Goal: Information Seeking & Learning: Find specific fact

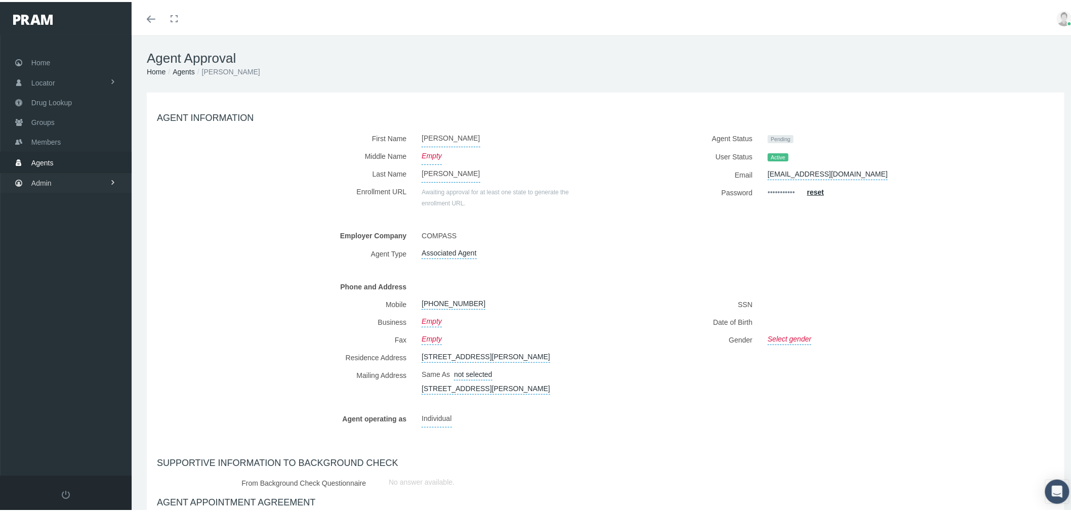
click at [68, 178] on link "Admin" at bounding box center [66, 181] width 132 height 20
click at [66, 234] on link "Claims" at bounding box center [66, 241] width 132 height 18
click at [64, 255] on span "PBM Invoices" at bounding box center [61, 260] width 44 height 17
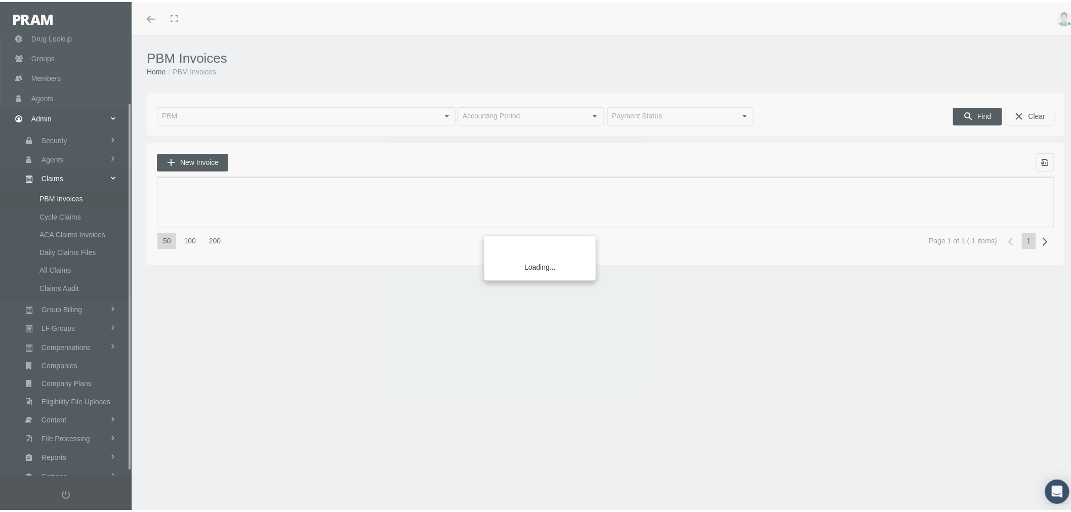
scroll to position [84, 0]
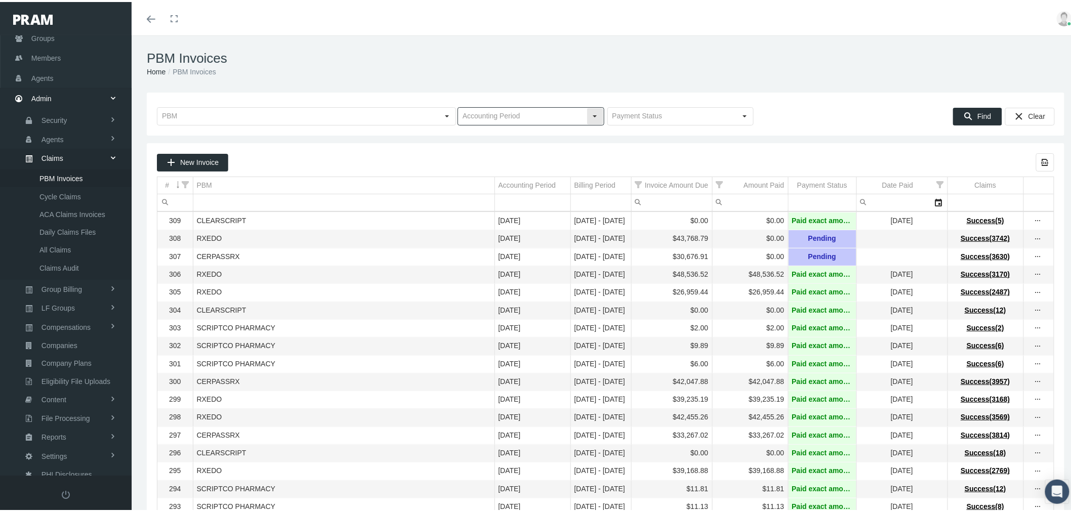
click at [589, 113] on div "Select" at bounding box center [595, 114] width 16 height 16
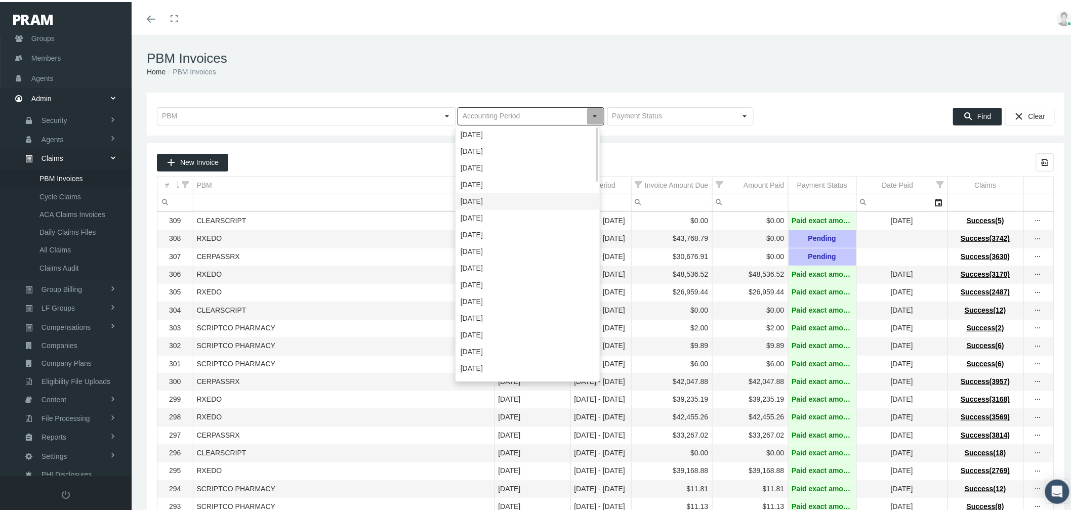
click at [512, 195] on div "May 2025" at bounding box center [527, 199] width 143 height 17
type input "May 2025"
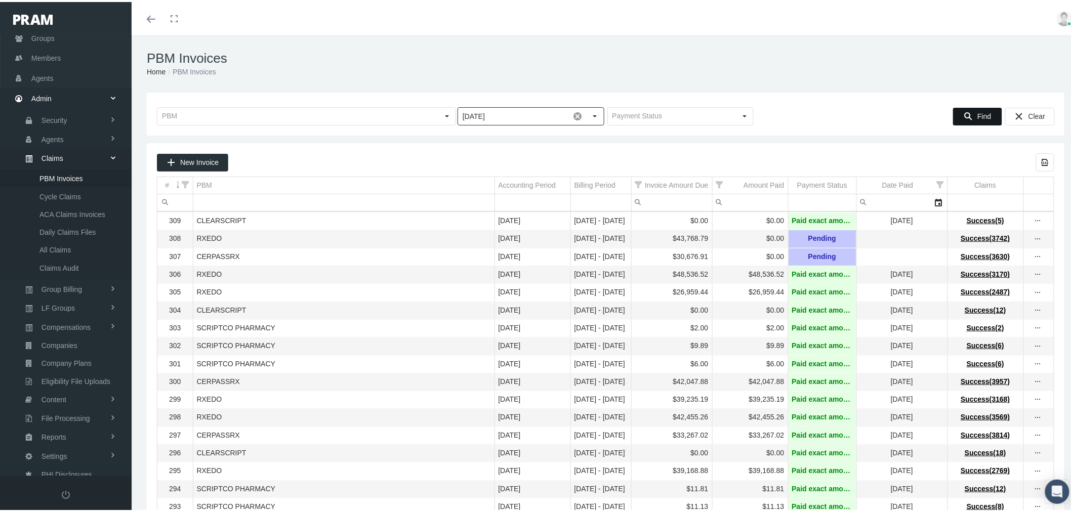
click at [977, 111] on span "Find" at bounding box center [984, 114] width 14 height 8
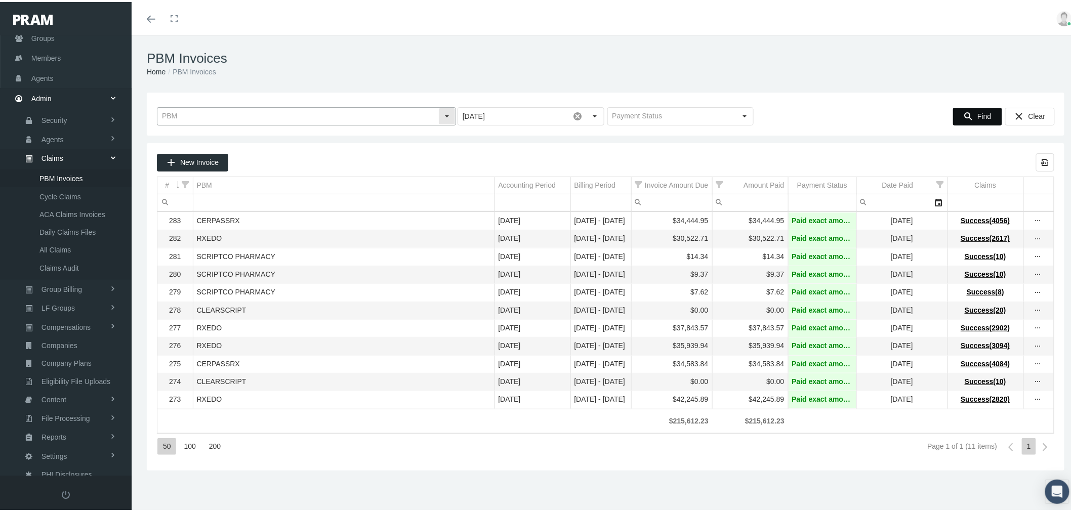
click at [442, 114] on div "Select" at bounding box center [447, 114] width 16 height 16
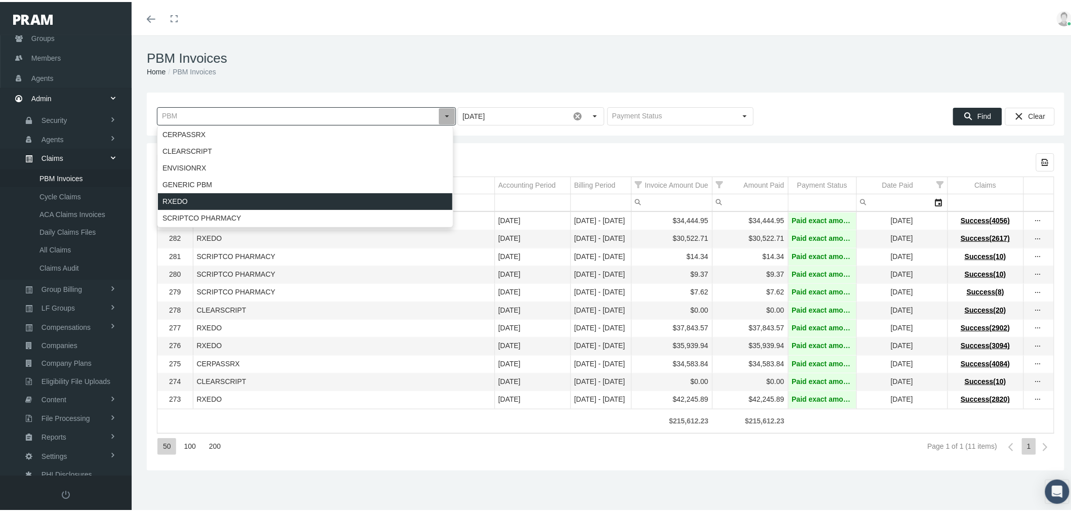
click at [320, 195] on div "RXEDO" at bounding box center [305, 199] width 294 height 17
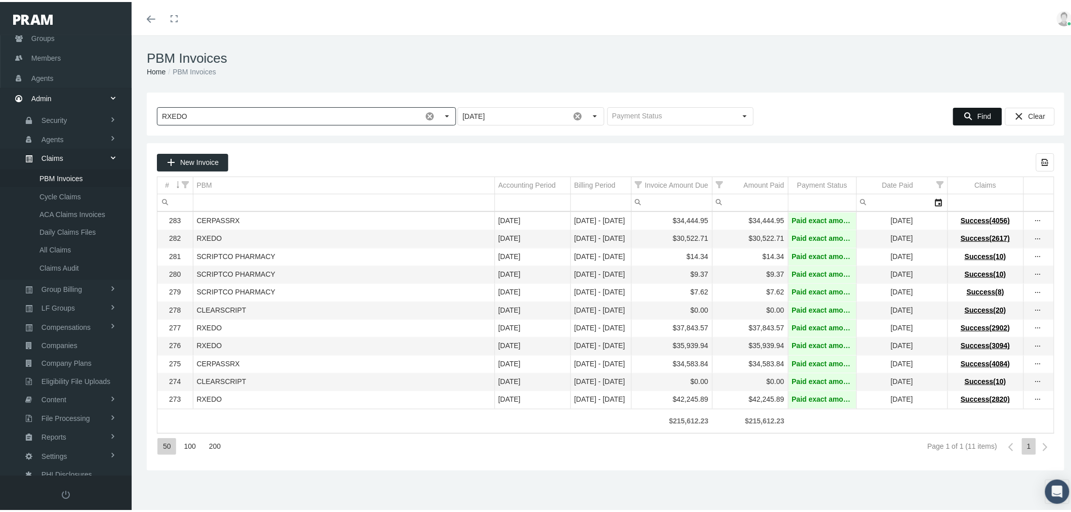
click at [963, 114] on icon "Find" at bounding box center [967, 114] width 9 height 9
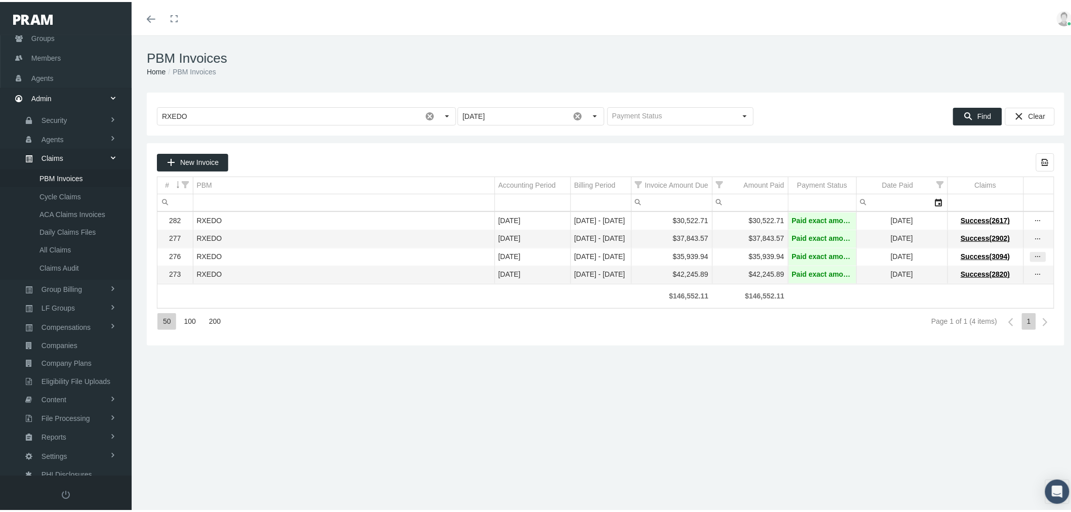
click at [1033, 257] on icon "more" at bounding box center [1037, 254] width 9 height 9
click at [994, 278] on div "View Invoice" at bounding box center [986, 275] width 99 height 21
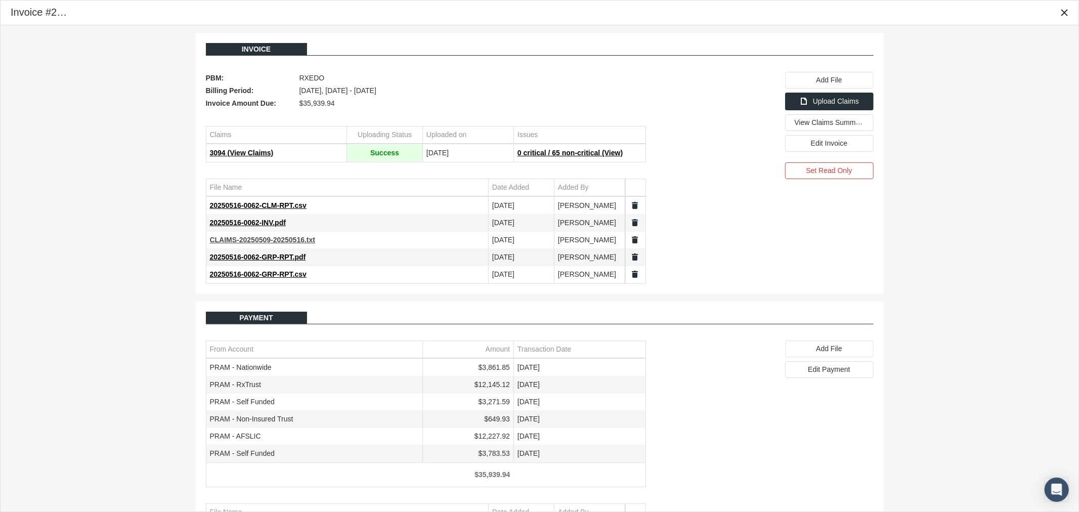
click at [296, 241] on span "CLAIMS-20250509-20250516.txt" at bounding box center [263, 240] width 106 height 8
click at [1066, 14] on icon "Close" at bounding box center [1064, 12] width 9 height 9
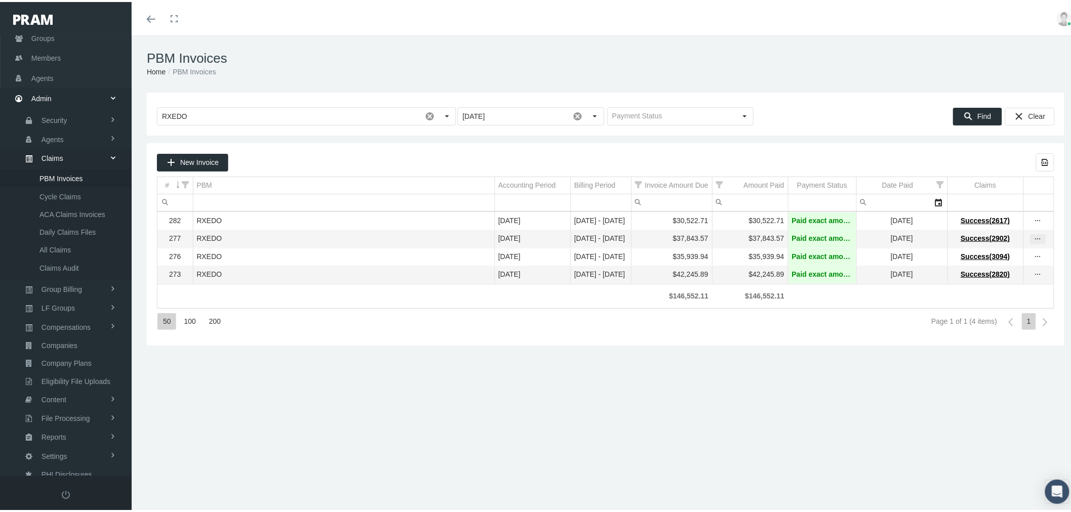
click at [1033, 238] on icon "more" at bounding box center [1037, 237] width 9 height 9
click at [994, 257] on div "View Invoice" at bounding box center [986, 255] width 99 height 21
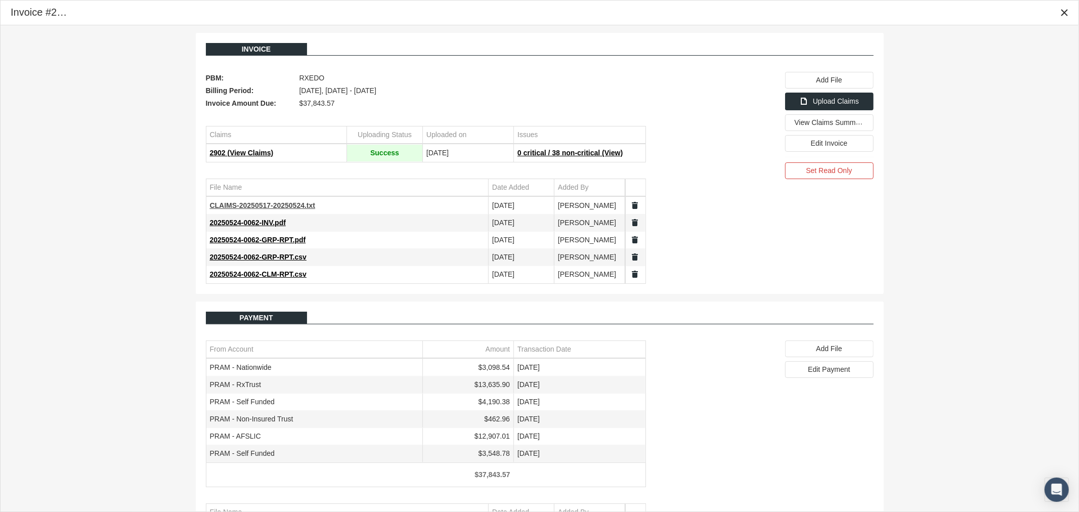
click at [290, 205] on span "CLAIMS-20250517-20250524.txt" at bounding box center [263, 205] width 106 height 8
click at [1064, 14] on icon "Close" at bounding box center [1064, 12] width 9 height 9
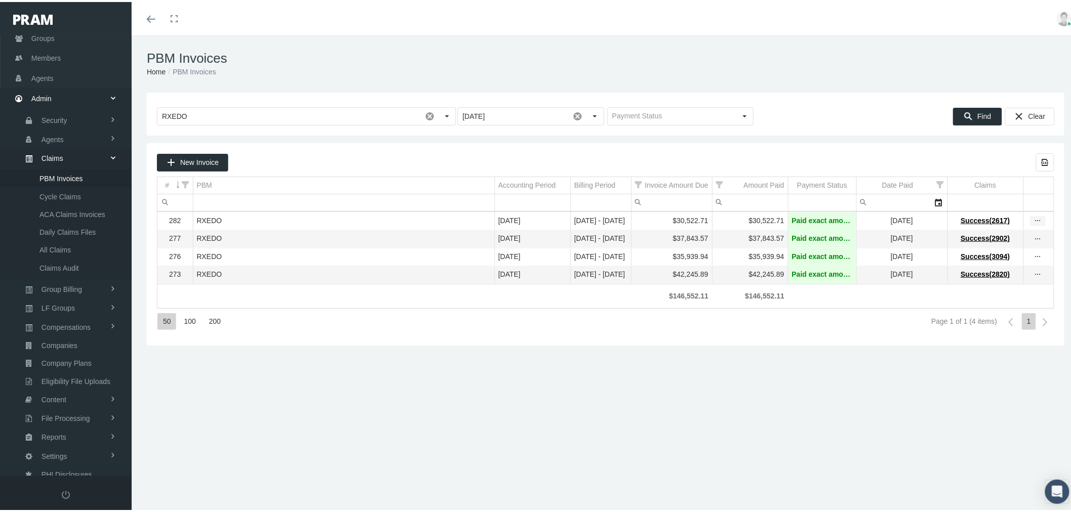
click at [1033, 221] on icon "more" at bounding box center [1037, 219] width 9 height 9
click at [970, 236] on div "View Invoice" at bounding box center [986, 237] width 99 height 21
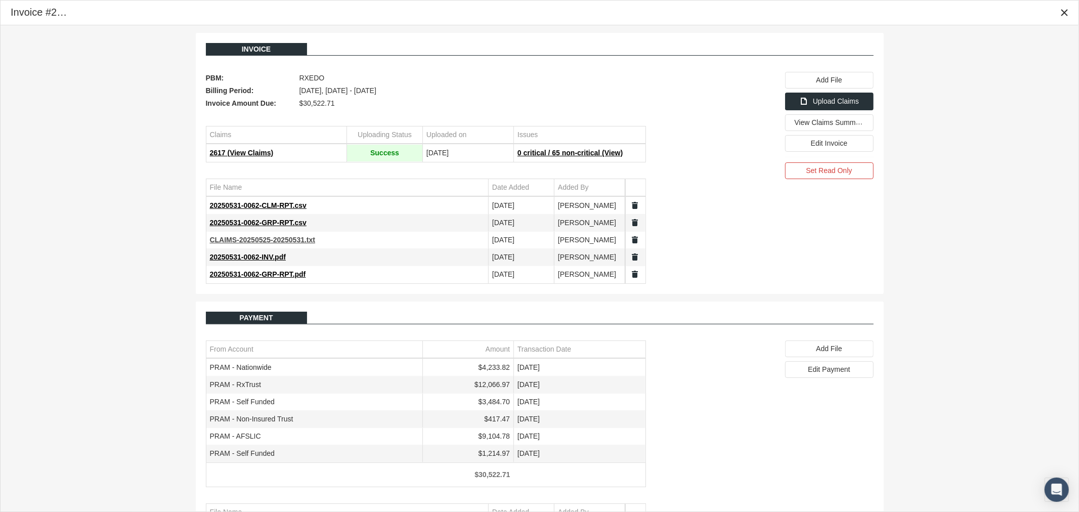
click at [303, 239] on span "CLAIMS-20250525-20250531.txt" at bounding box center [263, 240] width 106 height 8
click at [1066, 14] on icon "Close" at bounding box center [1064, 12] width 9 height 9
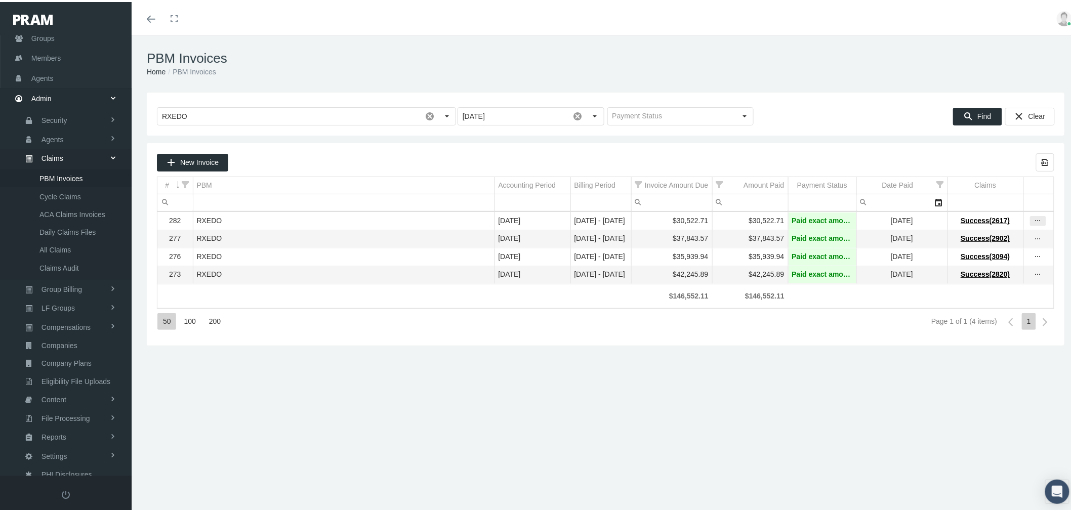
click at [1033, 220] on icon "more" at bounding box center [1037, 219] width 9 height 9
click at [1034, 220] on div "more" at bounding box center [1037, 219] width 15 height 9
click at [1033, 222] on icon "more" at bounding box center [1037, 219] width 9 height 9
click at [1033, 218] on icon "more" at bounding box center [1037, 219] width 9 height 9
drag, startPoint x: 667, startPoint y: 259, endPoint x: 701, endPoint y: 258, distance: 33.9
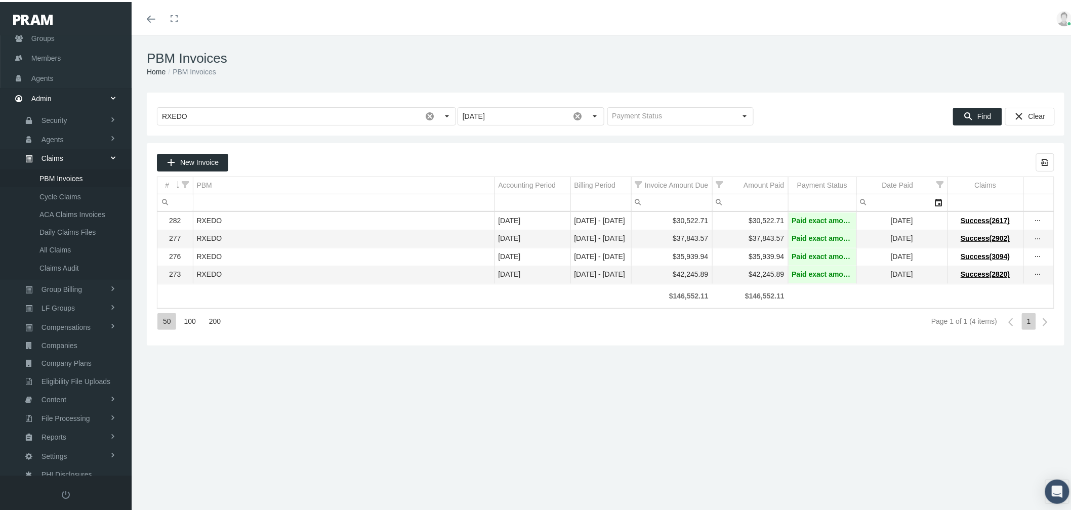
click at [701, 258] on td "$35,939.94" at bounding box center [671, 255] width 81 height 18
copy div "$35,939.94"
drag, startPoint x: 669, startPoint y: 240, endPoint x: 699, endPoint y: 241, distance: 29.9
click at [699, 241] on div "$37,843.57" at bounding box center [671, 237] width 73 height 10
copy div "$37,843.57"
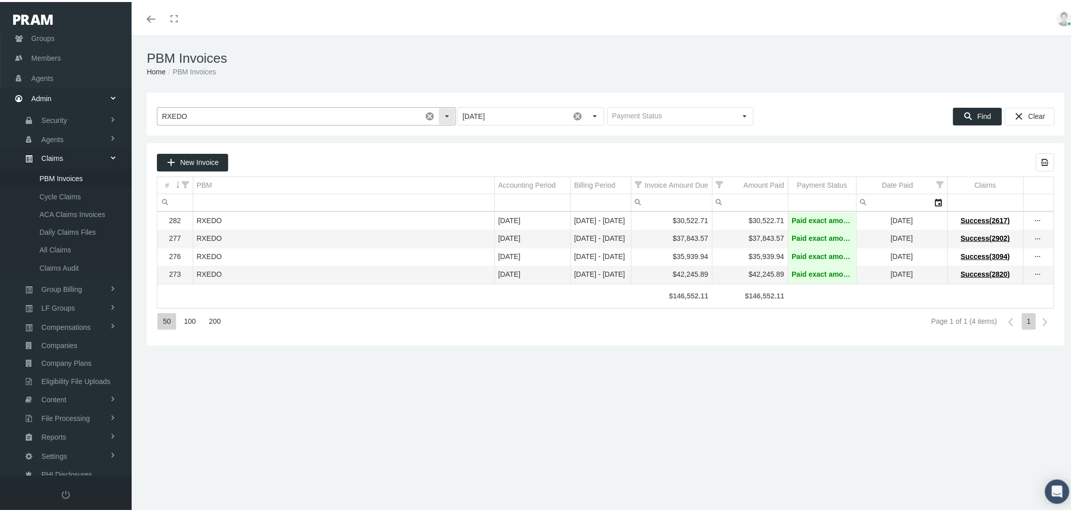
click at [439, 114] on div "Select" at bounding box center [447, 114] width 16 height 16
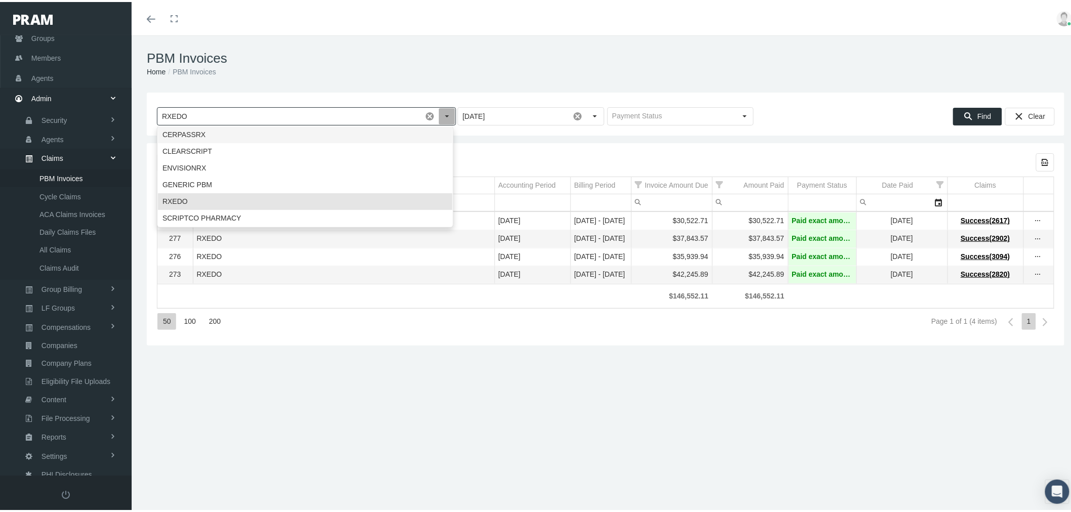
click at [276, 133] on div "CERPASSRX" at bounding box center [305, 132] width 294 height 17
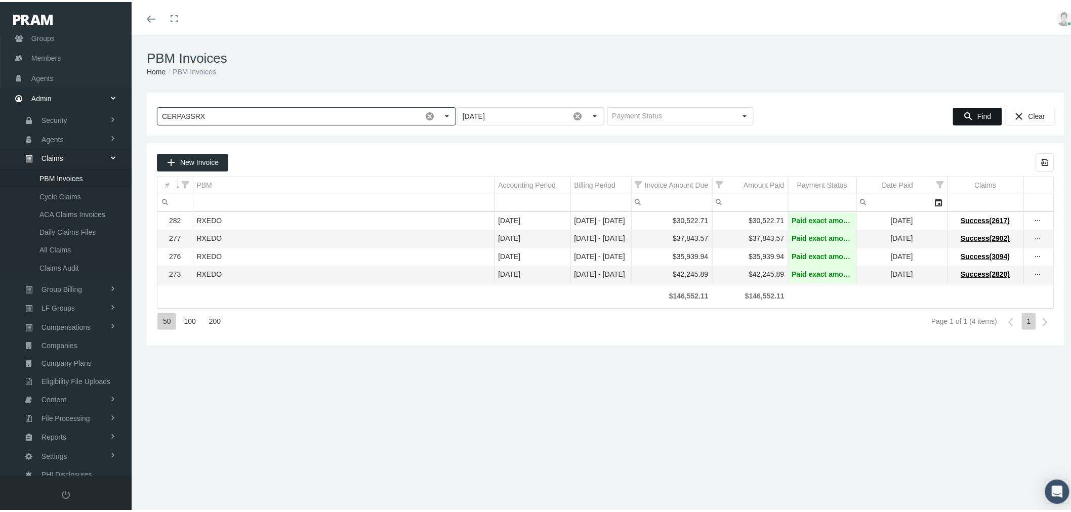
click at [964, 115] on icon "Find" at bounding box center [967, 114] width 9 height 9
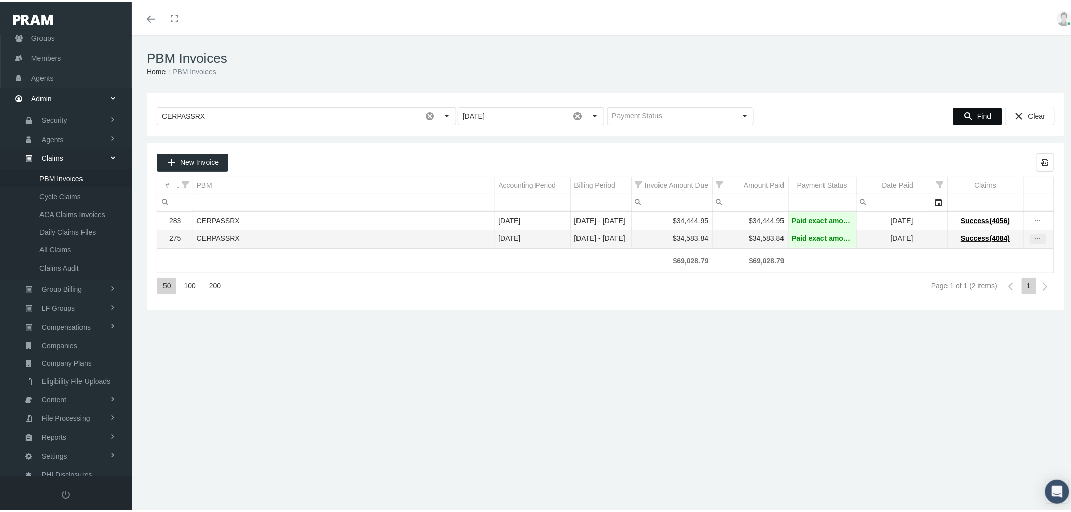
click at [1033, 241] on icon "more" at bounding box center [1037, 237] width 9 height 9
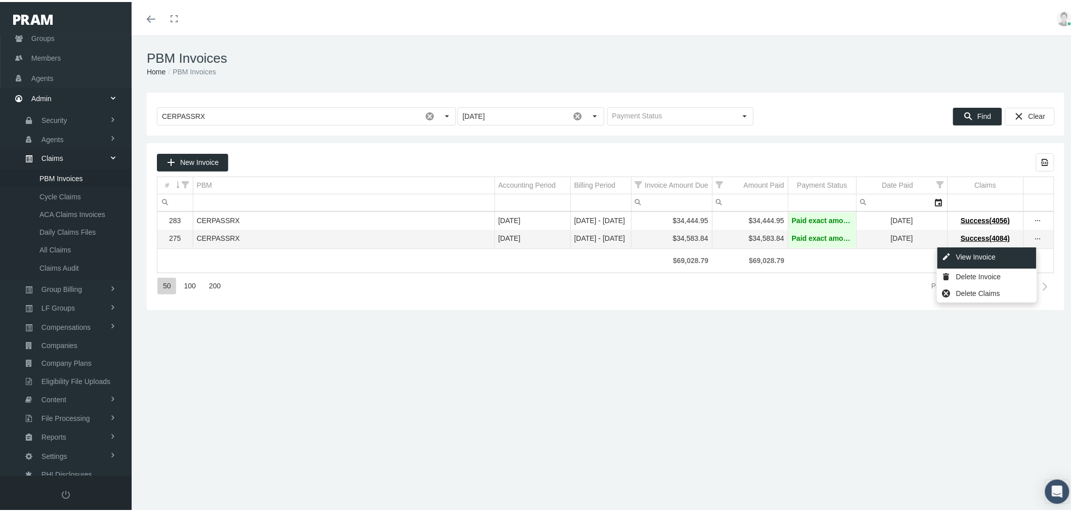
click at [989, 257] on div "View Invoice" at bounding box center [986, 255] width 99 height 21
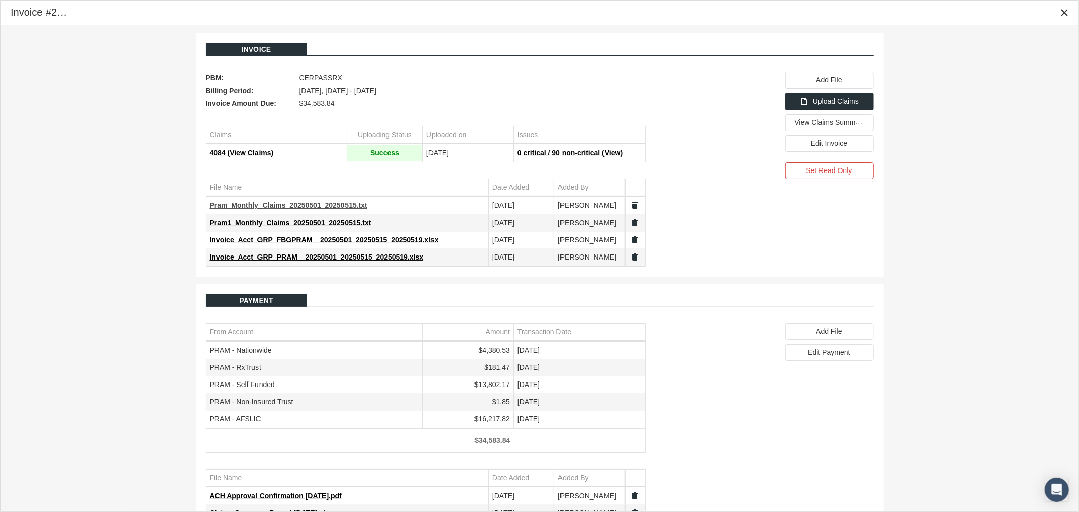
click at [334, 207] on span "Pram_Monthly_Claims_20250501_20250515.txt" at bounding box center [288, 205] width 157 height 8
click at [330, 224] on span "Pram1_Monthly_Claims_20250501_20250515.txt" at bounding box center [290, 223] width 161 height 8
click at [1064, 14] on icon "Close" at bounding box center [1064, 12] width 9 height 9
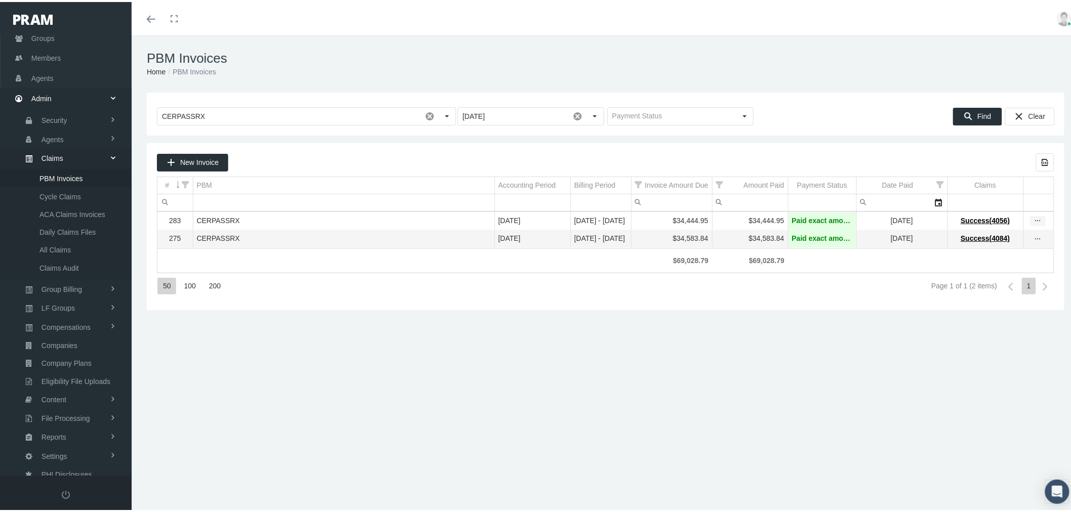
click at [1033, 219] on icon "more" at bounding box center [1037, 219] width 9 height 9
click at [982, 239] on div "View Invoice" at bounding box center [986, 237] width 99 height 21
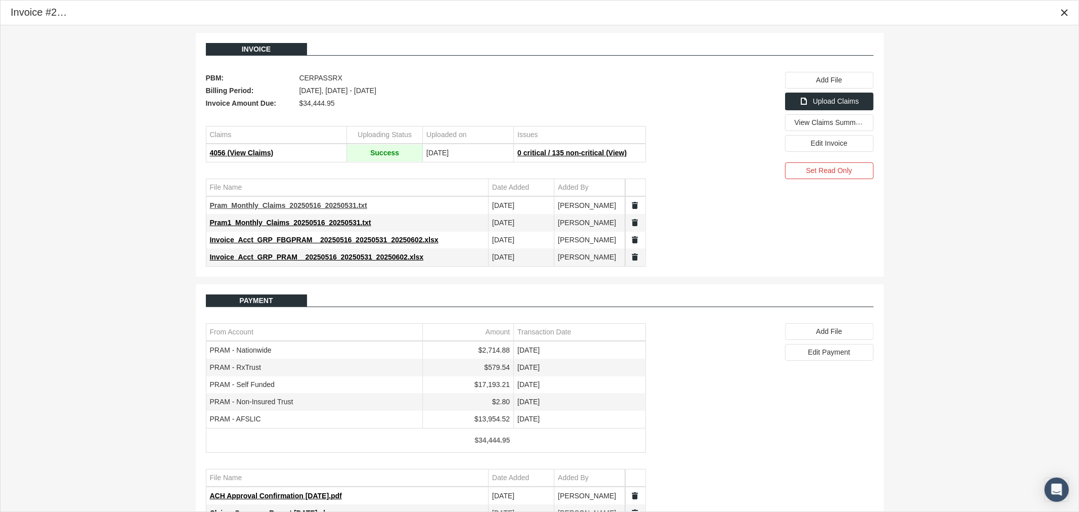
click at [304, 206] on span "Pram_Monthly_Claims_20250516_20250531.txt" at bounding box center [288, 205] width 157 height 8
click at [306, 224] on span "Pram1_Monthly_Claims_20250516_20250531.txt" at bounding box center [290, 223] width 161 height 8
click at [1065, 13] on icon "Close" at bounding box center [1064, 12] width 9 height 9
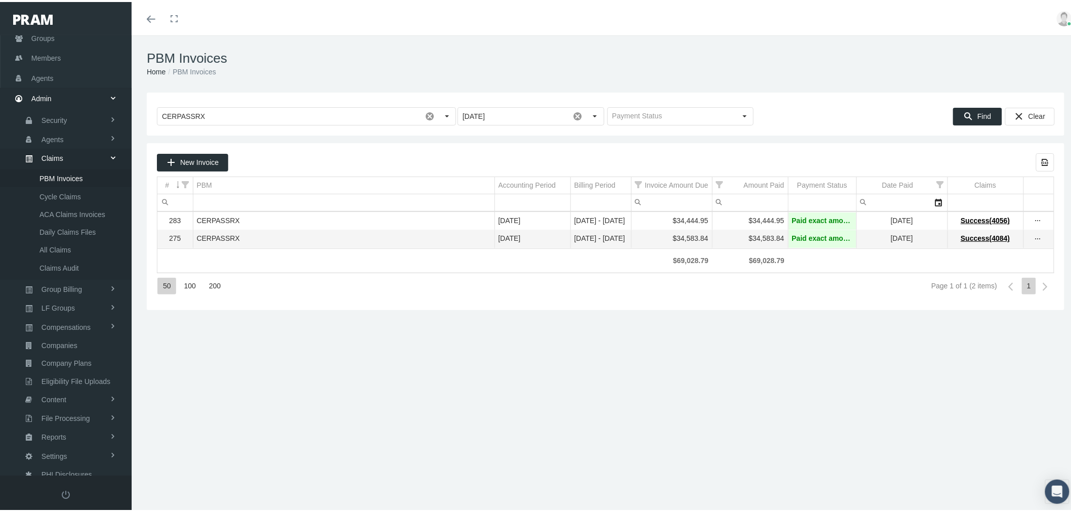
drag, startPoint x: 668, startPoint y: 238, endPoint x: 699, endPoint y: 240, distance: 30.4
click at [699, 240] on div "$34,583.84" at bounding box center [671, 237] width 73 height 10
copy div "34,583.84"
click at [448, 115] on div "Select" at bounding box center [447, 114] width 16 height 16
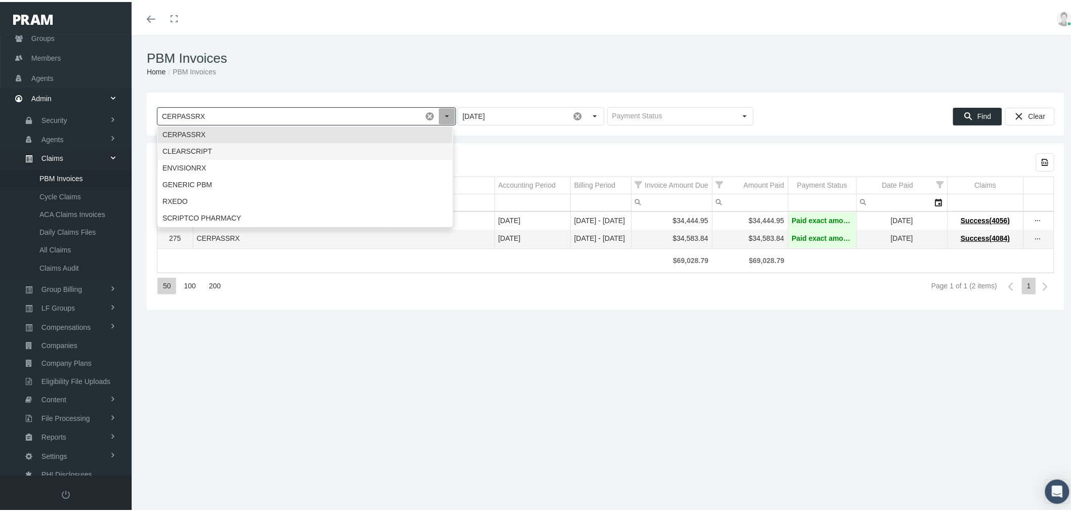
click at [342, 148] on div "CLEARSCRIPT" at bounding box center [305, 149] width 294 height 17
type input "CLEARSCRIPT"
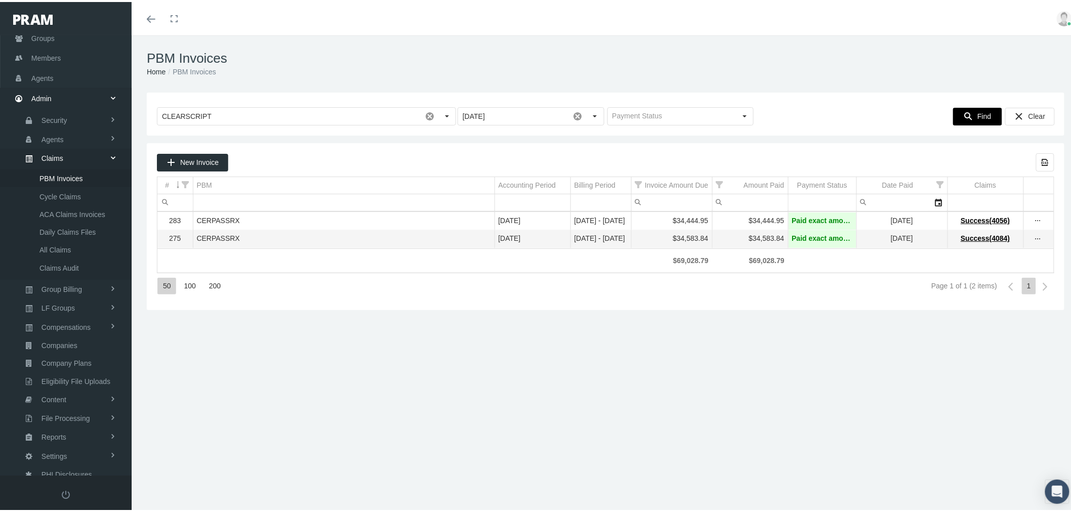
click at [967, 113] on div "Find" at bounding box center [977, 114] width 48 height 17
click at [1033, 240] on icon "more" at bounding box center [1037, 237] width 9 height 9
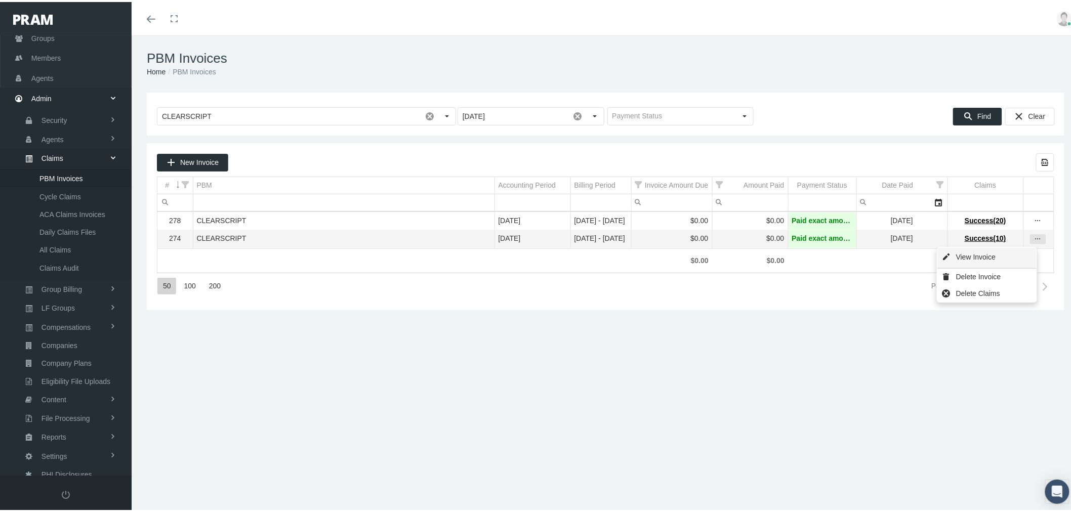
click at [1011, 260] on div "View Invoice" at bounding box center [986, 255] width 99 height 21
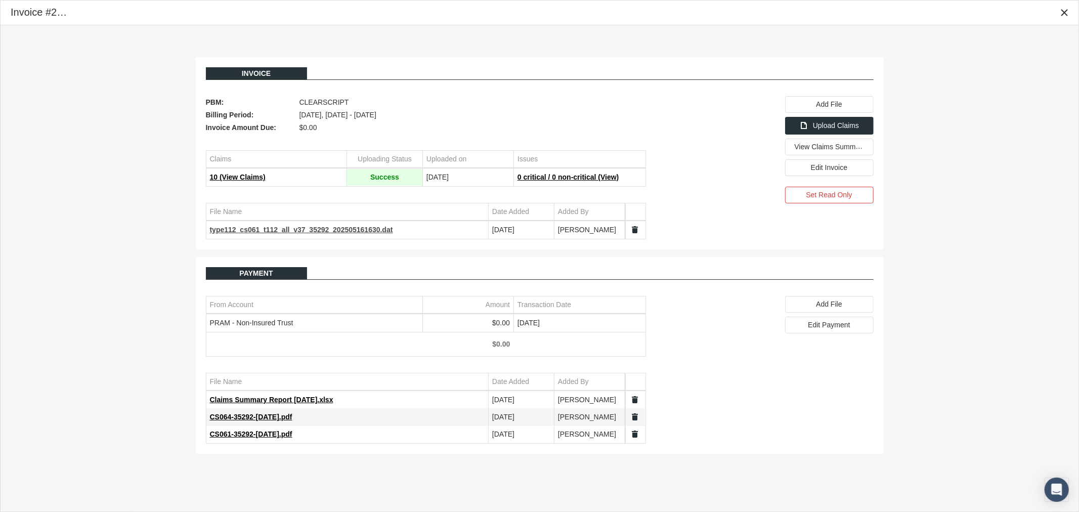
click at [340, 231] on span "type112_cs061_t112_all_v37_35292_202505161630.dat" at bounding box center [301, 230] width 183 height 8
click at [1070, 14] on div "Close" at bounding box center [1064, 12] width 17 height 17
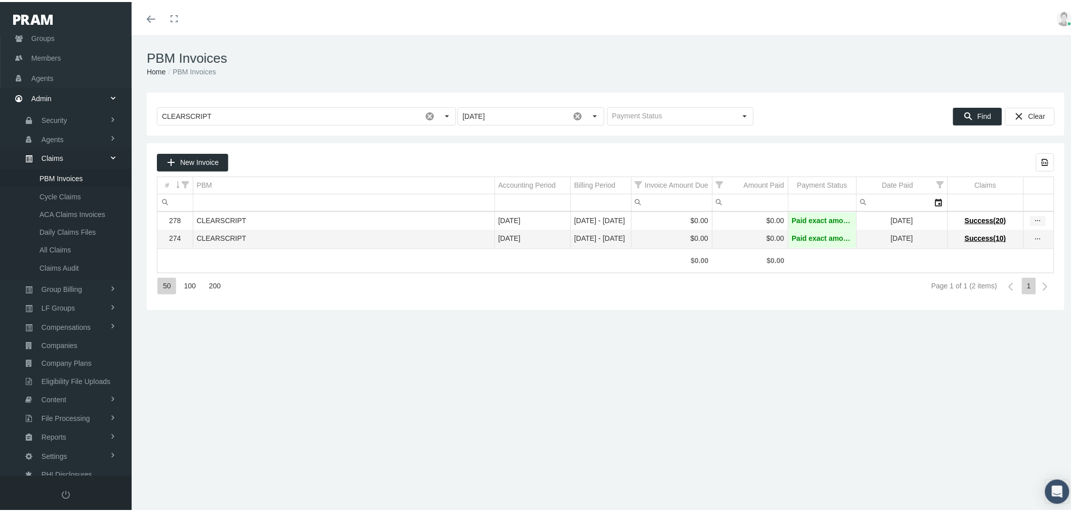
click at [1034, 222] on div "more" at bounding box center [1037, 219] width 15 height 9
click at [999, 233] on div "View Invoice" at bounding box center [986, 237] width 99 height 21
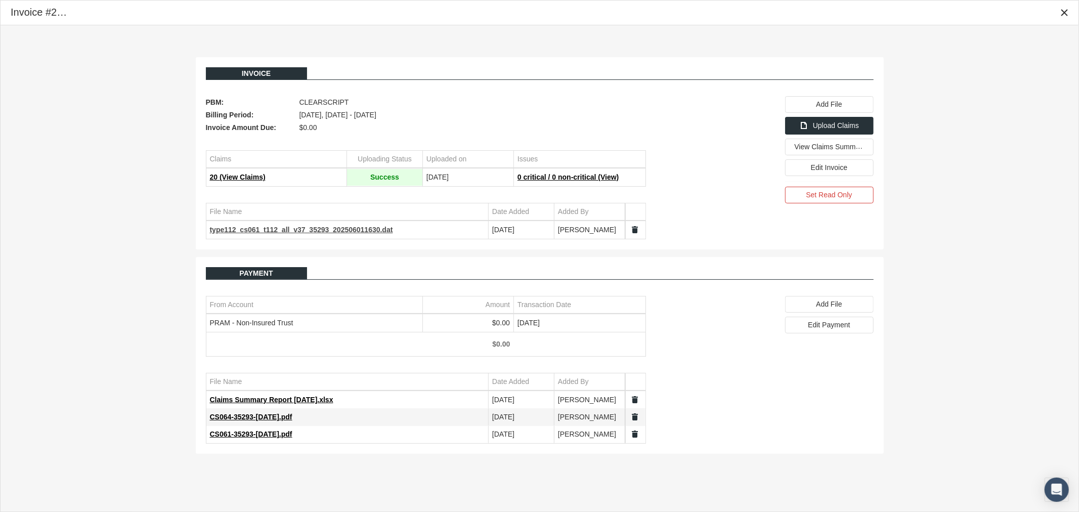
click at [355, 230] on span "type112_cs061_t112_all_v37_35293_202506011630.dat" at bounding box center [301, 230] width 183 height 8
click at [1066, 12] on icon "Close" at bounding box center [1064, 12] width 9 height 9
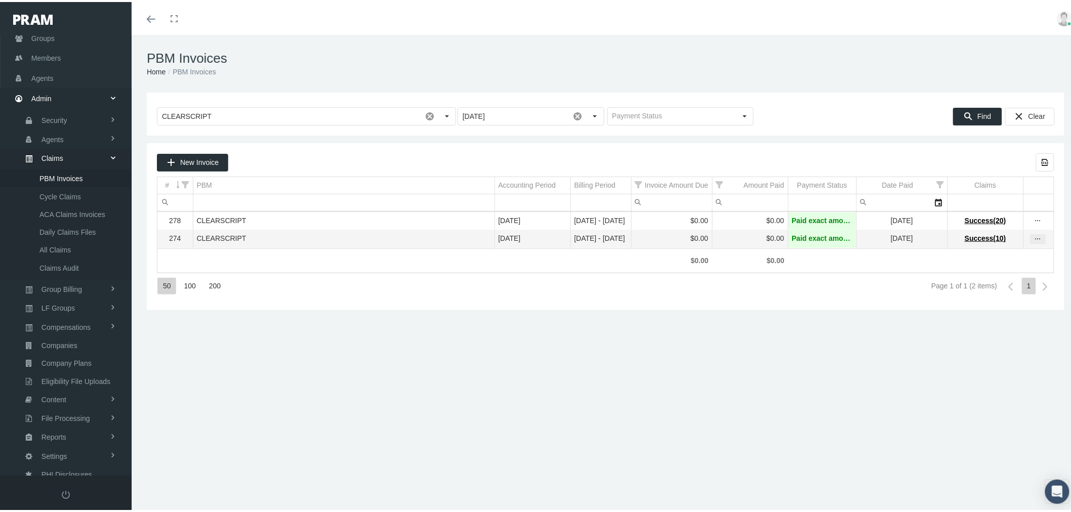
click at [1033, 239] on icon "more" at bounding box center [1037, 237] width 9 height 9
click at [1009, 258] on div "View Invoice" at bounding box center [986, 255] width 99 height 21
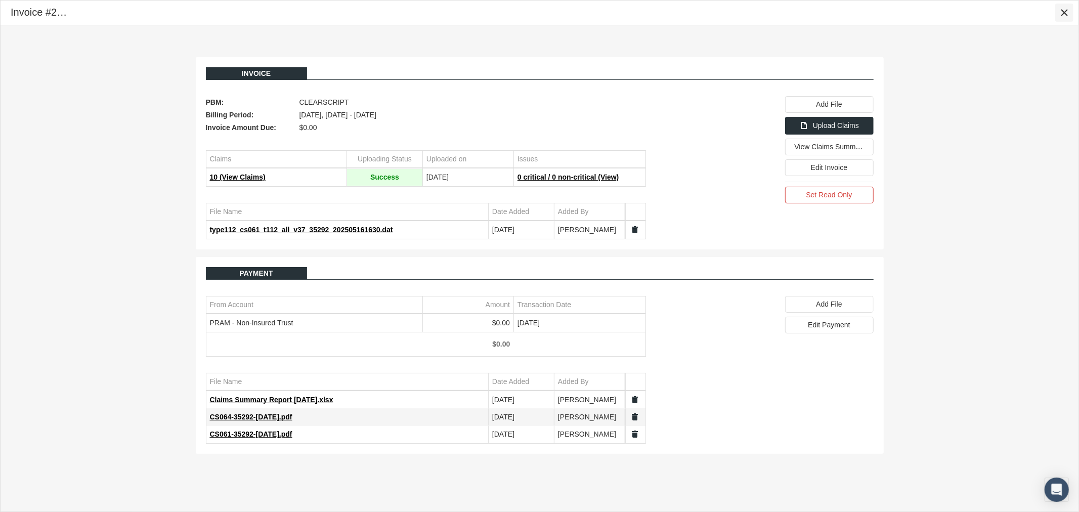
click at [1061, 14] on icon "Close" at bounding box center [1064, 12] width 9 height 9
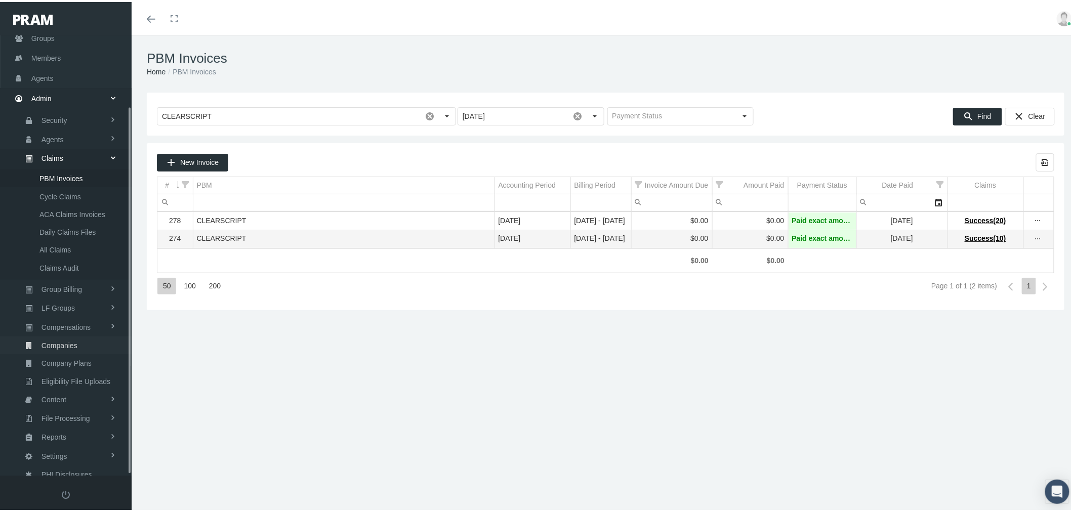
click at [78, 339] on link "Companies" at bounding box center [66, 343] width 132 height 18
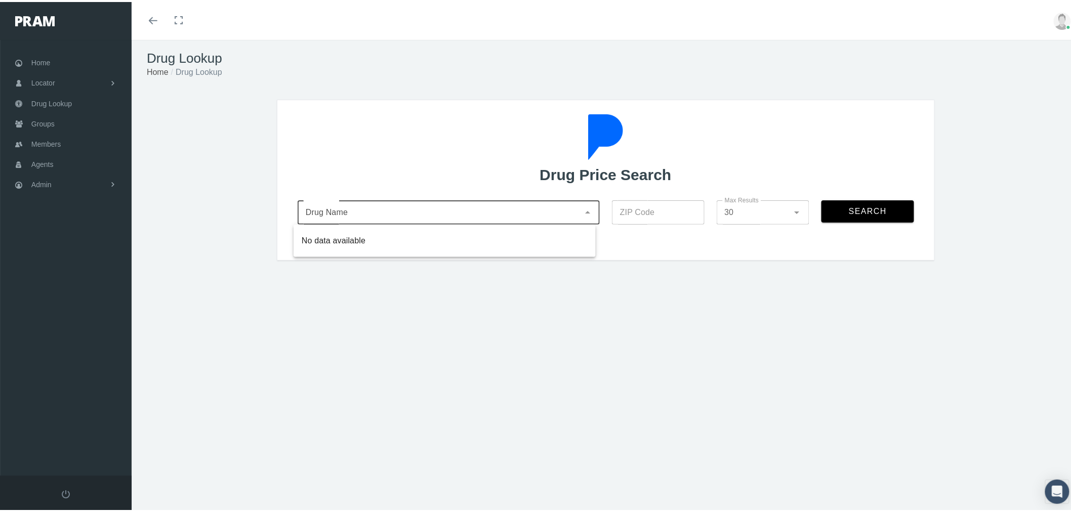
click at [395, 214] on input "Drug Name" at bounding box center [438, 210] width 282 height 12
paste input "ATENOLOL-CHLORTHALIDONE 50-25"
drag, startPoint x: 438, startPoint y: 212, endPoint x: 413, endPoint y: 211, distance: 25.3
click at [413, 211] on input "ATENOLOL-CHLORTHALIDONE 50-25" at bounding box center [438, 210] width 282 height 12
click at [421, 264] on div "Atenolol-Chlorthalidone - 50-25 MG Tablet (Generic)" at bounding box center [444, 263] width 286 height 12
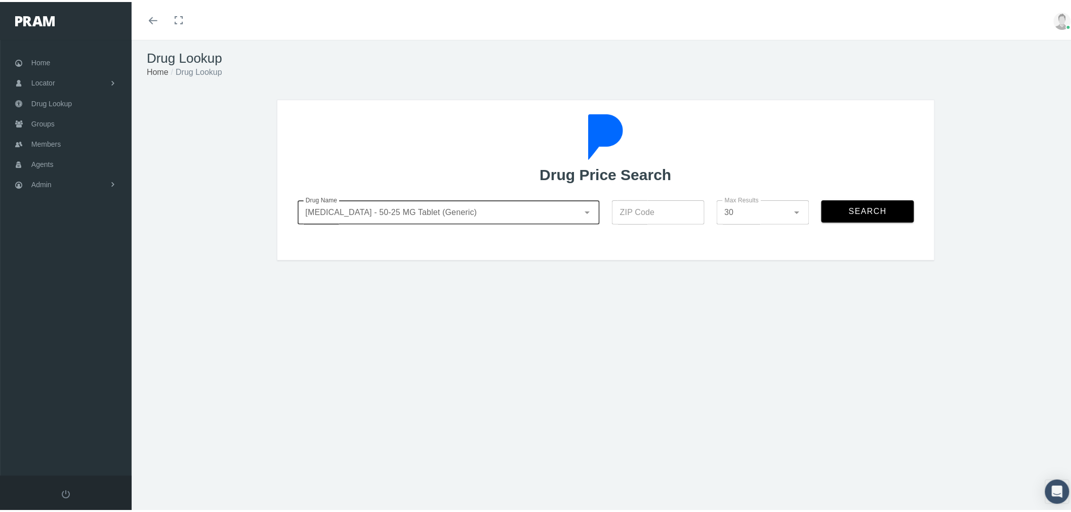
type input "Atenolol-Chlorthalidone - 50-25 MG Tablet (Generic)"
click at [663, 213] on input "ZIP Code" at bounding box center [658, 210] width 93 height 24
type input "92821"
click at [864, 216] on button "Search" at bounding box center [867, 209] width 93 height 22
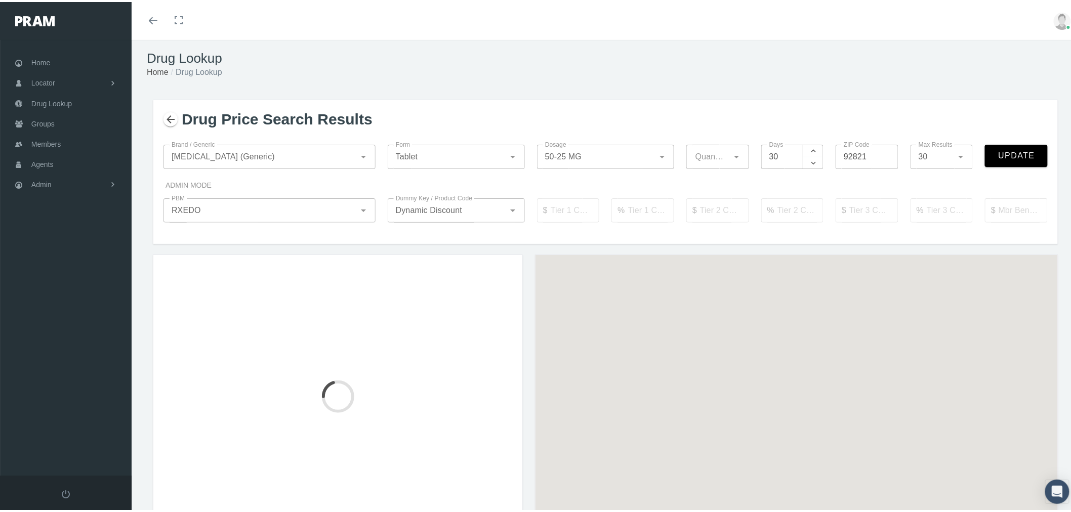
type input "100"
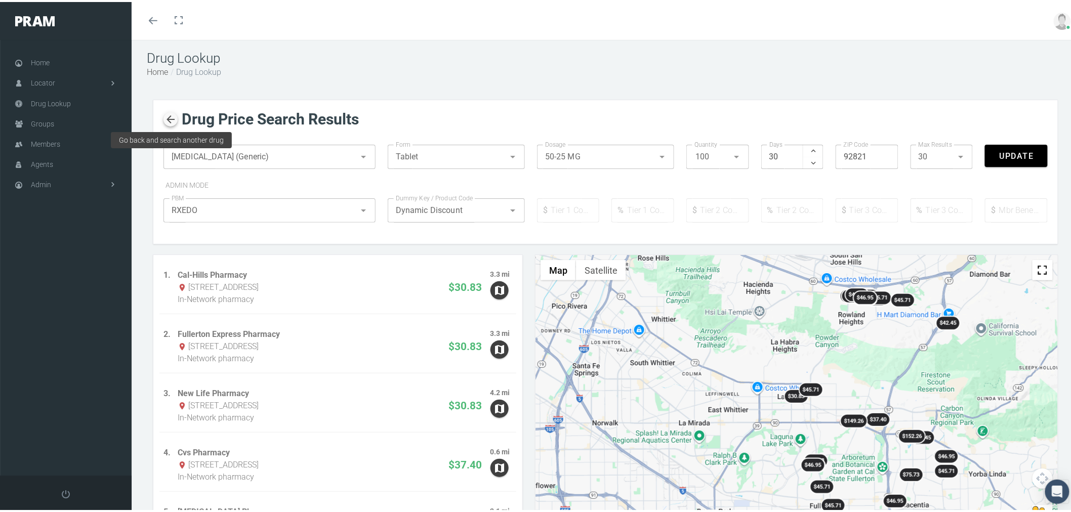
click at [174, 120] on icon "button" at bounding box center [170, 117] width 12 height 12
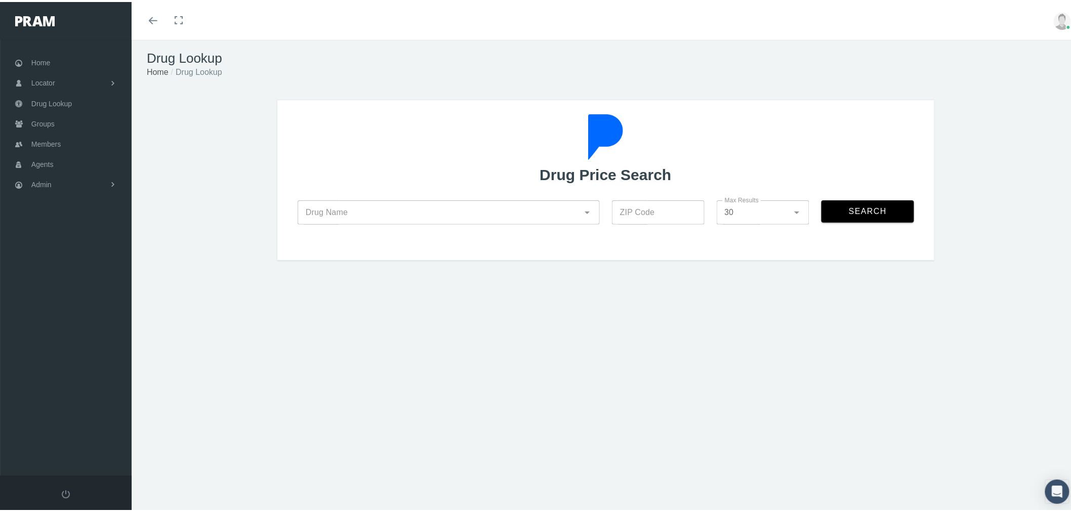
click at [432, 209] on input "Drug Name" at bounding box center [438, 210] width 282 height 12
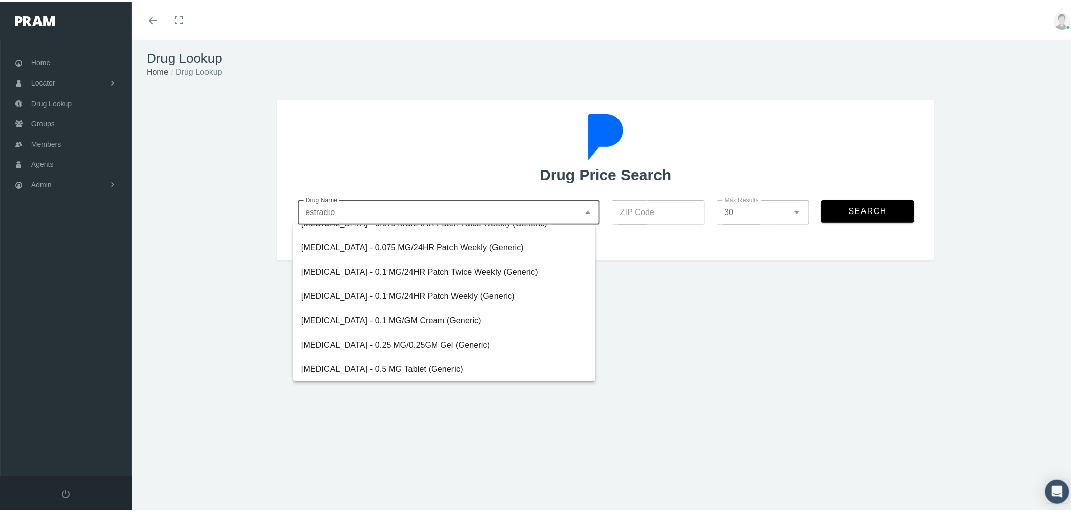
scroll to position [168, 0]
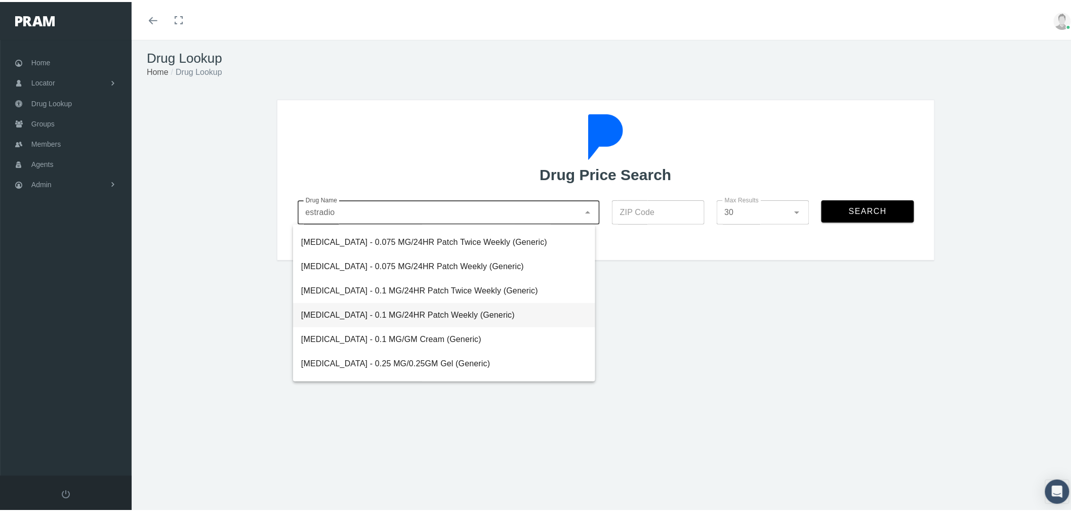
click at [454, 312] on div "[MEDICAL_DATA] - 0.1 MG/24HR Patch Weekly (Generic)" at bounding box center [444, 313] width 286 height 12
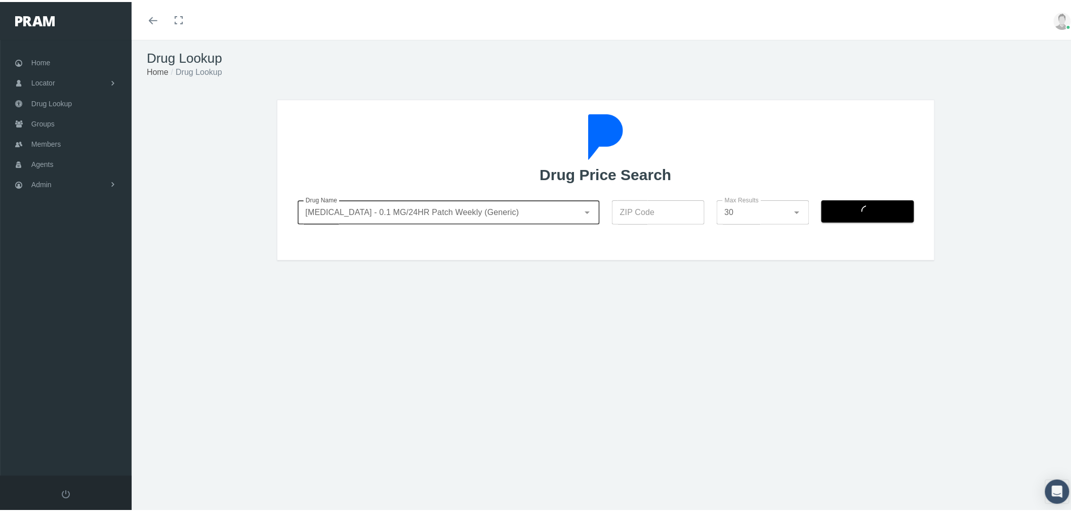
type input "Estradiol - 0.1 MG/24HR Patch Weekly (Generic)"
click at [670, 205] on input "ZIP Code" at bounding box center [658, 210] width 93 height 24
type input "92821"
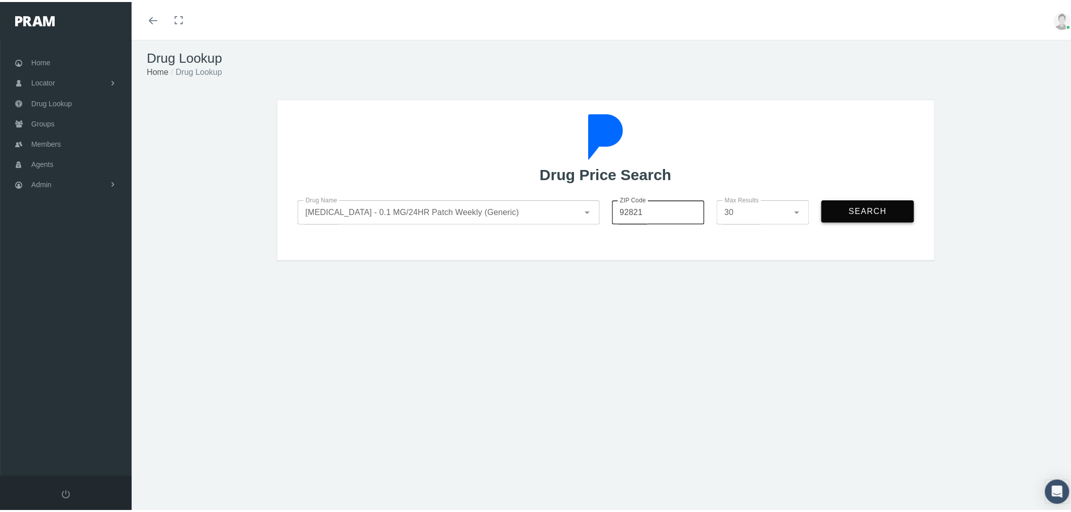
click at [849, 205] on span "Search" at bounding box center [867, 209] width 39 height 9
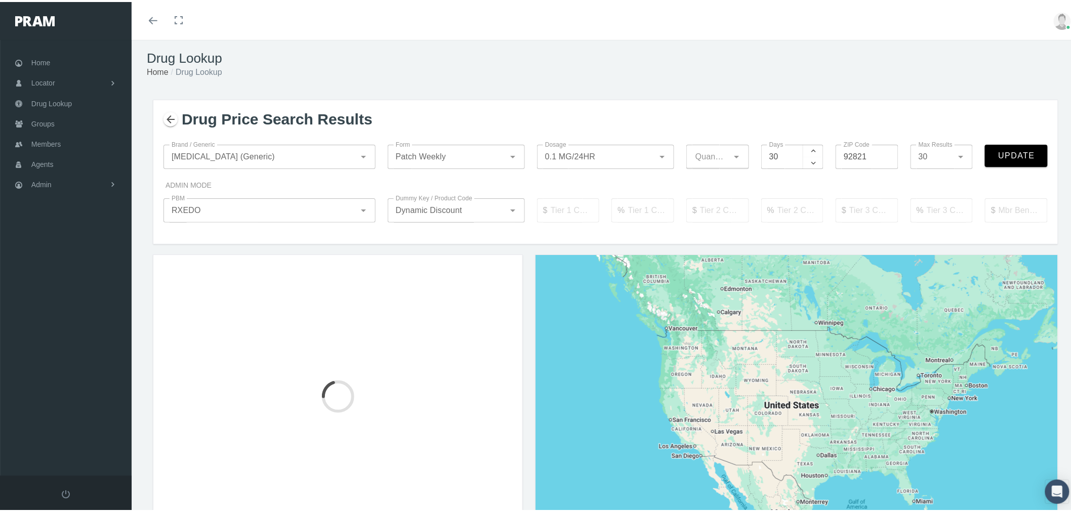
type input "4"
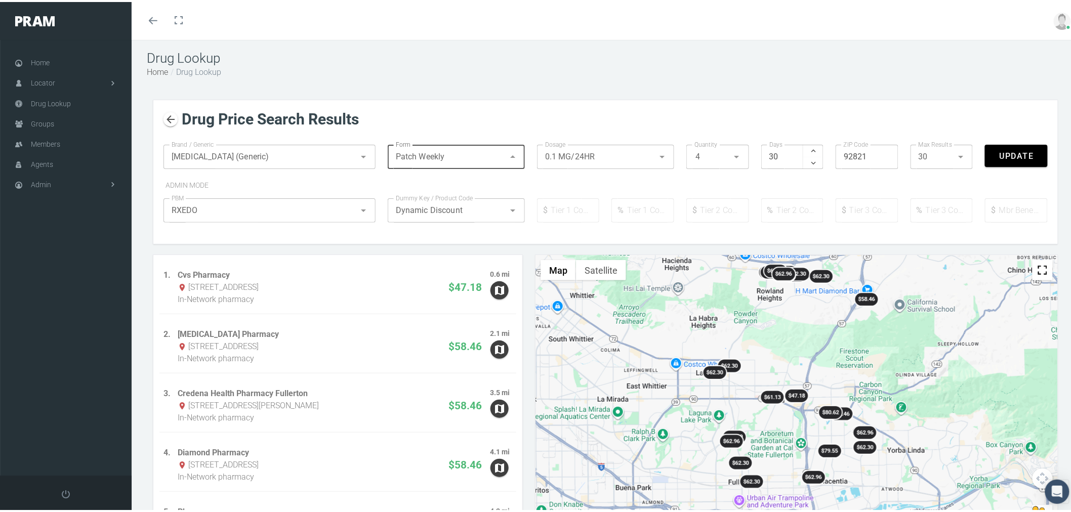
click at [451, 160] on div "Patch Weekly Patch Weekly" at bounding box center [446, 155] width 117 height 24
click at [449, 193] on div "Gel" at bounding box center [454, 186] width 136 height 24
type input "Gel"
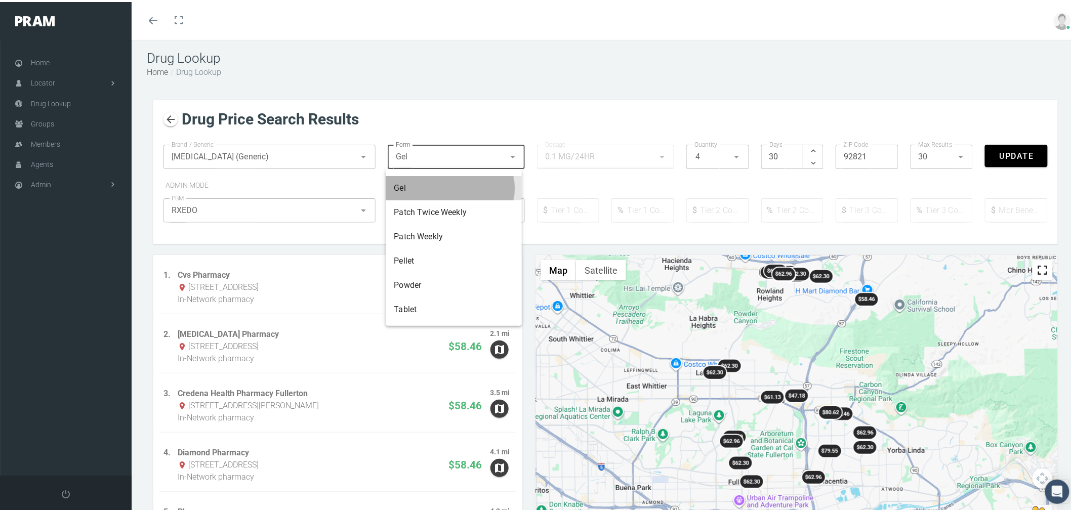
type input "0.25 MG/0.25GM"
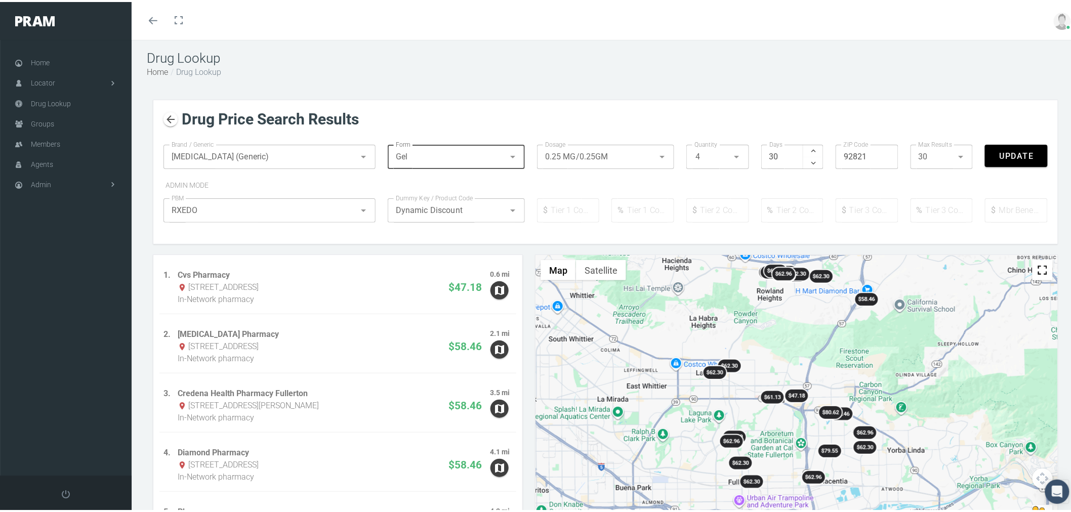
type input "30"
click at [588, 156] on span "0.25 MG/0.25GM" at bounding box center [576, 155] width 63 height 12
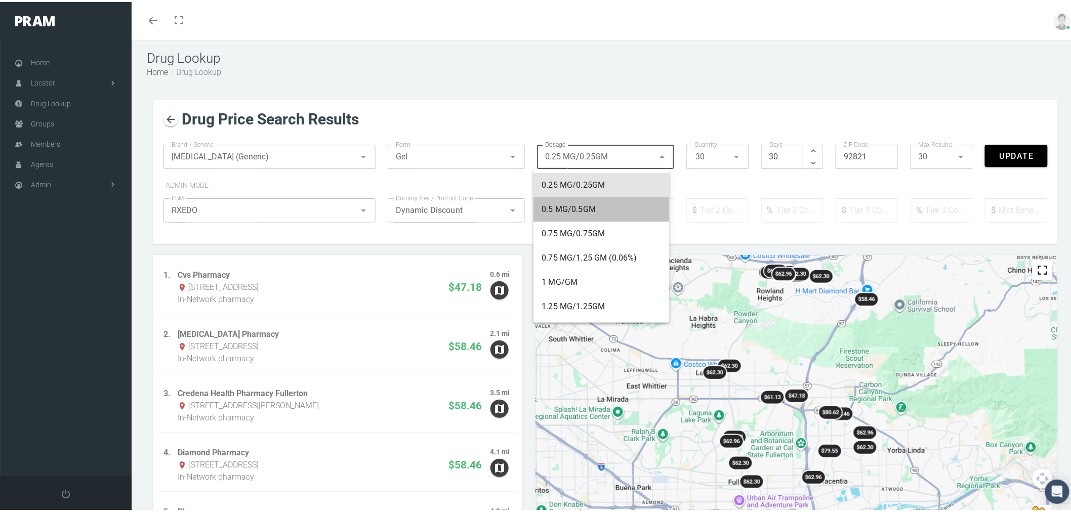
click at [588, 208] on div "0.5 MG/0.5GM" at bounding box center [600, 207] width 119 height 12
type input "0.5 MG/0.5GM"
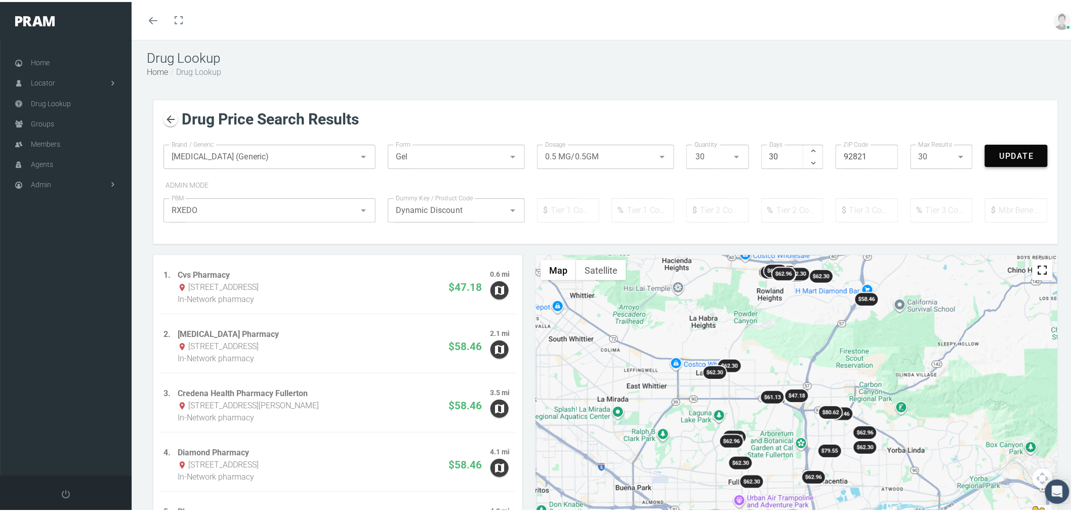
click at [1006, 153] on span "Update" at bounding box center [1016, 154] width 35 height 10
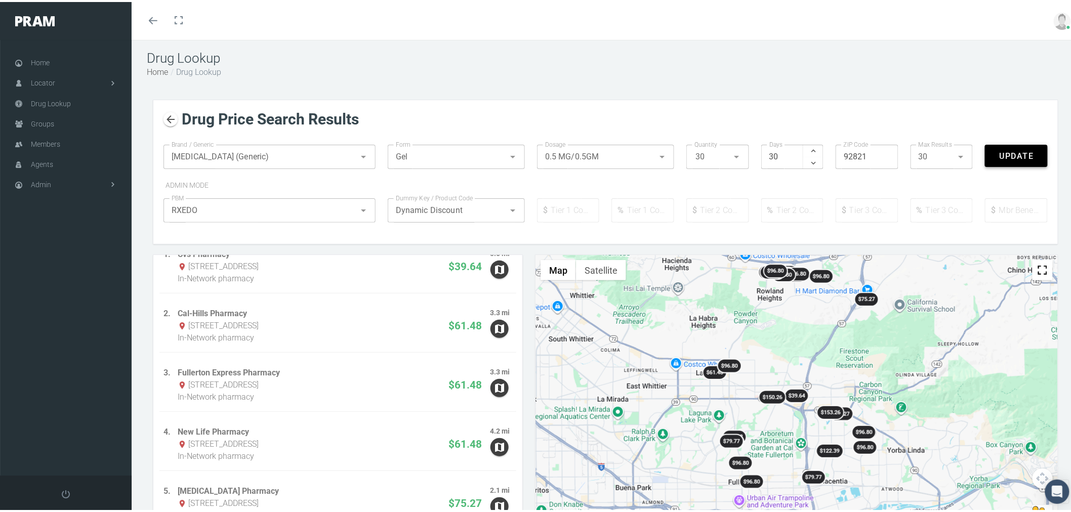
scroll to position [0, 0]
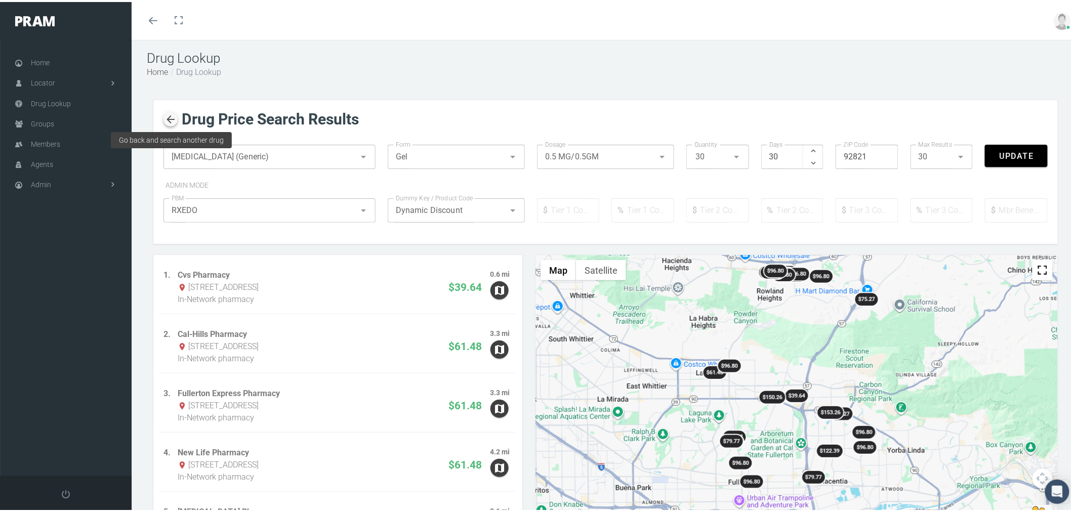
click at [167, 117] on icon "button" at bounding box center [170, 117] width 12 height 12
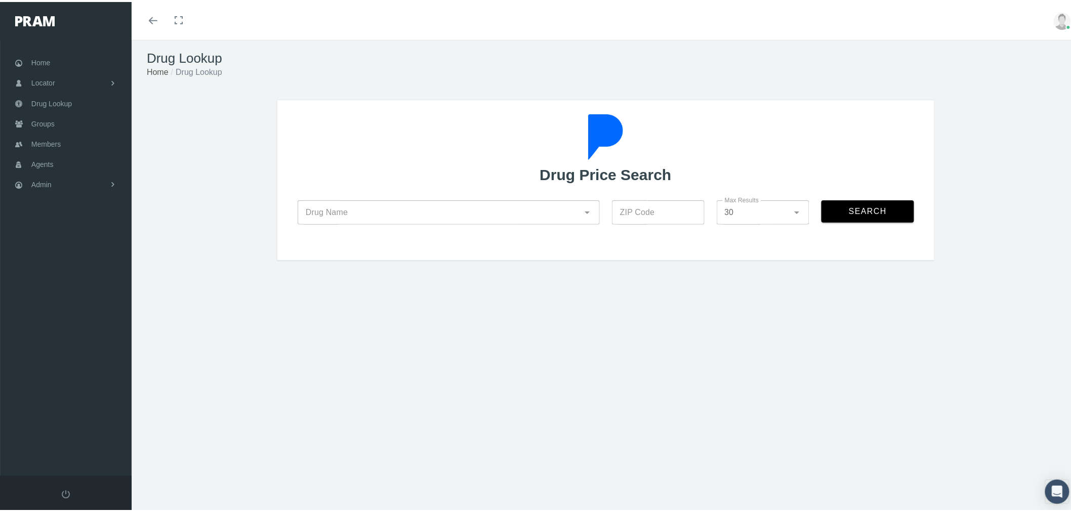
click at [385, 204] on input "Drug Name" at bounding box center [438, 210] width 282 height 12
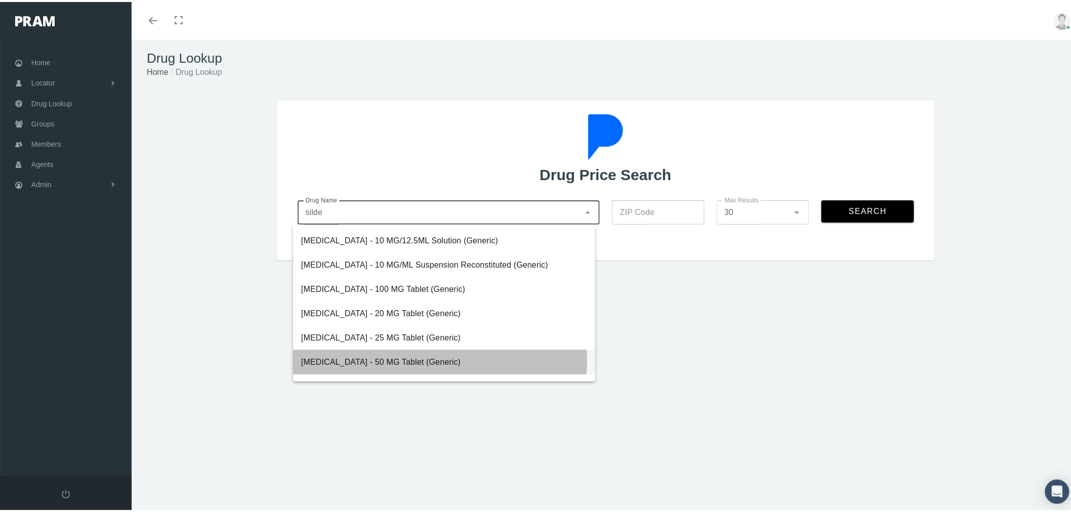
click at [404, 356] on div "Sildenafil Citrate - 50 MG Tablet (Generic)" at bounding box center [444, 360] width 286 height 12
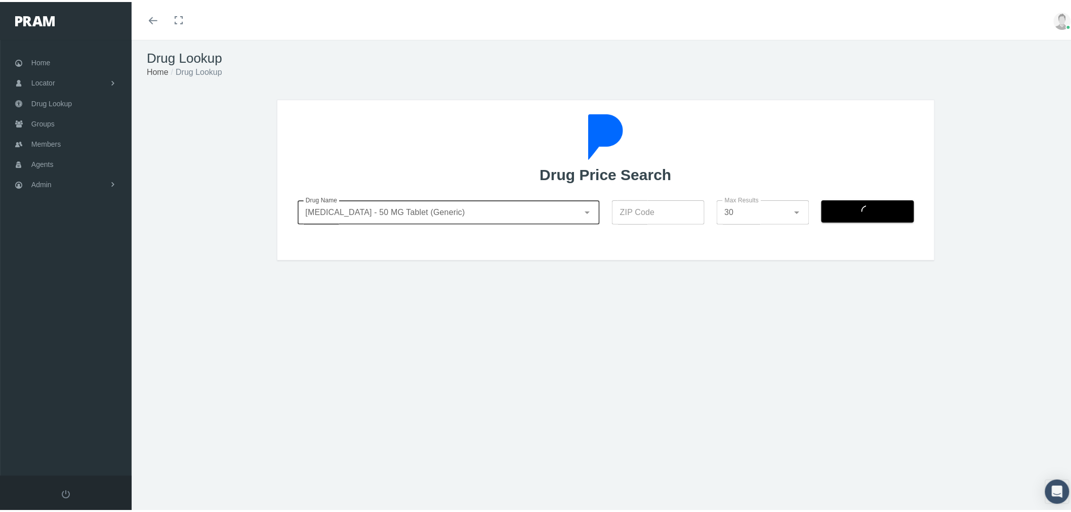
type input "Sildenafil Citrate - 50 MG Tablet (Generic)"
drag, startPoint x: 653, startPoint y: 205, endPoint x: 660, endPoint y: 214, distance: 10.4
click at [653, 205] on input "ZIP Code" at bounding box center [658, 210] width 93 height 24
type input "92821"
click at [848, 214] on span "Search" at bounding box center [867, 209] width 39 height 9
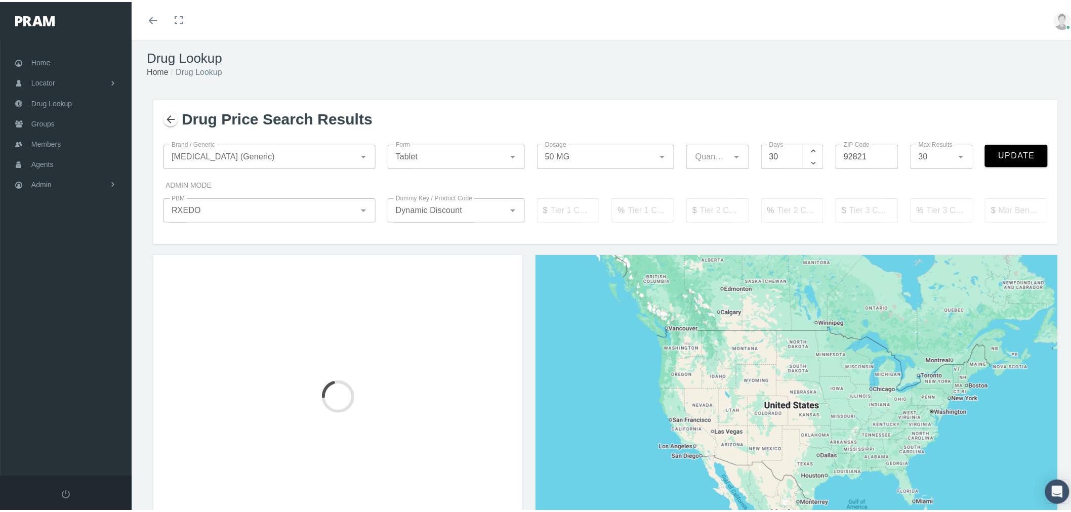
type input "30"
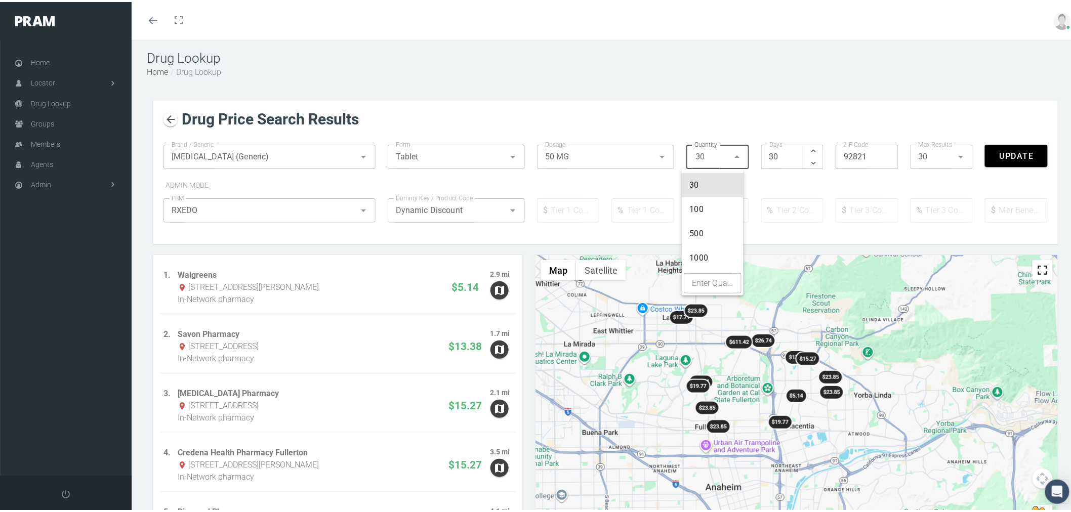
click at [719, 155] on div "30 30" at bounding box center [710, 155] width 36 height 24
click at [722, 277] on input "Enter Quantity" at bounding box center [713, 281] width 58 height 20
type input "90"
click at [772, 159] on input "30" at bounding box center [782, 155] width 42 height 24
click at [791, 158] on input "30" at bounding box center [782, 155] width 42 height 24
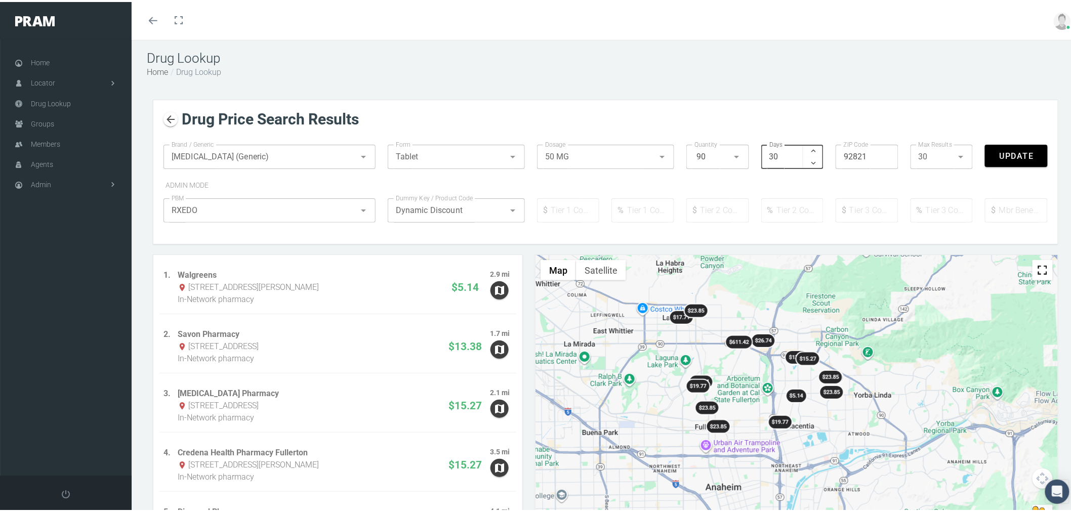
type input "3"
type input "90"
click at [1008, 155] on span "Update" at bounding box center [1016, 154] width 35 height 10
click at [172, 117] on icon "button" at bounding box center [170, 117] width 12 height 12
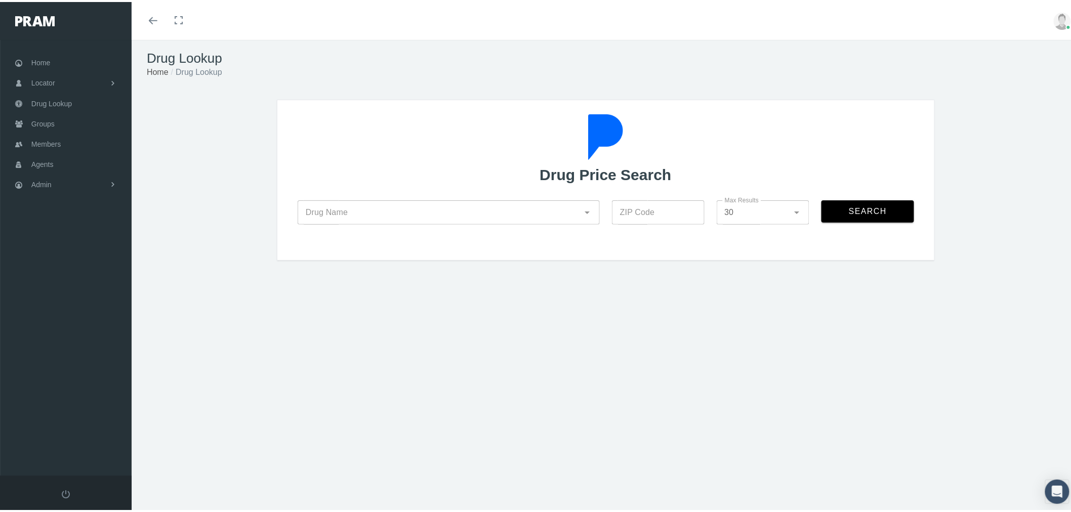
click at [382, 212] on input "Drug Name" at bounding box center [438, 210] width 282 height 12
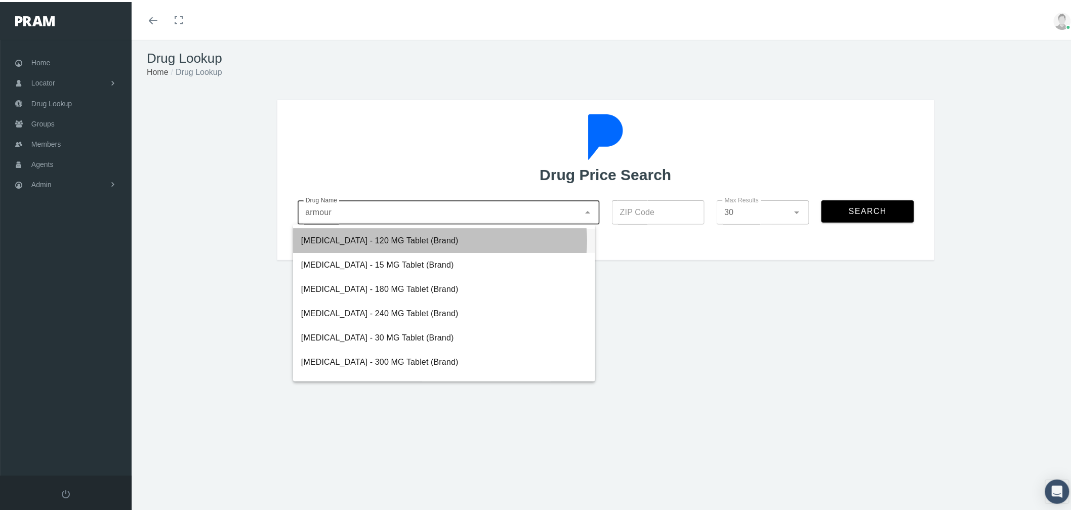
click at [379, 235] on div "[MEDICAL_DATA] - 120 MG Tablet (Brand)" at bounding box center [444, 239] width 286 height 12
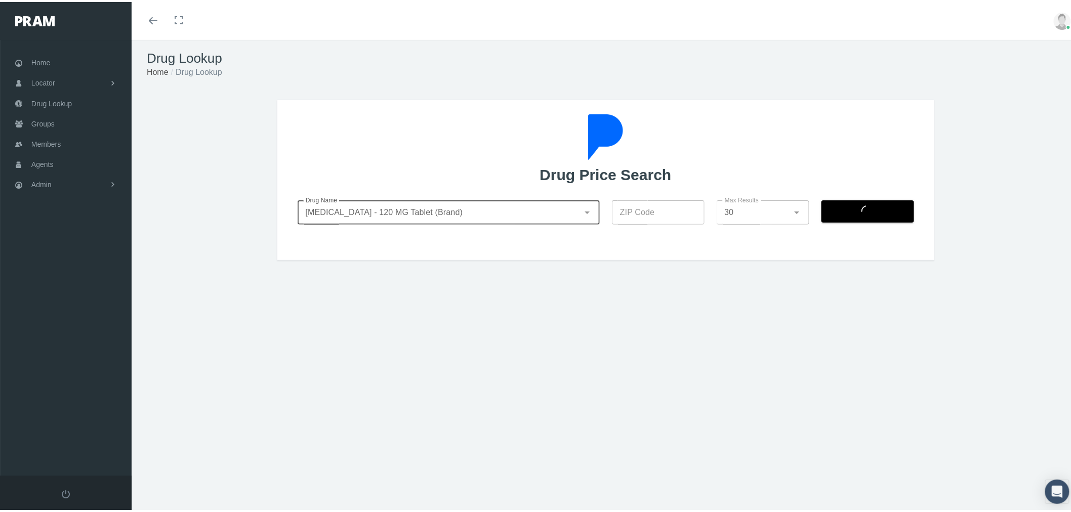
type input "[MEDICAL_DATA] - 120 MG Tablet (Brand)"
drag, startPoint x: 666, startPoint y: 195, endPoint x: 666, endPoint y: 206, distance: 11.1
click at [666, 196] on div "ZIP Code ZIP Code" at bounding box center [658, 216] width 105 height 48
click at [665, 206] on input "ZIP Code" at bounding box center [658, 210] width 93 height 24
type input "92821"
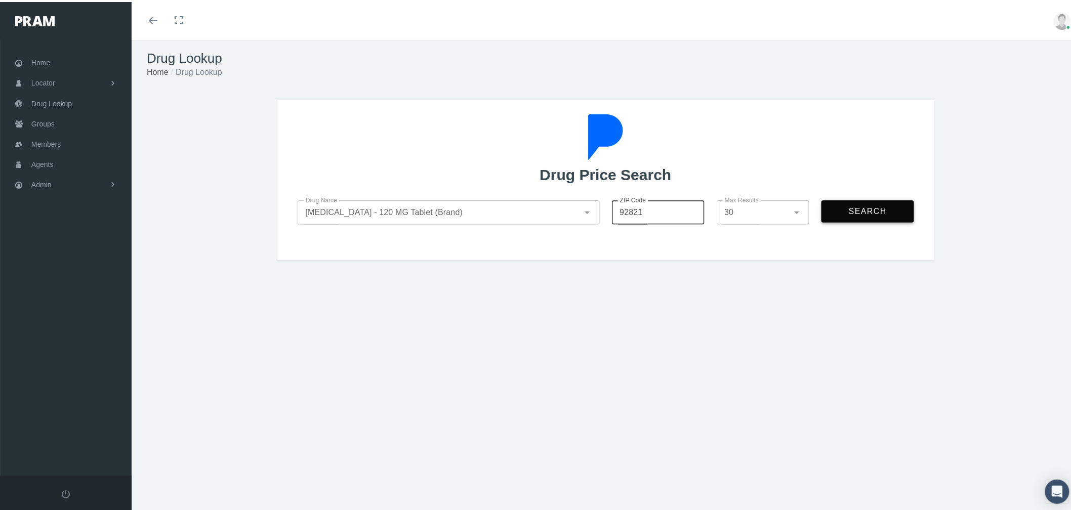
click at [841, 212] on button "Search" at bounding box center [867, 209] width 93 height 22
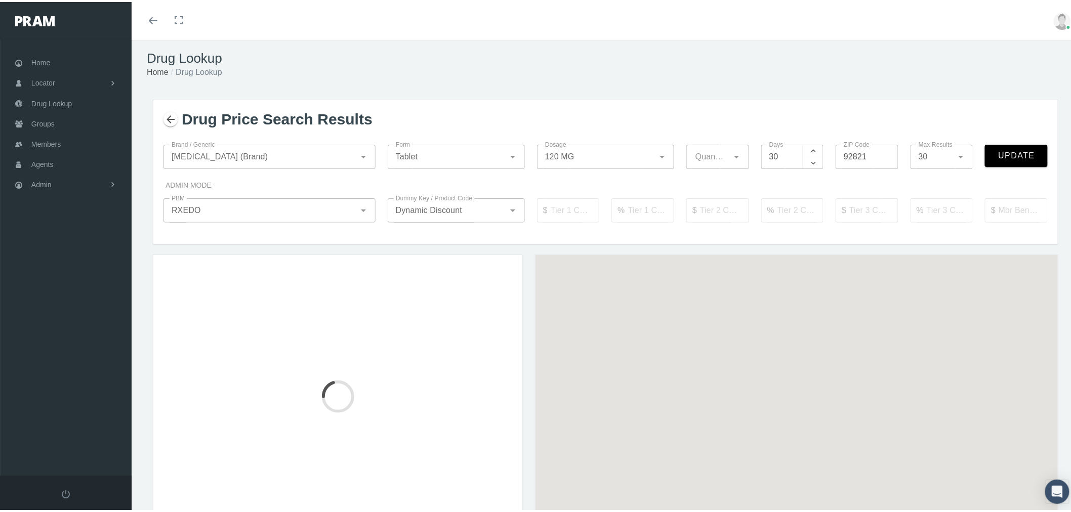
type input "100"
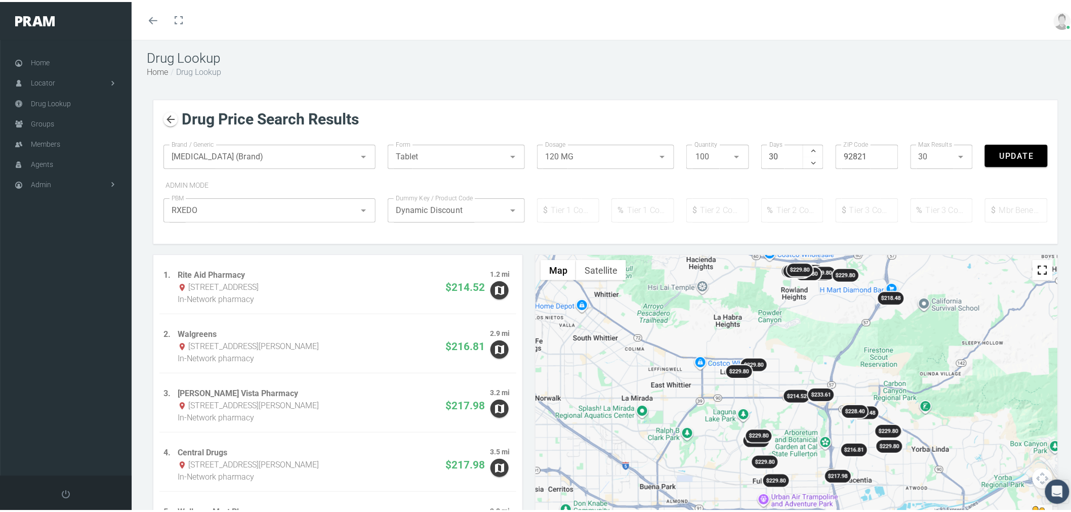
click at [713, 153] on div "100 100" at bounding box center [710, 155] width 36 height 24
click at [719, 214] on input "Enter Quantity" at bounding box center [713, 208] width 58 height 20
type input "30"
click at [1019, 152] on span "Update" at bounding box center [1016, 154] width 35 height 10
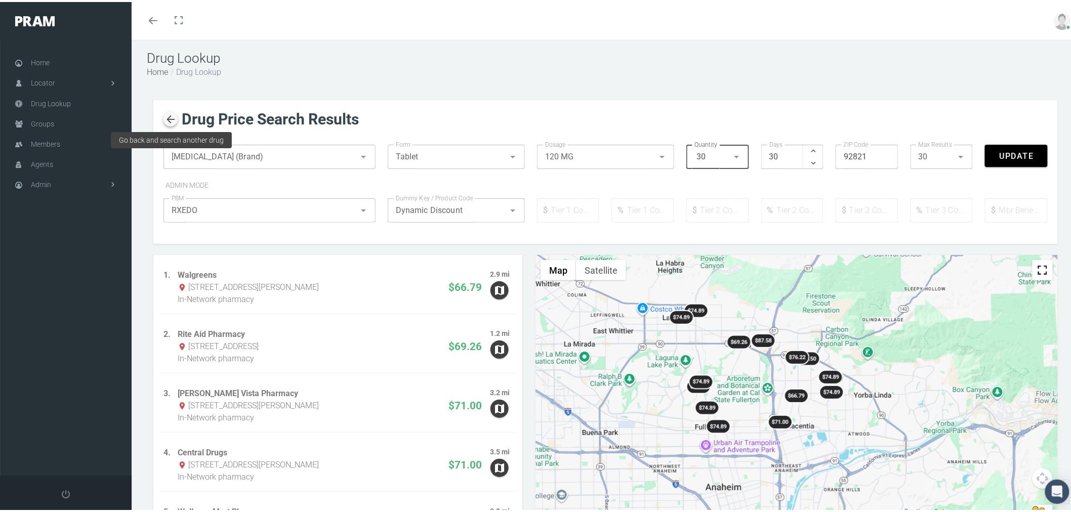
click at [174, 118] on icon "button" at bounding box center [170, 117] width 12 height 12
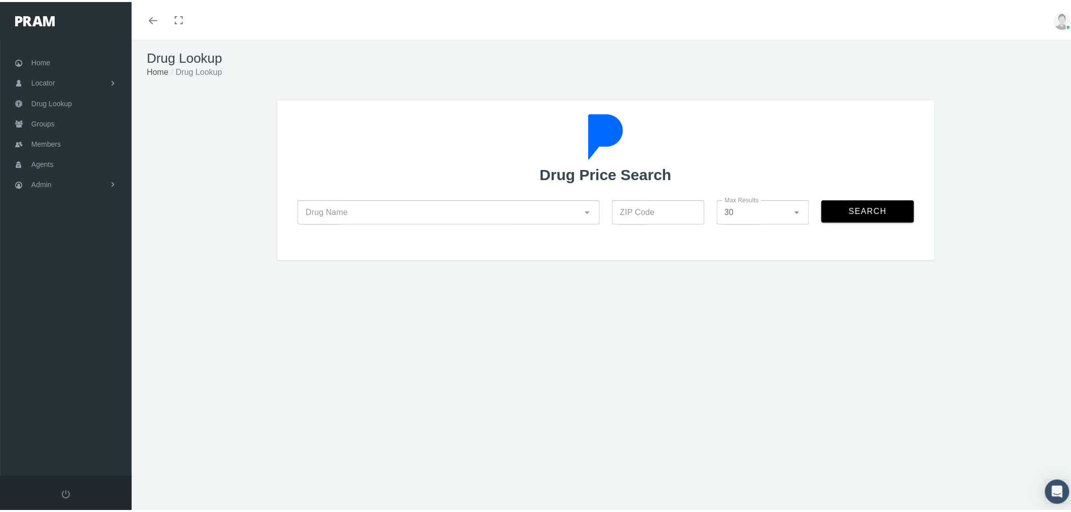
click at [320, 202] on div at bounding box center [438, 210] width 282 height 24
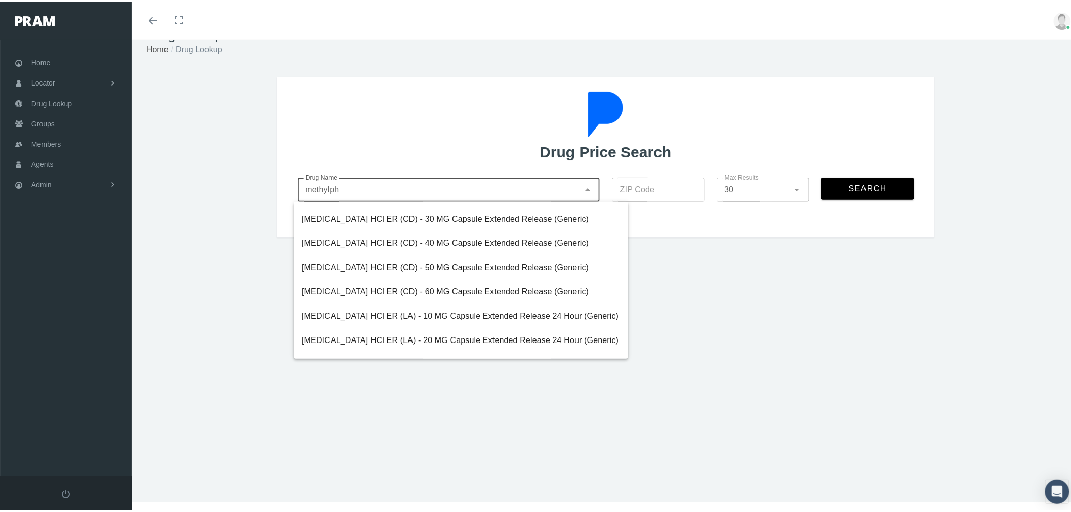
scroll to position [526, 0]
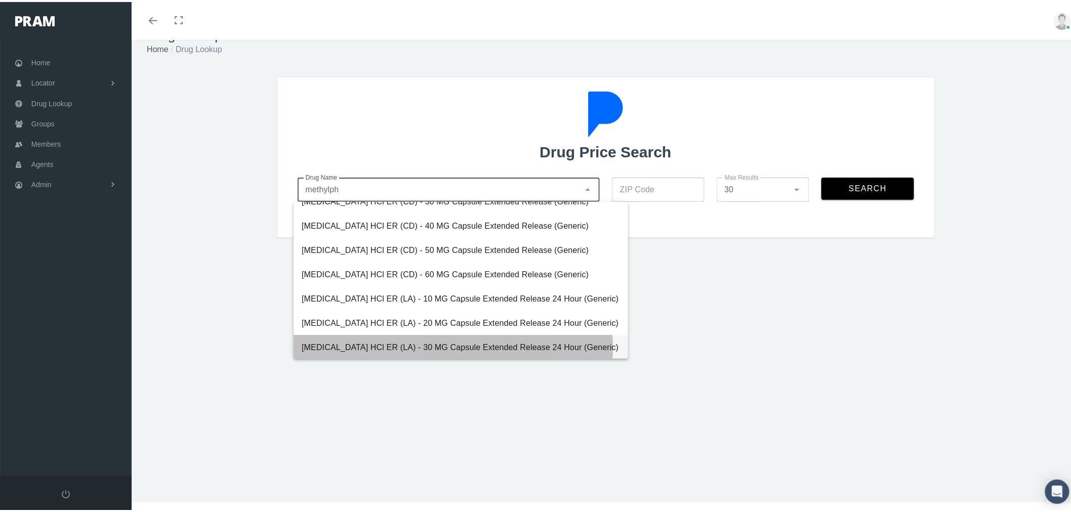
click at [373, 340] on div "[MEDICAL_DATA] HCl ER (LA) - 30 MG Capsule Extended Release 24 Hour (Generic)" at bounding box center [461, 345] width 318 height 12
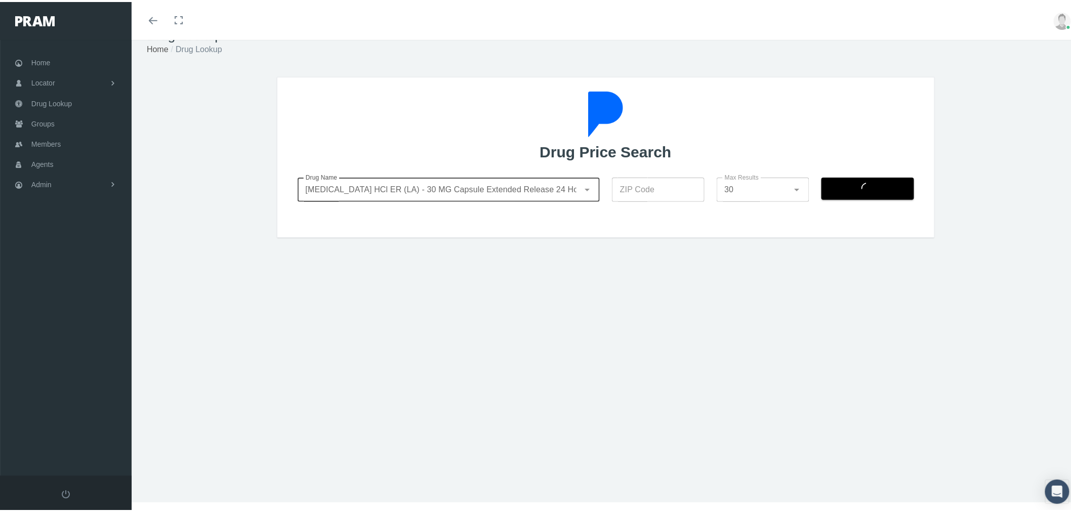
type input "[MEDICAL_DATA] HCl ER (LA) - 30 MG Capsule Extended Release 24 Hour (Generic)"
click at [658, 187] on input "ZIP Code" at bounding box center [658, 188] width 93 height 24
type input "92821"
click at [850, 186] on span "Search" at bounding box center [867, 186] width 39 height 9
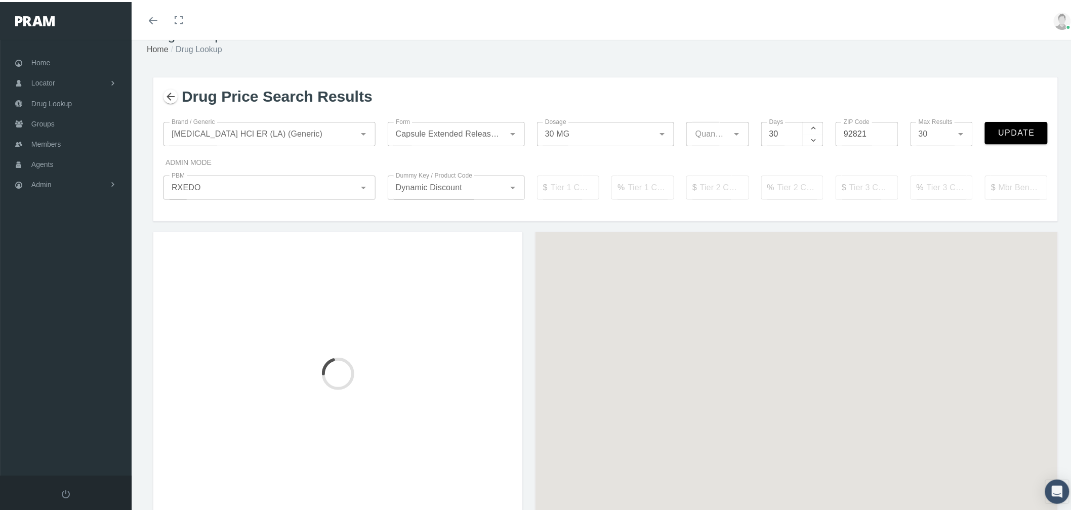
type input "100"
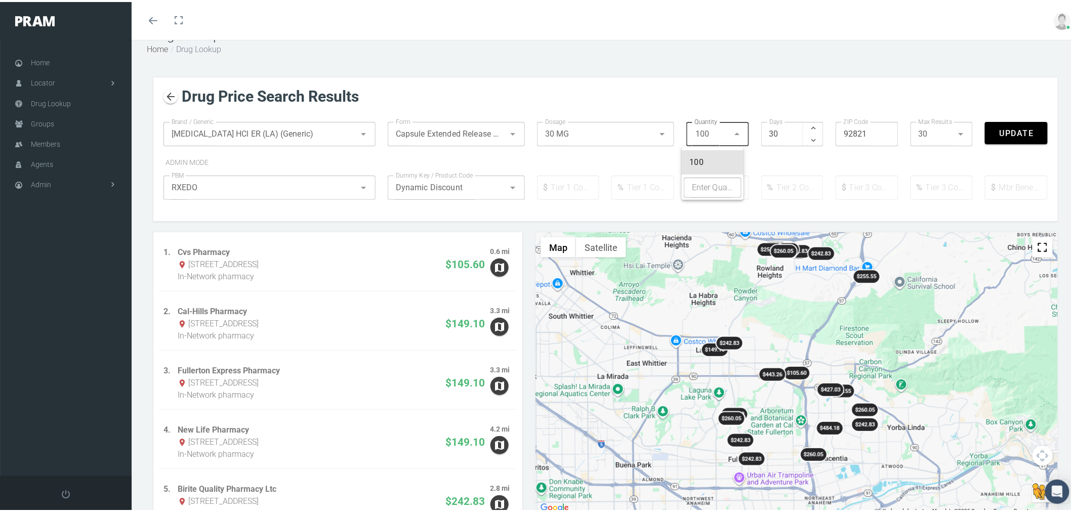
click at [720, 132] on div "100 100" at bounding box center [710, 132] width 36 height 24
click at [722, 186] on input "Enter Quantity" at bounding box center [713, 186] width 58 height 20
type input "30"
click at [840, 101] on div "Drug Price Search Results" at bounding box center [605, 95] width 884 height 18
click at [1017, 133] on span "Update" at bounding box center [1016, 131] width 35 height 10
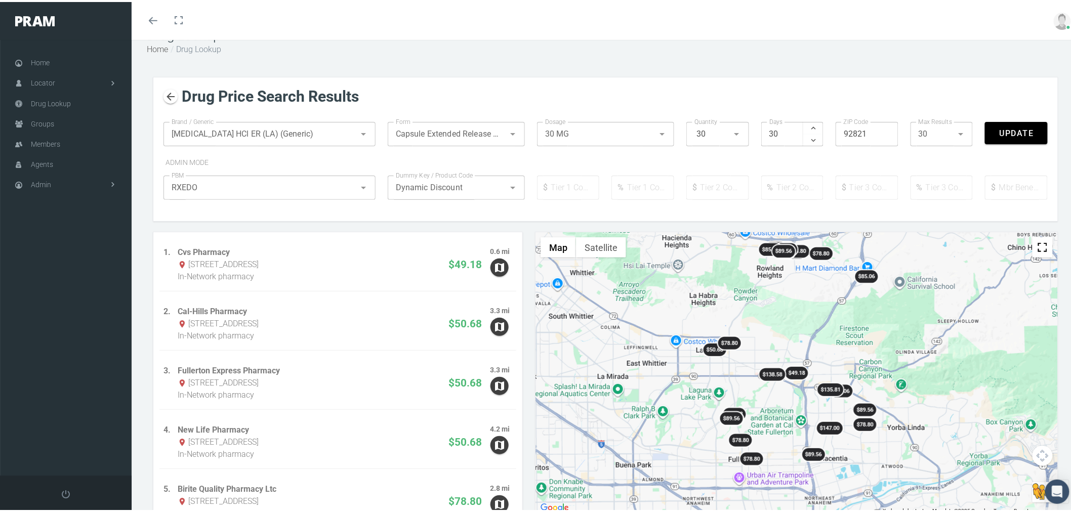
click at [506, 133] on icon at bounding box center [512, 132] width 12 height 12
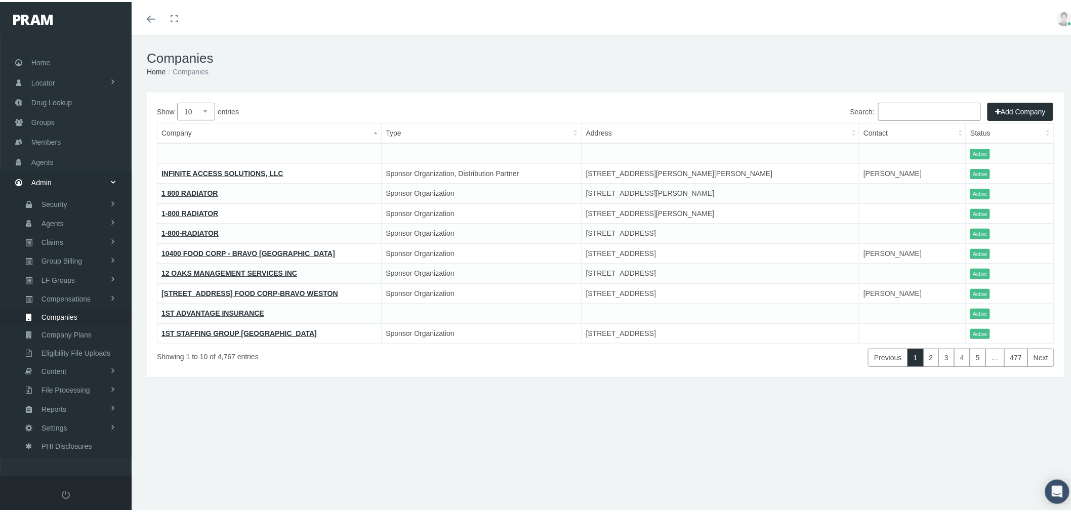
click at [200, 188] on link "1 800 RADIATOR" at bounding box center [189, 191] width 57 height 8
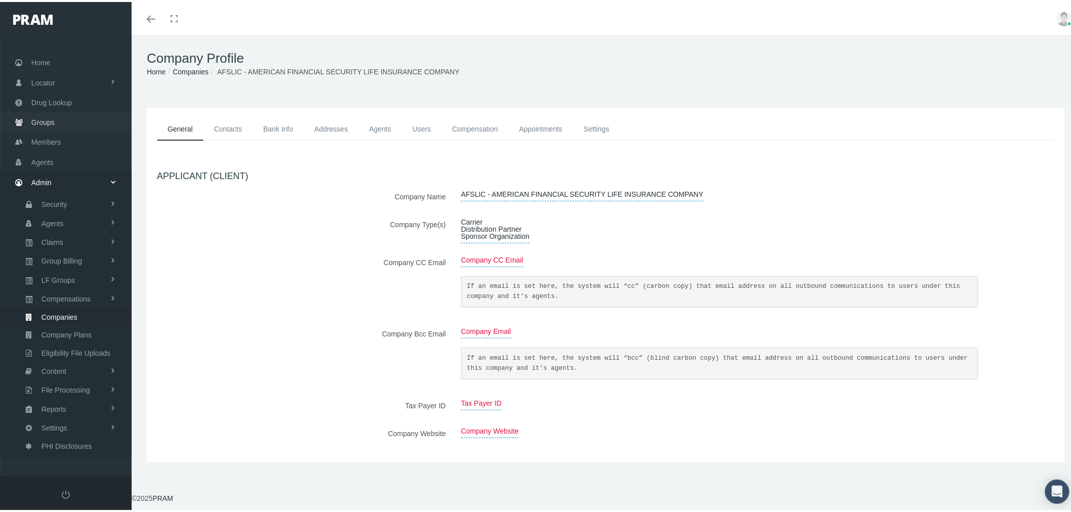
drag, startPoint x: 72, startPoint y: 118, endPoint x: 78, endPoint y: 120, distance: 5.9
click at [72, 118] on link "Groups" at bounding box center [66, 120] width 132 height 20
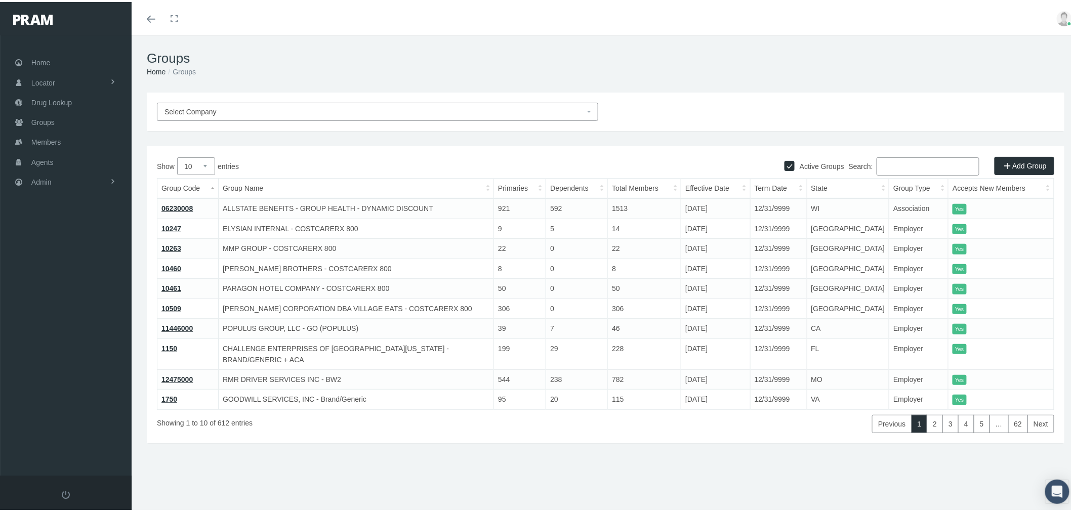
click at [908, 167] on input "Search:" at bounding box center [927, 164] width 103 height 18
paste input "IB0040"
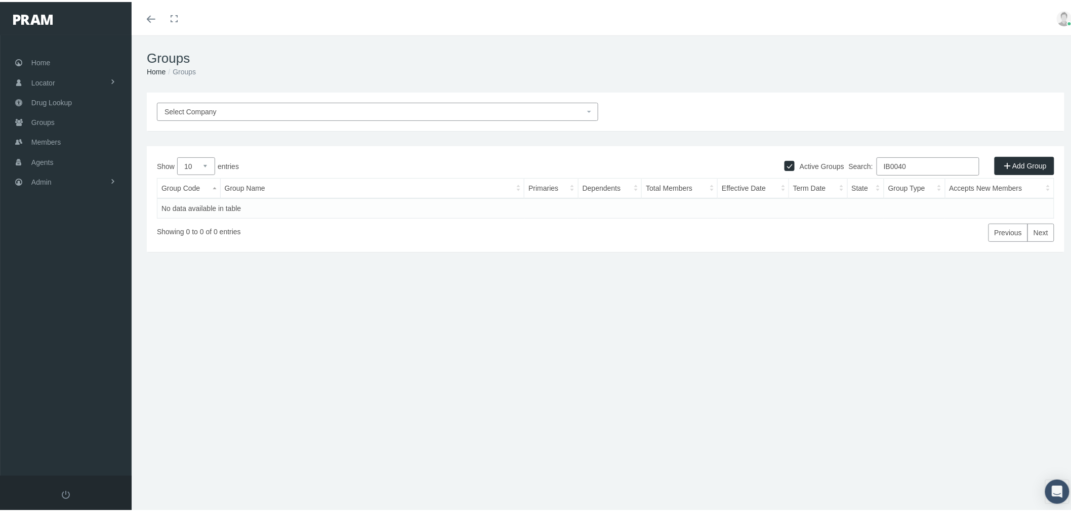
type input "IB0040"
click at [784, 164] on input "Active Groups" at bounding box center [789, 163] width 10 height 10
checkbox input "false"
click at [181, 204] on link "!!!IB0040" at bounding box center [176, 206] width 30 height 8
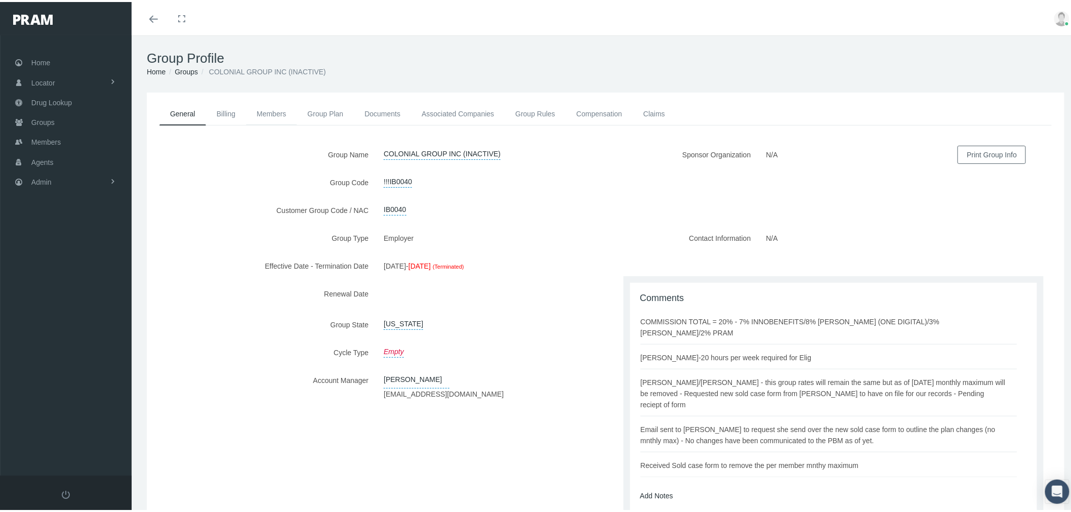
click at [261, 111] on link "Members" at bounding box center [271, 112] width 51 height 22
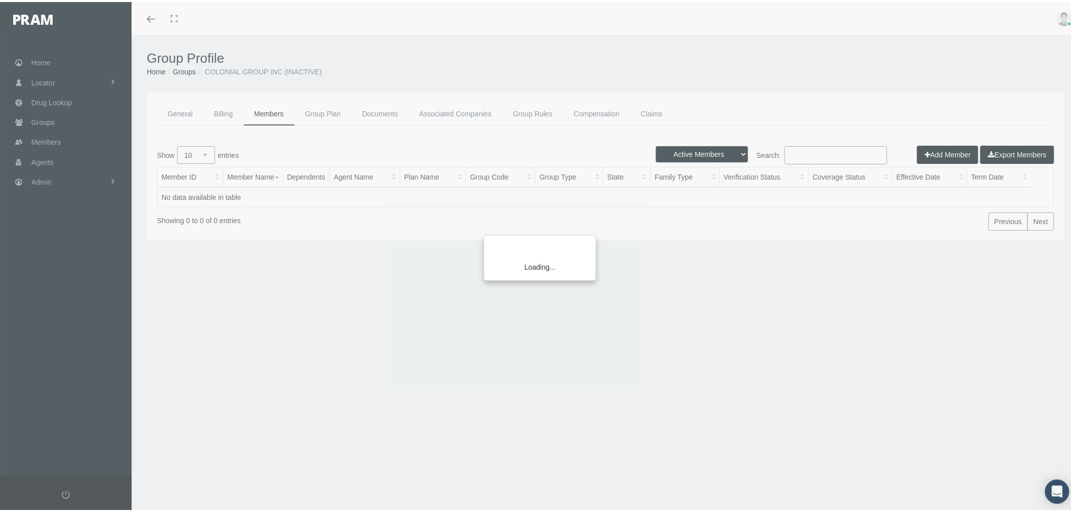
click at [687, 150] on div "Loading..." at bounding box center [535, 256] width 1071 height 512
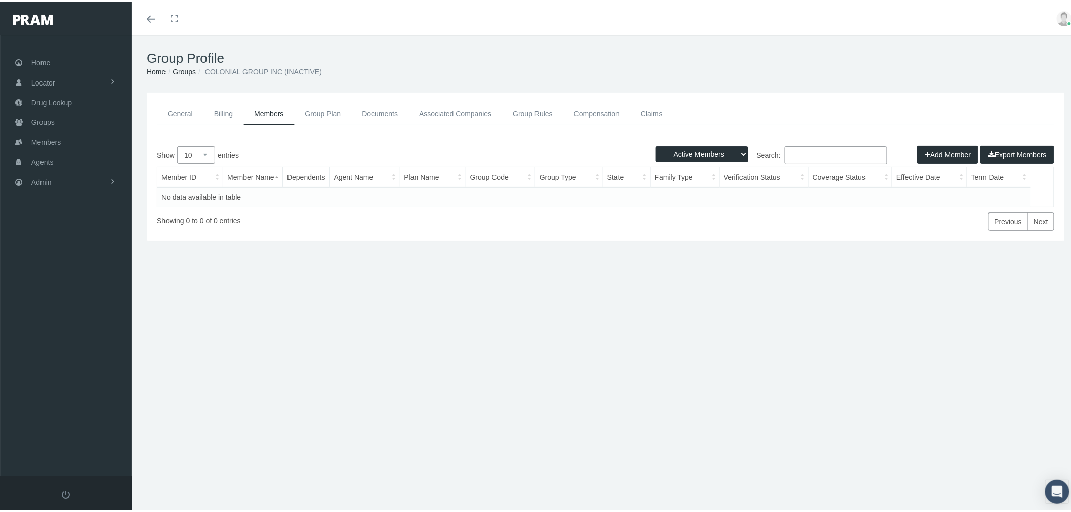
drag, startPoint x: 689, startPoint y: 150, endPoint x: 689, endPoint y: 158, distance: 8.1
click at [689, 150] on select "Active Members Terminated Members Active & Terminated" at bounding box center [702, 152] width 92 height 16
select select "2"
click at [656, 144] on select "Active Members Terminated Members Active & Terminated" at bounding box center [702, 152] width 92 height 16
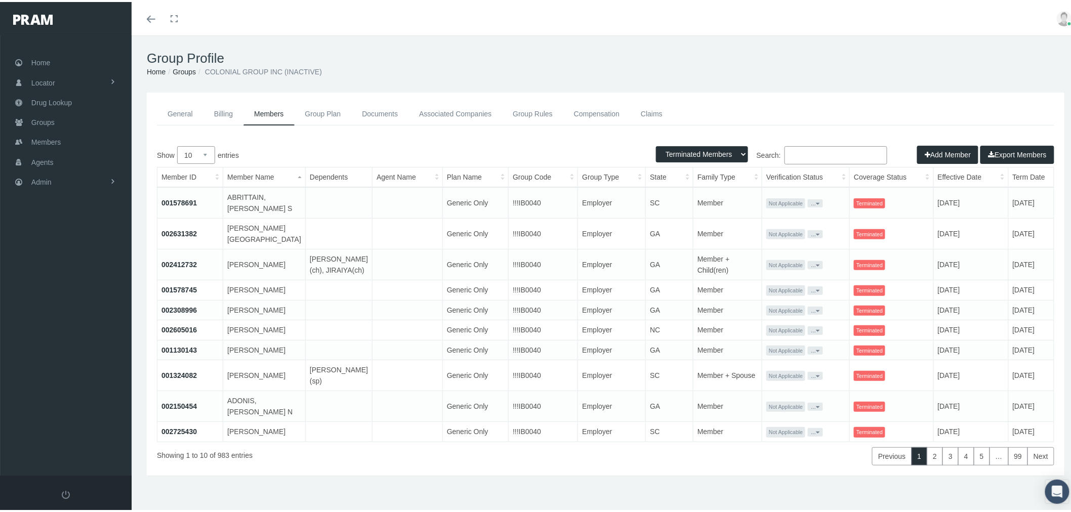
scroll to position [22, 0]
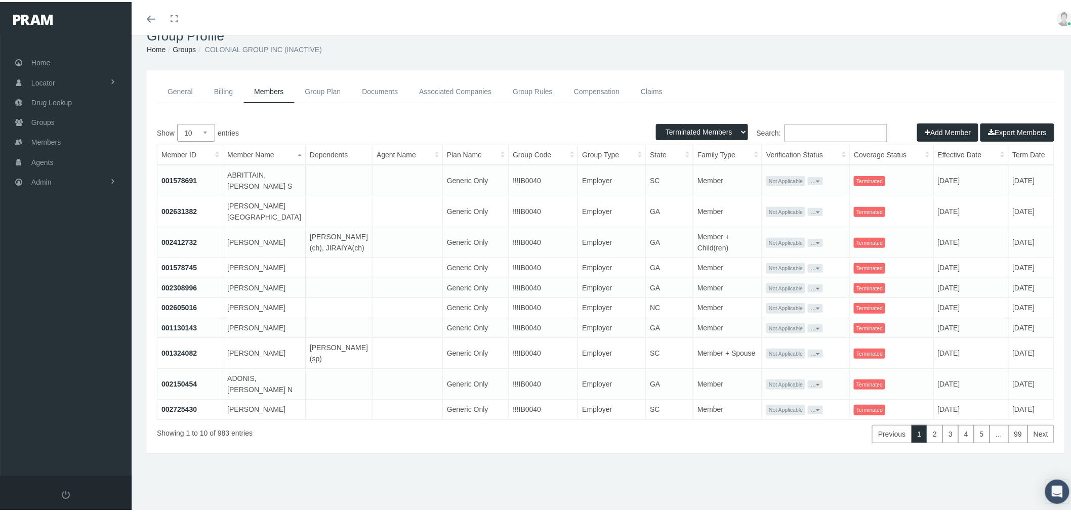
click at [854, 128] on input "Search:" at bounding box center [835, 131] width 103 height 18
paste input "41477356"
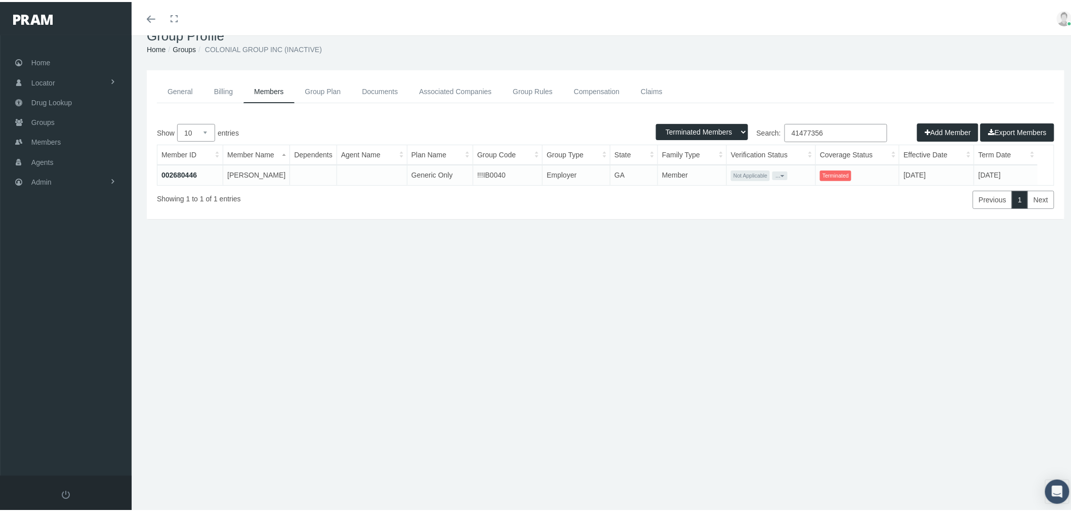
type input "41477356"
click at [177, 169] on link "002680446" at bounding box center [178, 173] width 35 height 8
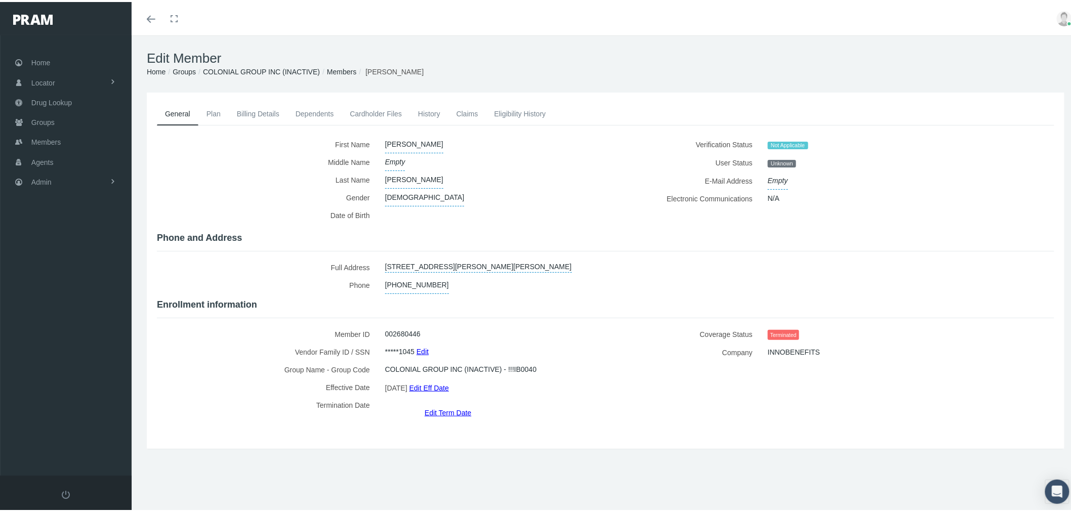
click at [437, 114] on link "History" at bounding box center [429, 112] width 38 height 22
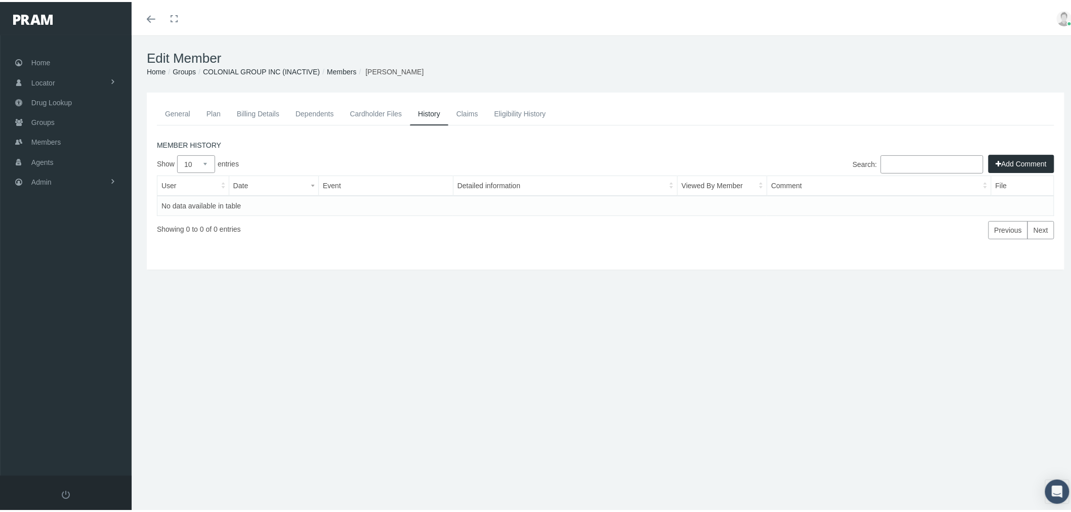
click at [520, 112] on link "Eligibility History" at bounding box center [520, 112] width 68 height 22
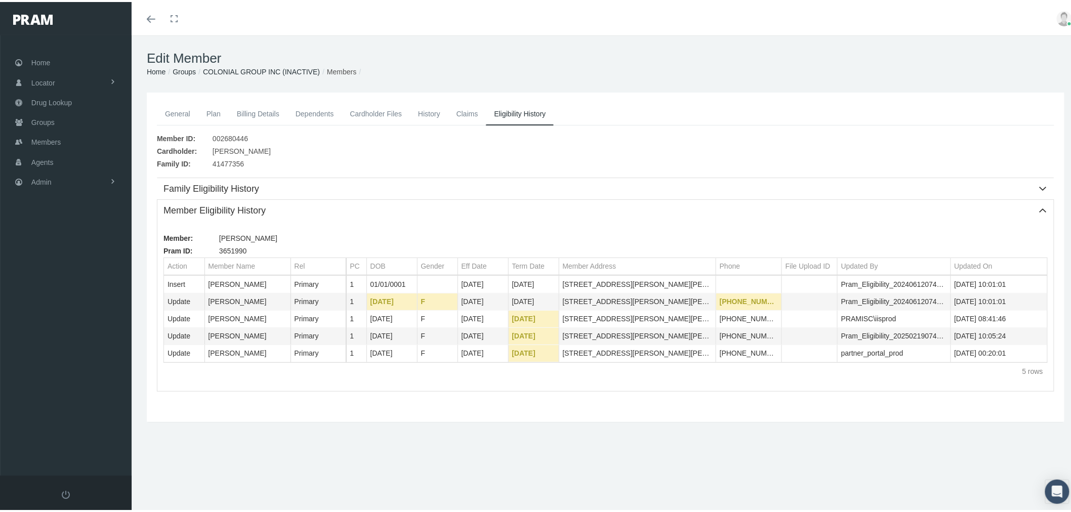
click at [185, 316] on td "Update" at bounding box center [184, 317] width 40 height 17
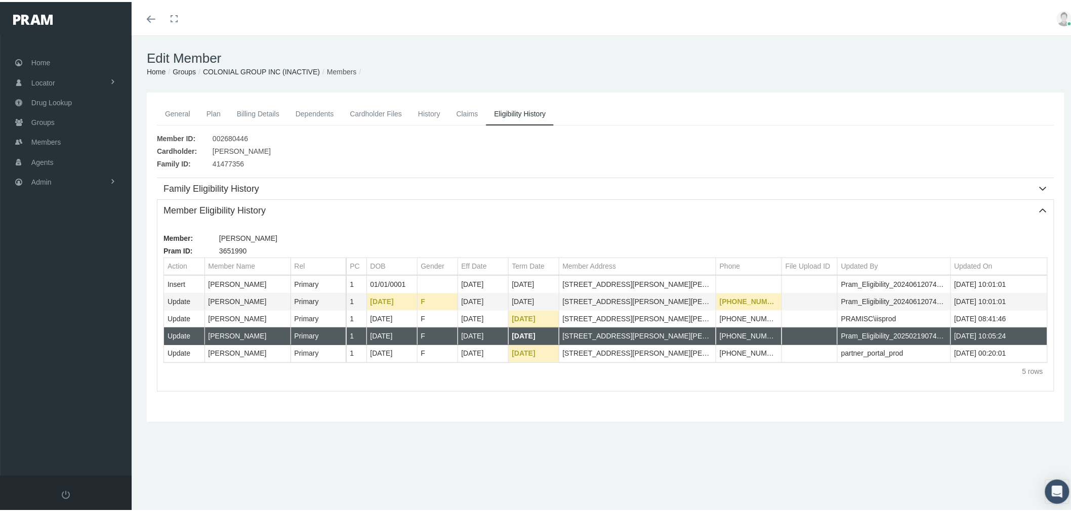
click at [192, 334] on td "Update" at bounding box center [184, 334] width 40 height 17
click at [188, 350] on td "Update" at bounding box center [184, 351] width 40 height 17
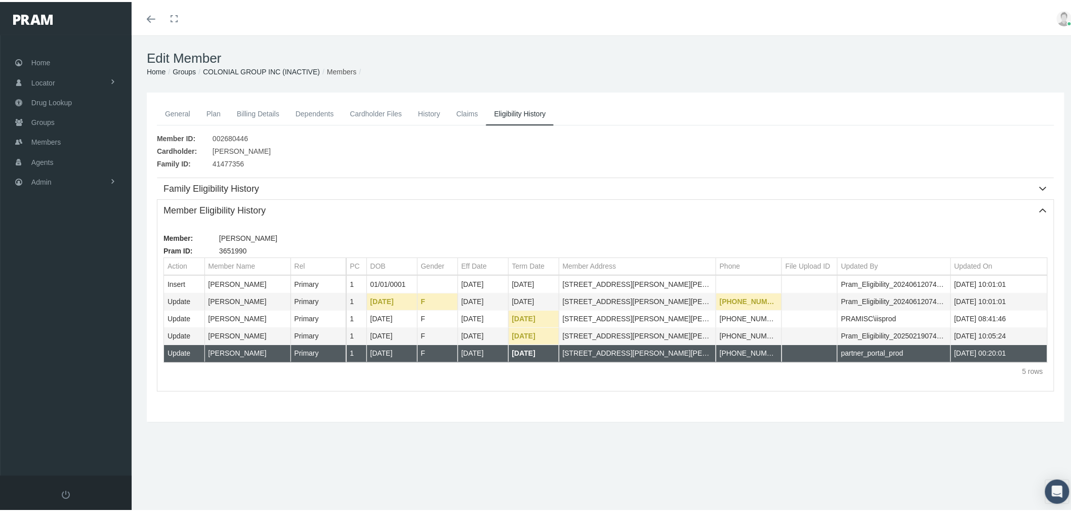
click at [466, 117] on link "Claims" at bounding box center [467, 112] width 38 height 22
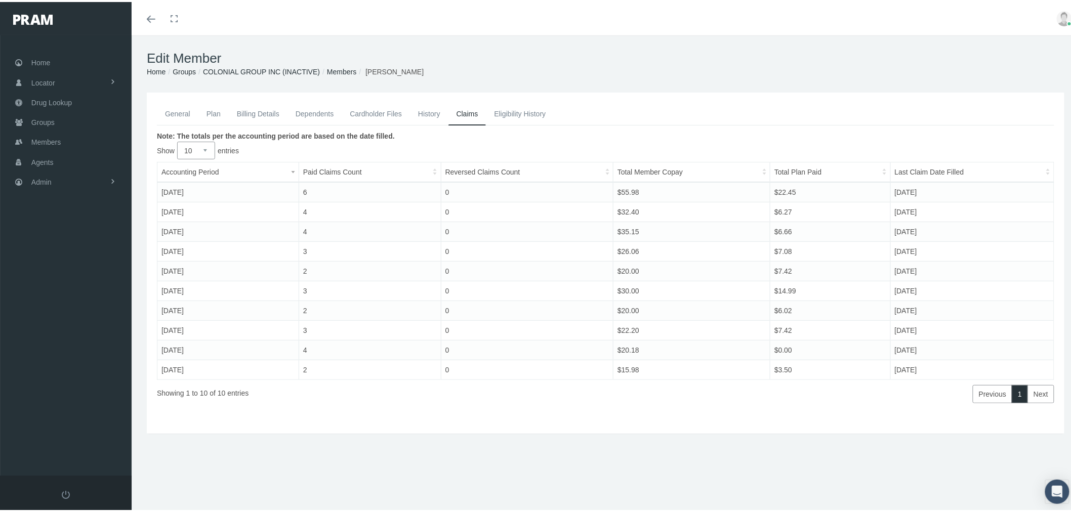
click at [492, 216] on td "0" at bounding box center [527, 210] width 172 height 20
click at [181, 113] on link "General" at bounding box center [177, 112] width 41 height 22
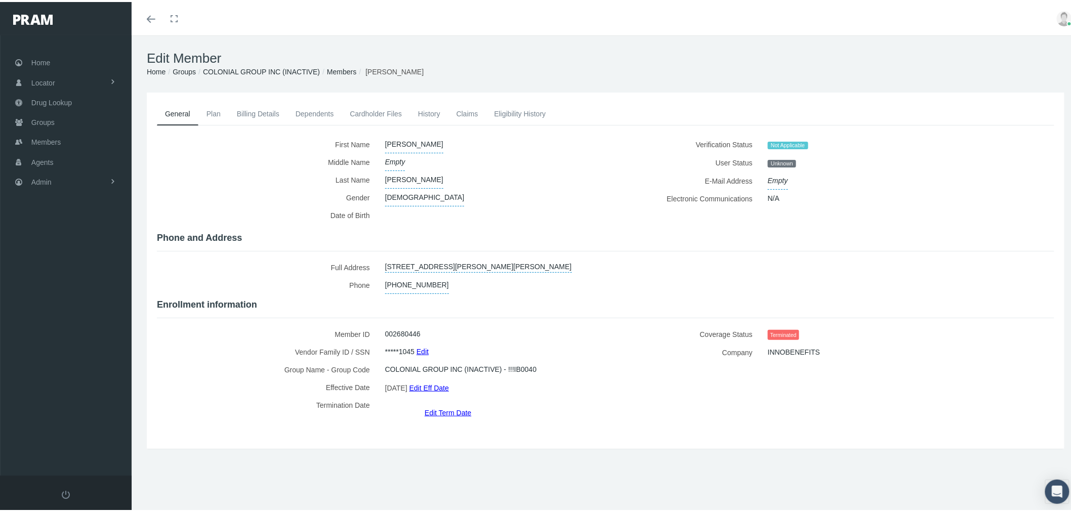
click at [324, 103] on link "Dependents" at bounding box center [314, 112] width 55 height 22
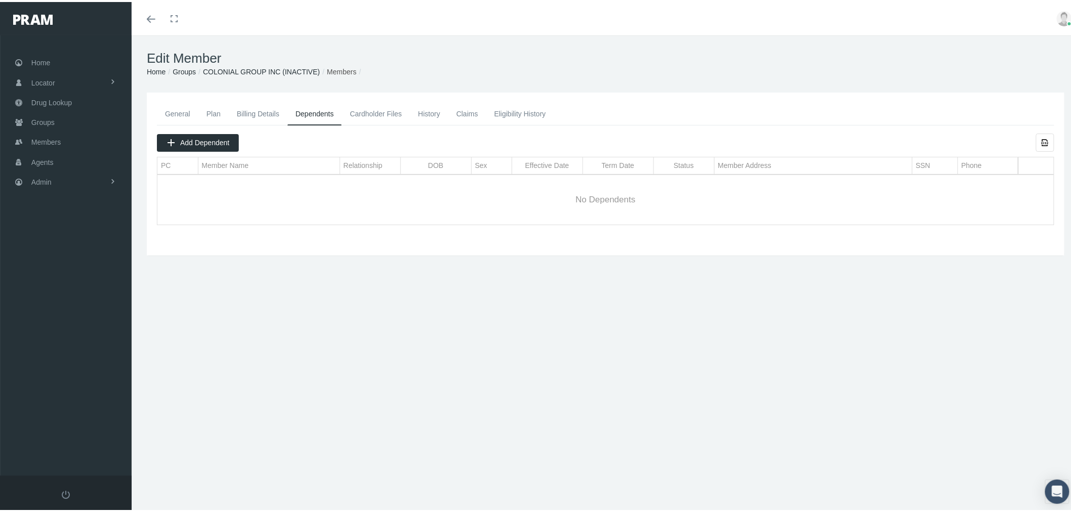
click at [180, 111] on link "General" at bounding box center [177, 112] width 41 height 22
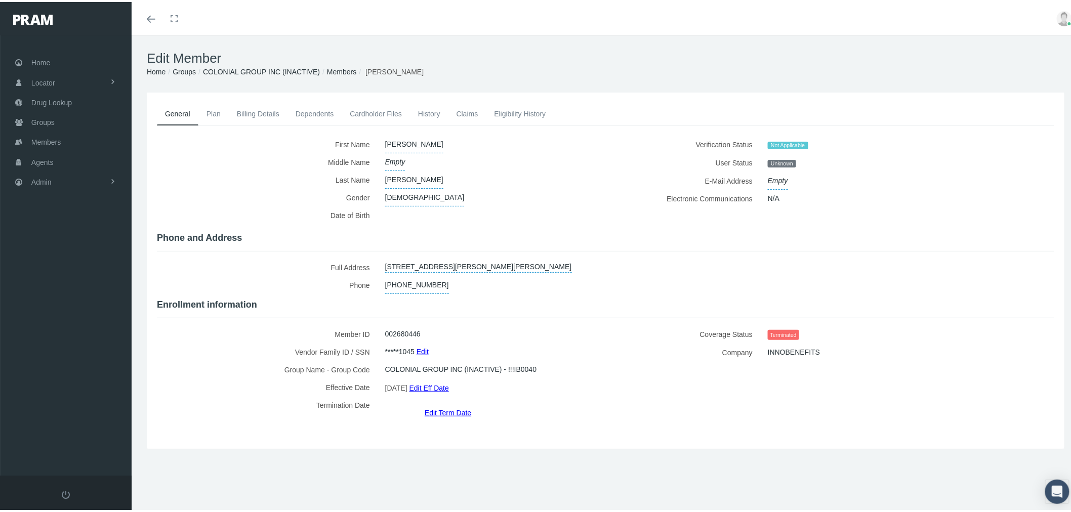
click at [235, 72] on link "COLONIAL GROUP INC (INACTIVE)" at bounding box center [261, 70] width 117 height 8
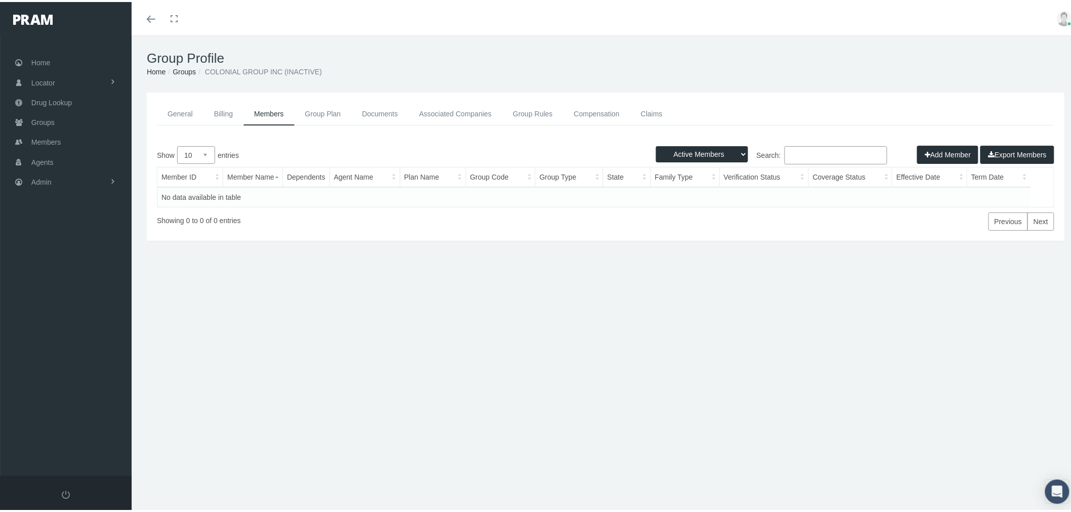
click at [474, 110] on link "Associated Companies" at bounding box center [455, 112] width 94 height 23
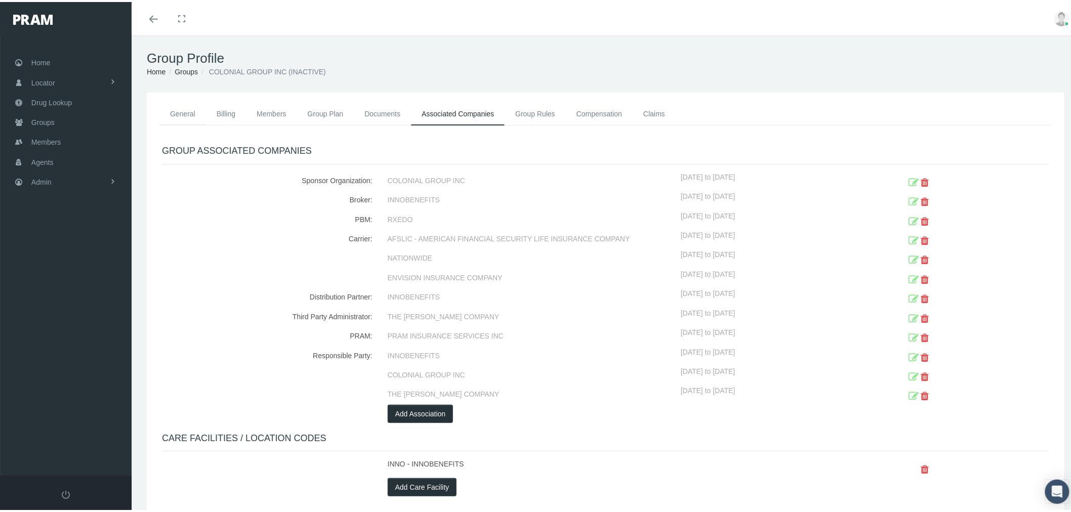
click at [188, 114] on link "General" at bounding box center [182, 112] width 47 height 22
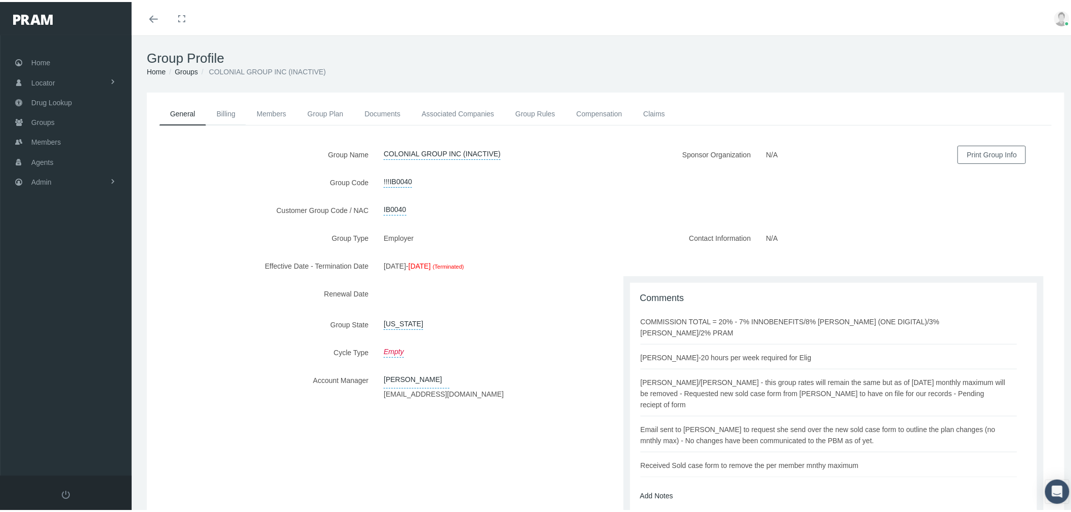
click at [222, 110] on link "Billing" at bounding box center [226, 112] width 40 height 22
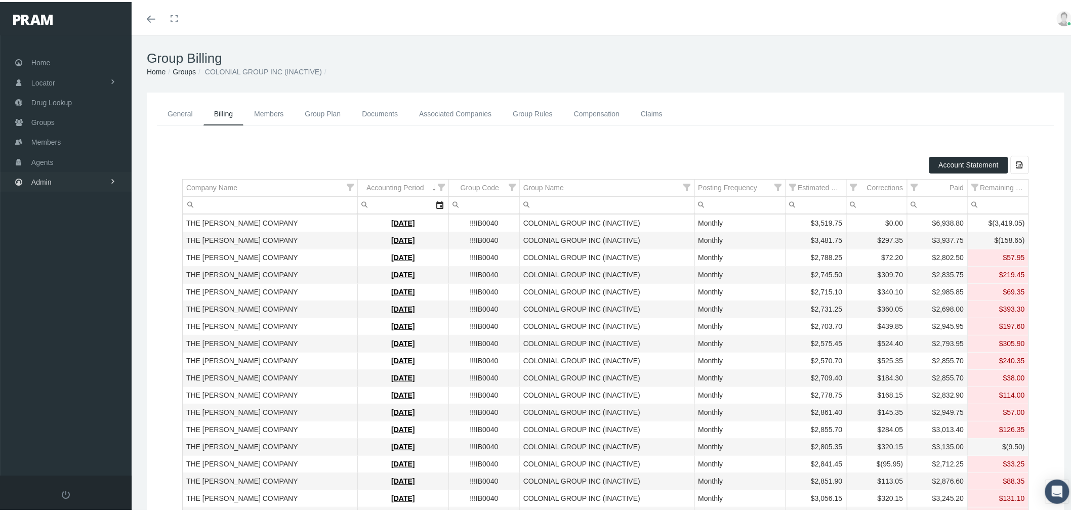
click at [77, 176] on link "Admin" at bounding box center [66, 180] width 132 height 20
click at [82, 233] on link "Claims" at bounding box center [66, 240] width 132 height 18
click at [83, 256] on link "PBM Invoices" at bounding box center [66, 260] width 132 height 18
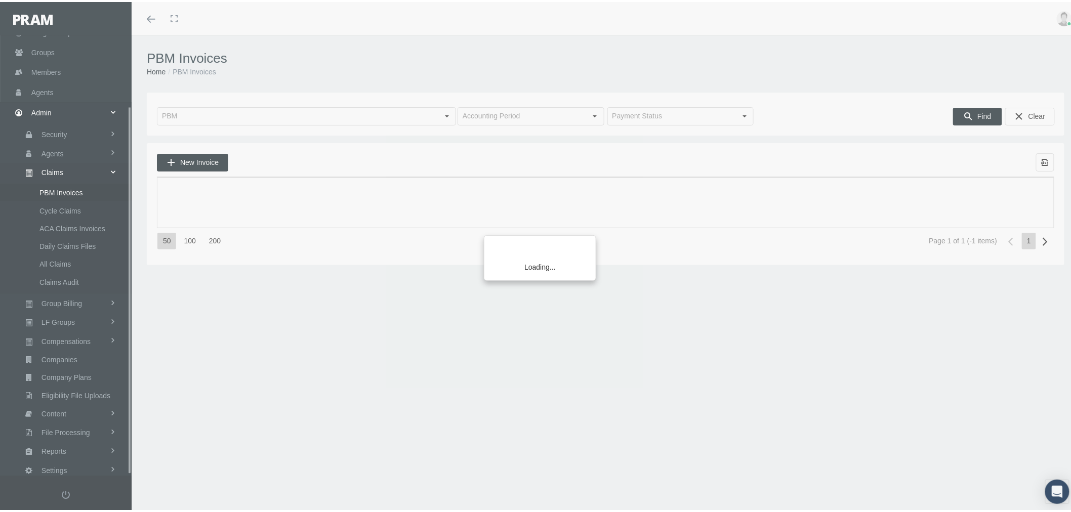
scroll to position [84, 0]
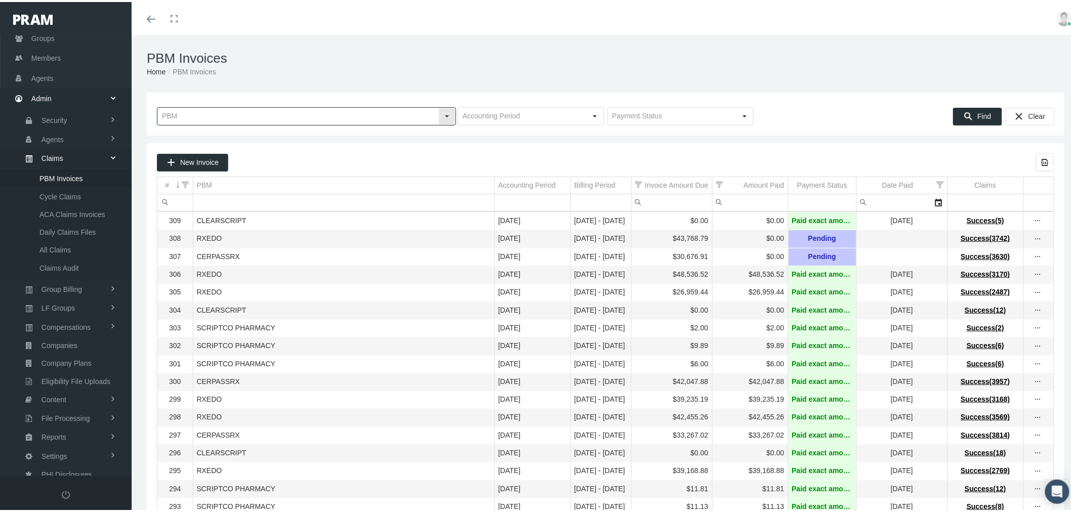
click at [441, 113] on div "Select" at bounding box center [447, 114] width 16 height 16
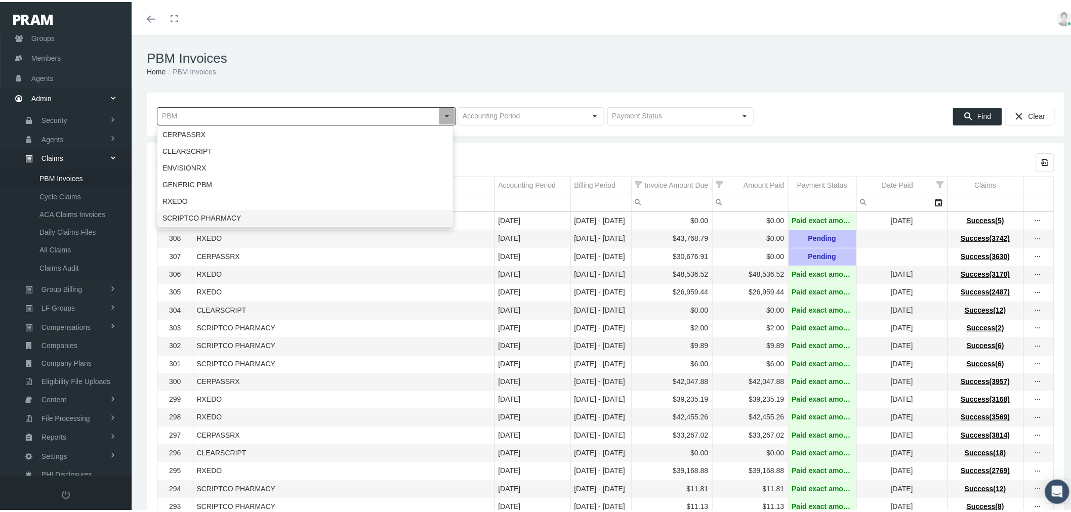
click at [378, 216] on div "SCRIPTCO PHARMACY" at bounding box center [305, 216] width 294 height 17
type input "SCRIPTCO PHARMACY"
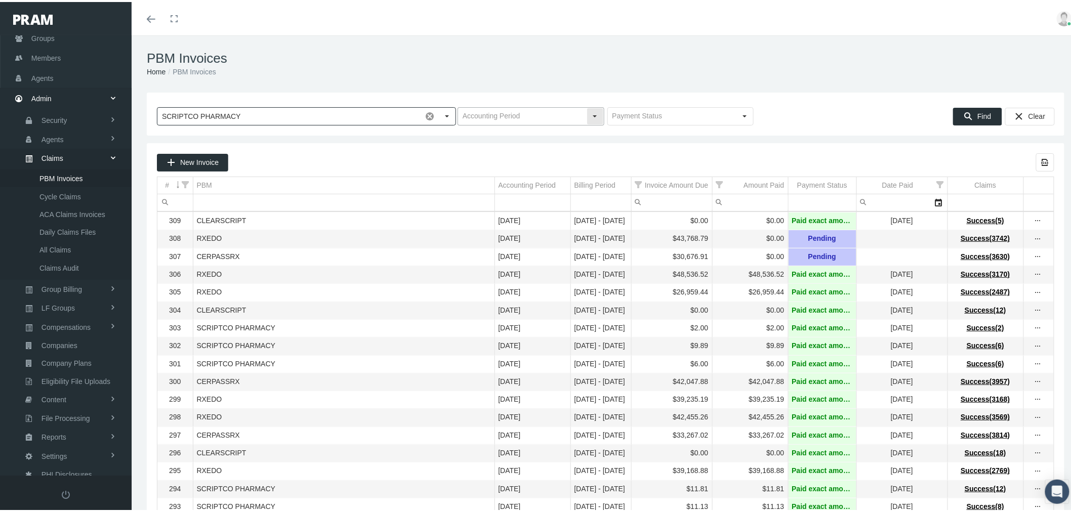
click at [592, 114] on div "Select" at bounding box center [595, 114] width 16 height 16
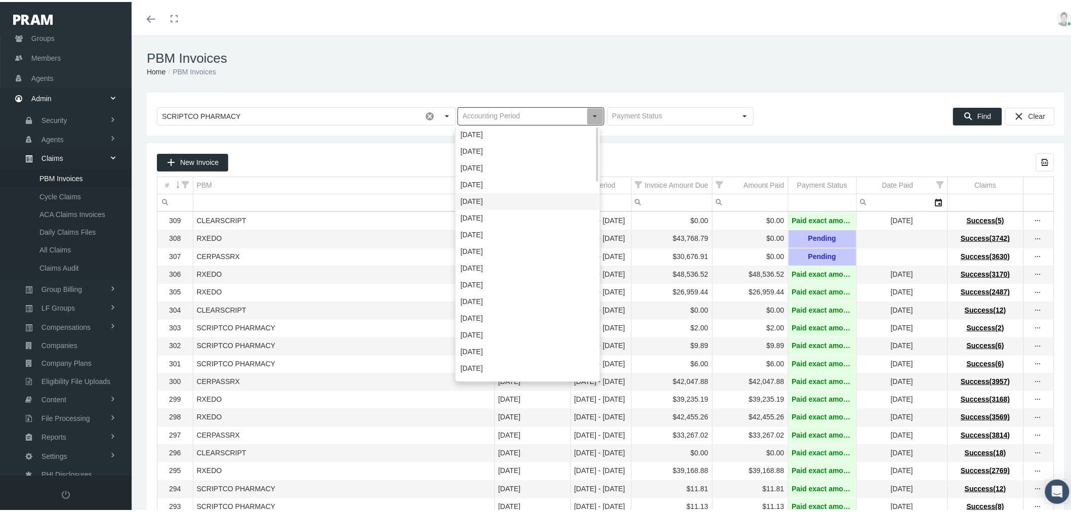
click at [550, 197] on div "May 2025" at bounding box center [527, 199] width 143 height 17
type input "May 2025"
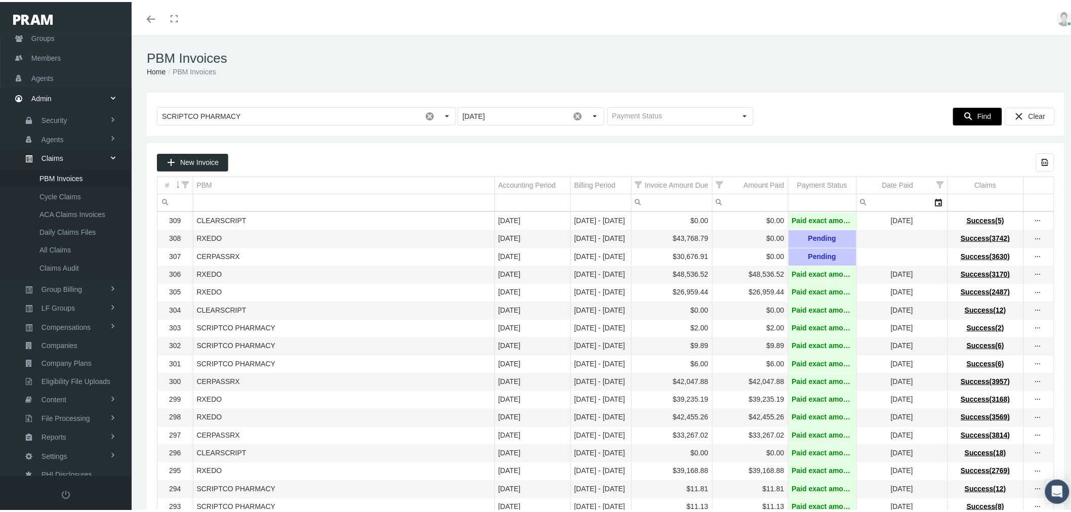
click at [977, 114] on span "Find" at bounding box center [984, 114] width 14 height 8
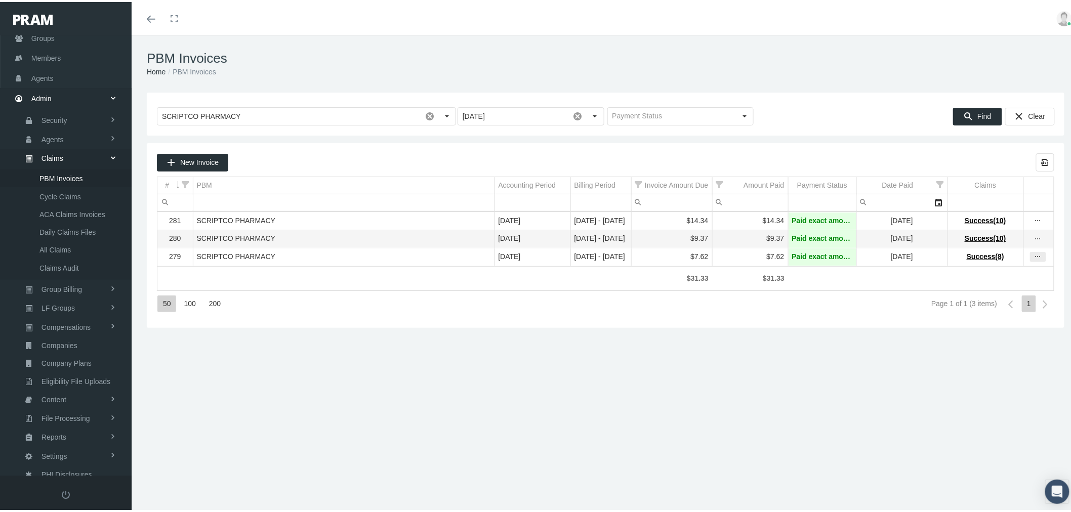
click at [1033, 260] on icon "more" at bounding box center [1037, 254] width 9 height 9
click at [982, 273] on div "View Invoice" at bounding box center [986, 275] width 99 height 21
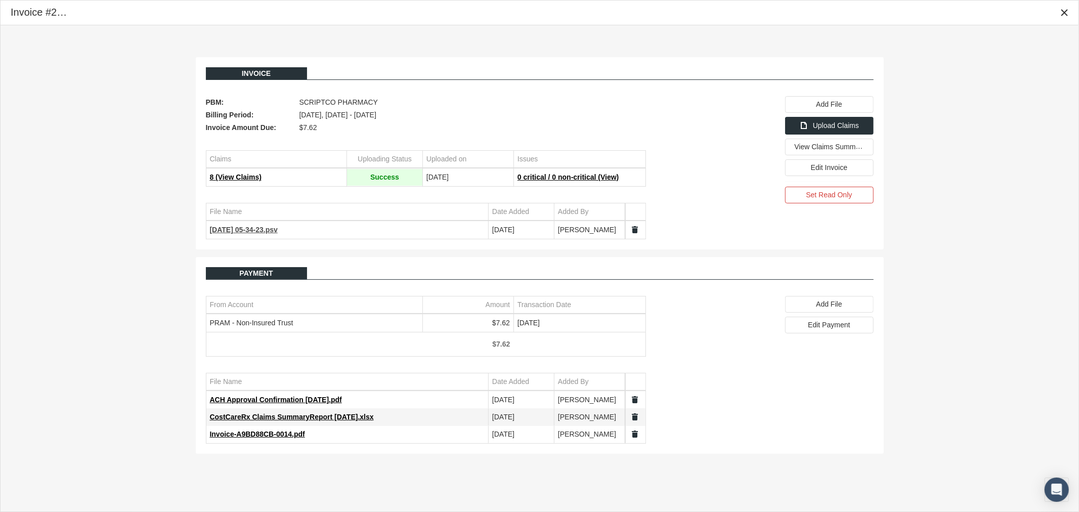
click at [278, 231] on span "2025-06-01 05-34-23.psv" at bounding box center [244, 230] width 68 height 8
click at [1069, 14] on div "Close" at bounding box center [1064, 12] width 17 height 17
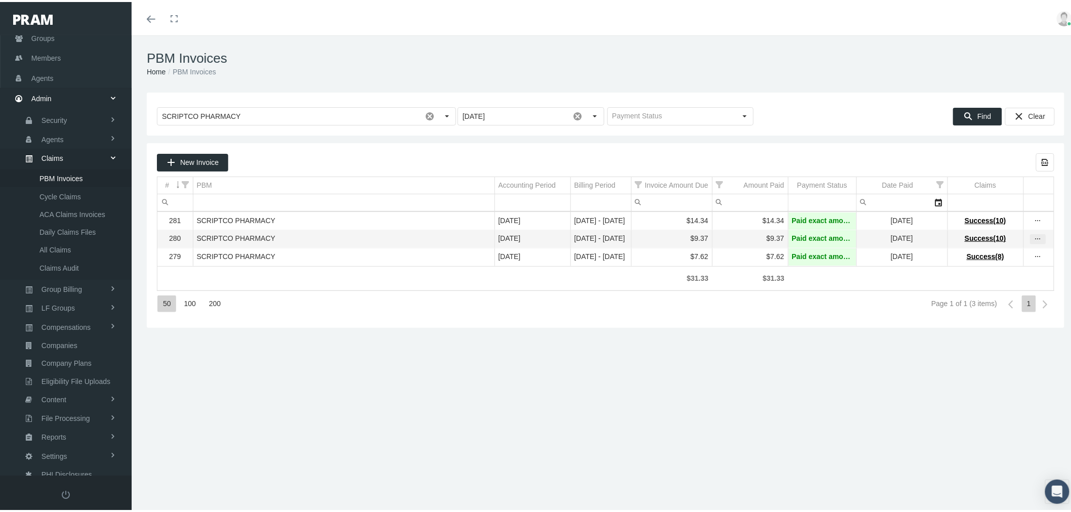
click at [1037, 240] on div "more" at bounding box center [1038, 237] width 16 height 10
click at [1035, 239] on div "more" at bounding box center [1038, 237] width 16 height 10
click at [1033, 240] on icon "more" at bounding box center [1037, 237] width 9 height 9
click at [995, 253] on div "View Invoice" at bounding box center [986, 255] width 99 height 21
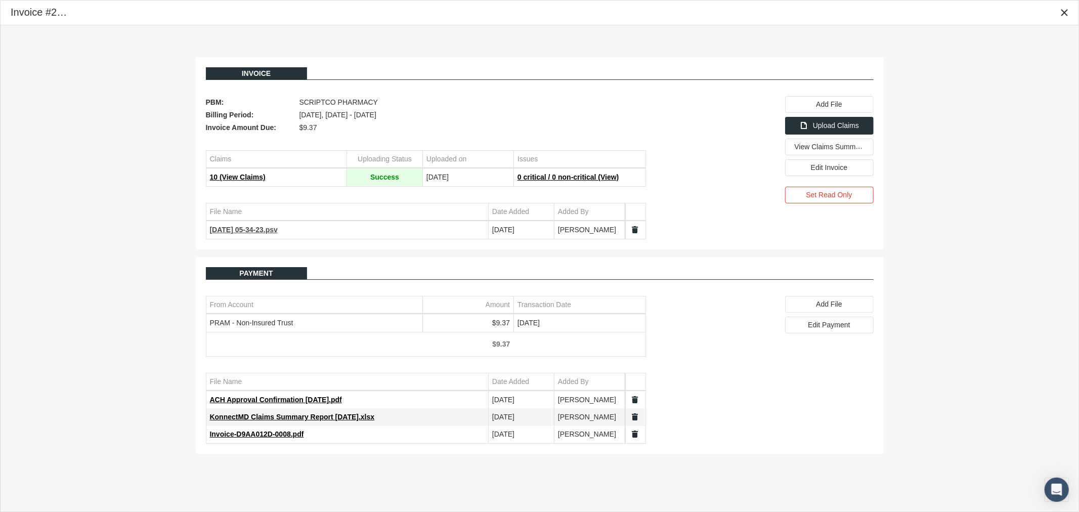
click at [264, 233] on span "2025-06-01 05-34-23.psv" at bounding box center [244, 230] width 68 height 8
click at [1070, 9] on div "Close" at bounding box center [1064, 12] width 17 height 17
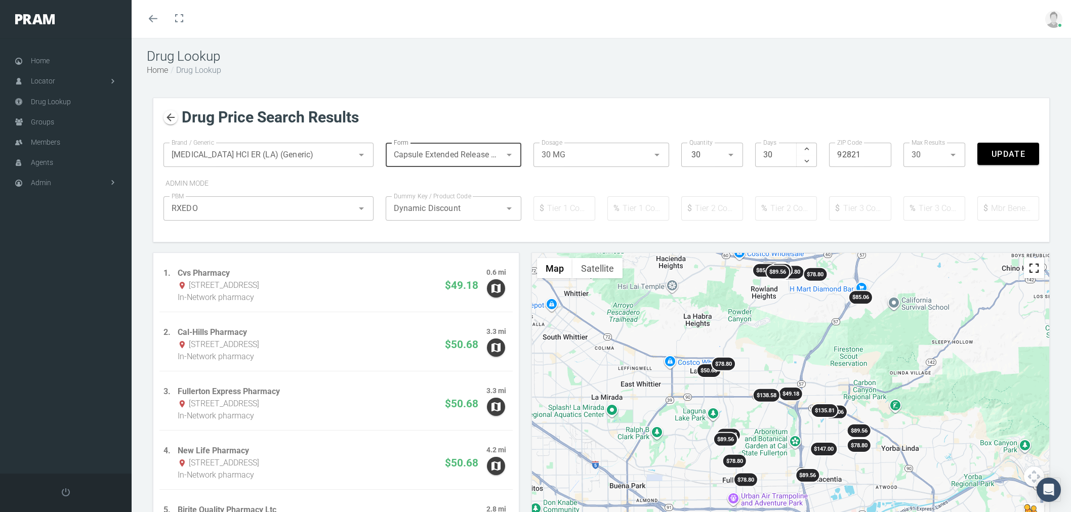
scroll to position [23, 0]
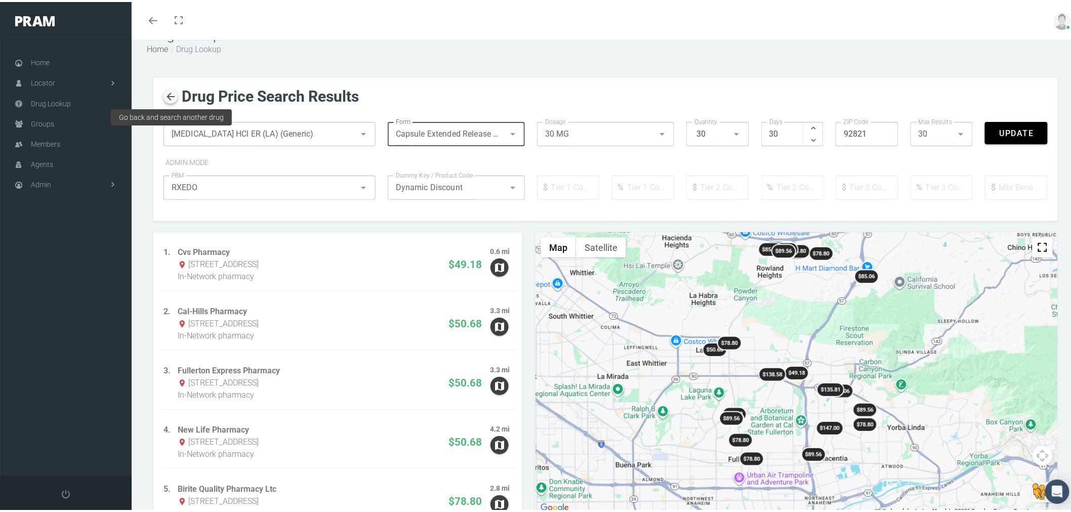
click at [168, 90] on icon "button" at bounding box center [170, 95] width 12 height 12
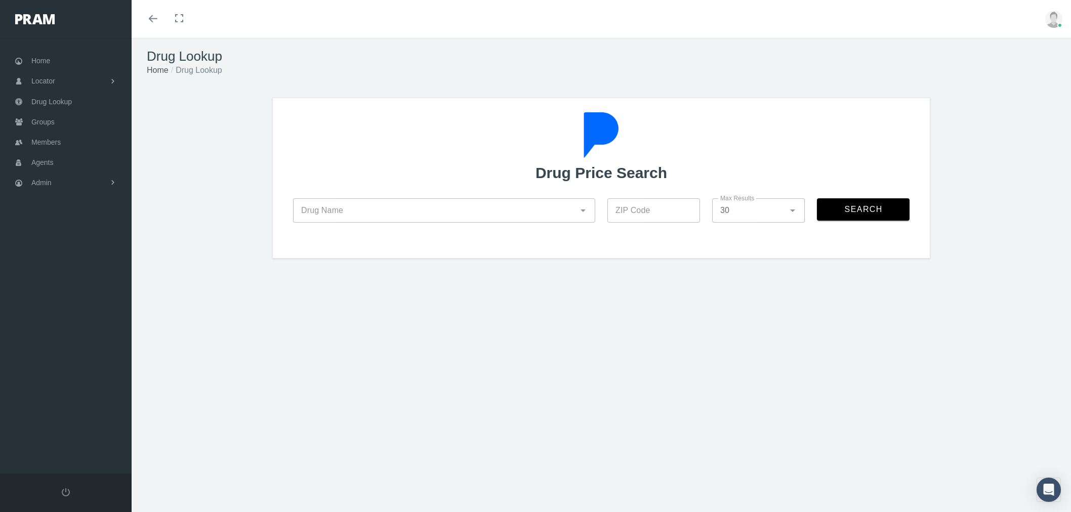
scroll to position [23, 0]
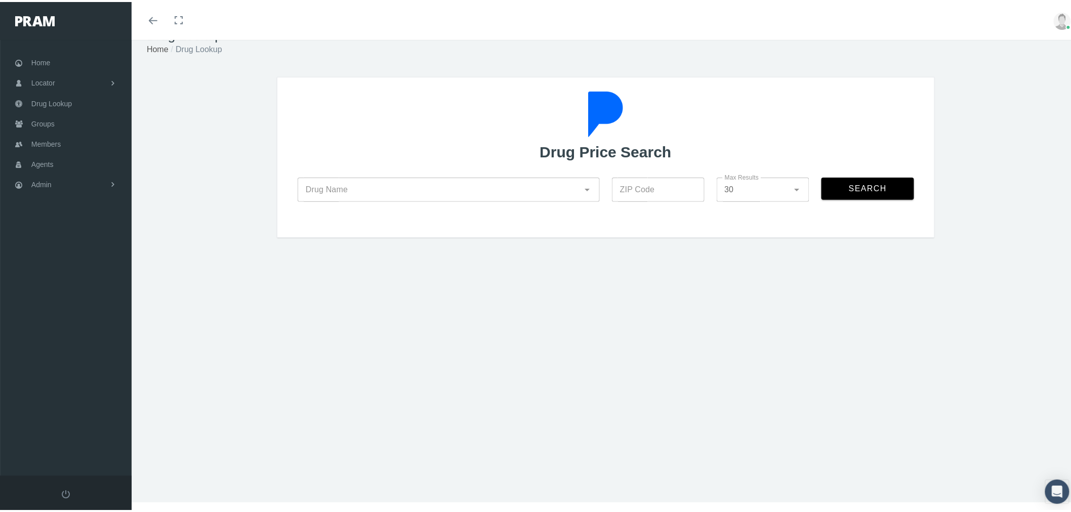
click at [360, 183] on input "Drug Name" at bounding box center [438, 188] width 282 height 12
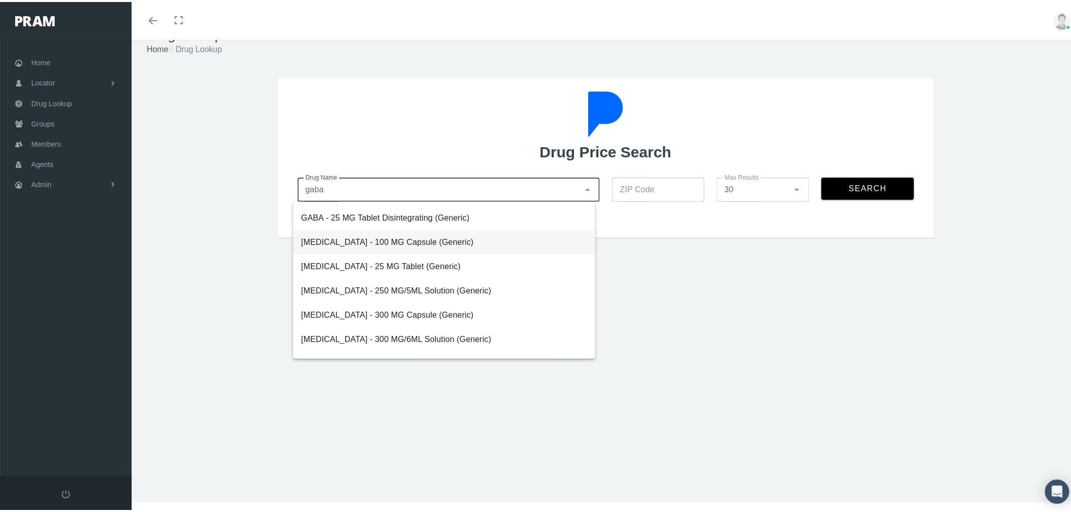
click at [371, 243] on div "Gabapentin - 100 MG Capsule (Generic)" at bounding box center [444, 240] width 286 height 12
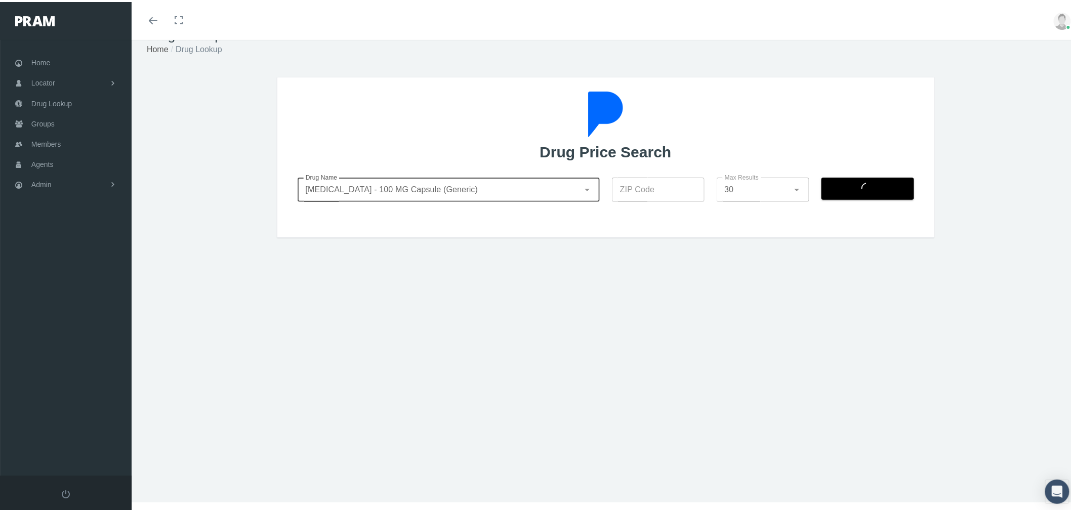
type input "Gabapentin - 100 MG Capsule (Generic)"
click at [634, 189] on input "ZIP Code" at bounding box center [658, 188] width 93 height 24
type input "92821"
click at [852, 190] on div "Search" at bounding box center [867, 193] width 105 height 48
click at [855, 186] on span "Search" at bounding box center [867, 186] width 39 height 9
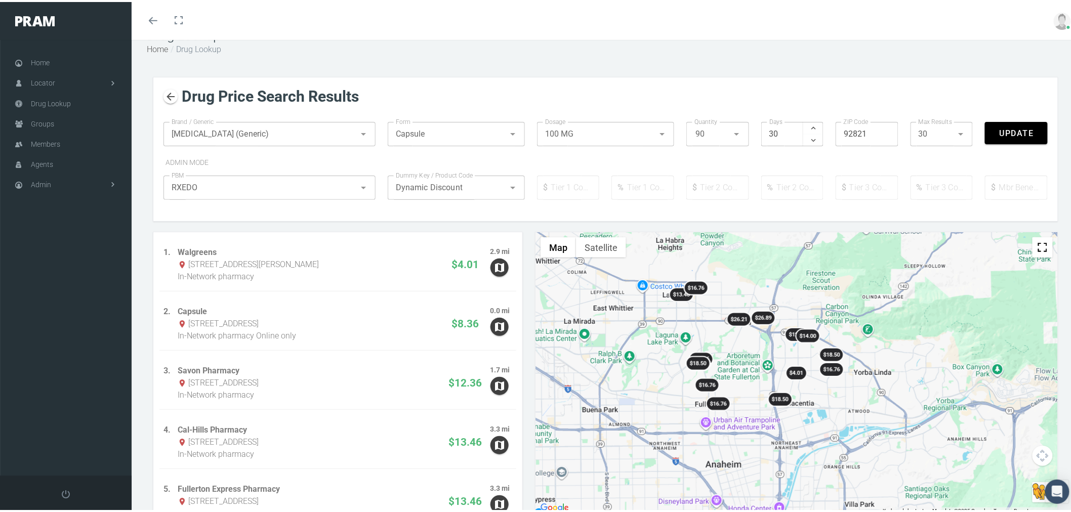
click at [716, 134] on div "90 90" at bounding box center [710, 132] width 36 height 24
click at [701, 204] on div "180" at bounding box center [713, 209] width 46 height 12
type input "180"
click at [1004, 130] on span "Update" at bounding box center [1016, 131] width 35 height 10
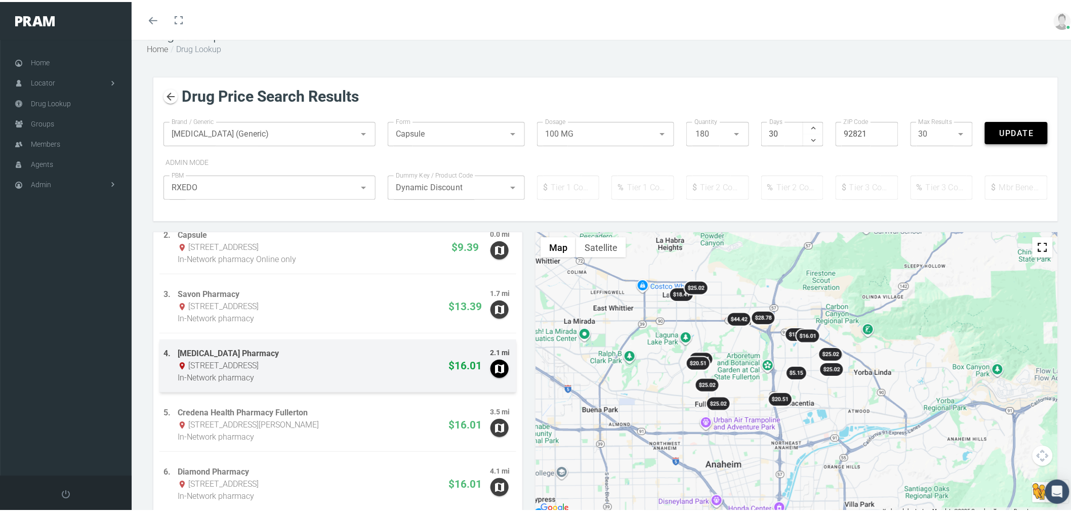
scroll to position [56, 0]
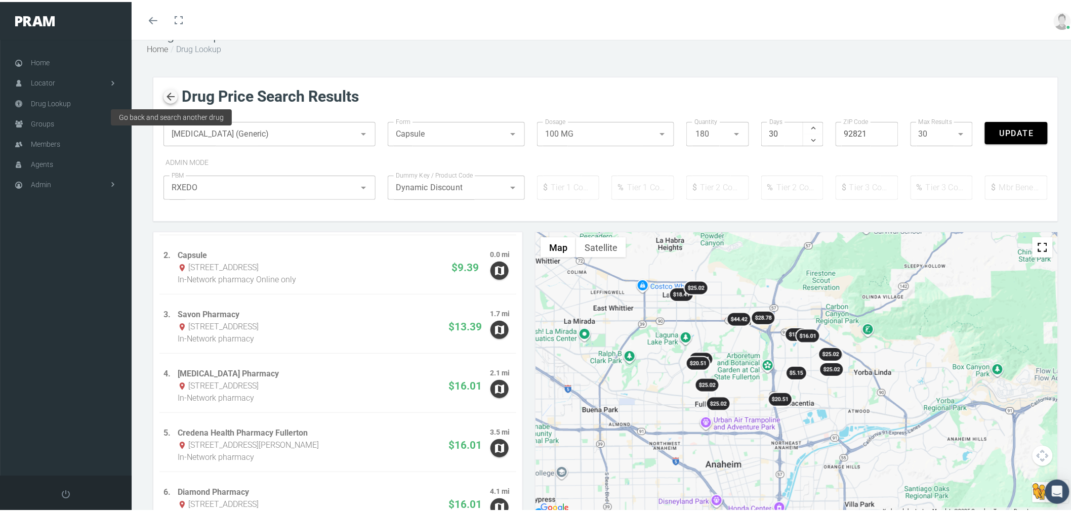
click at [173, 92] on icon "button" at bounding box center [170, 95] width 12 height 12
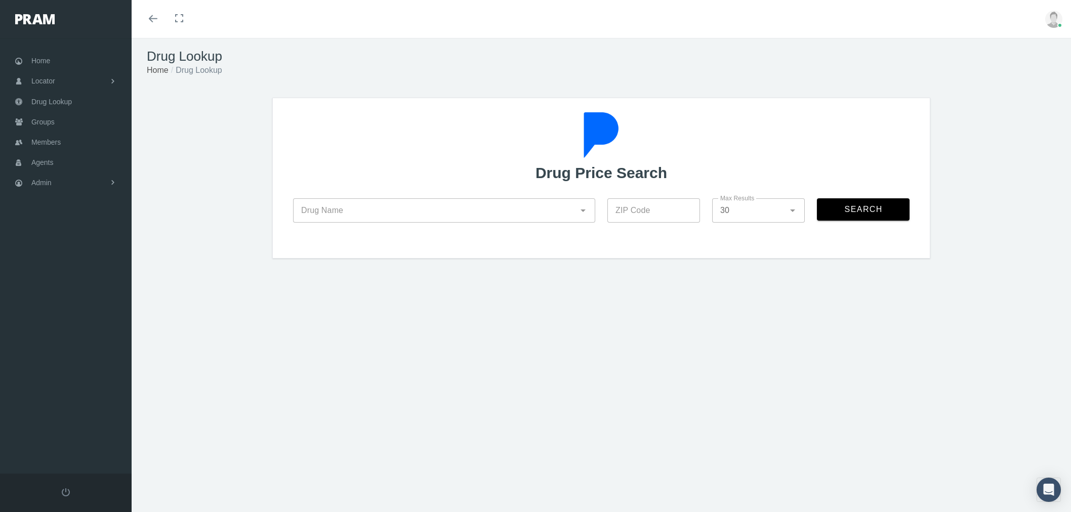
scroll to position [23, 0]
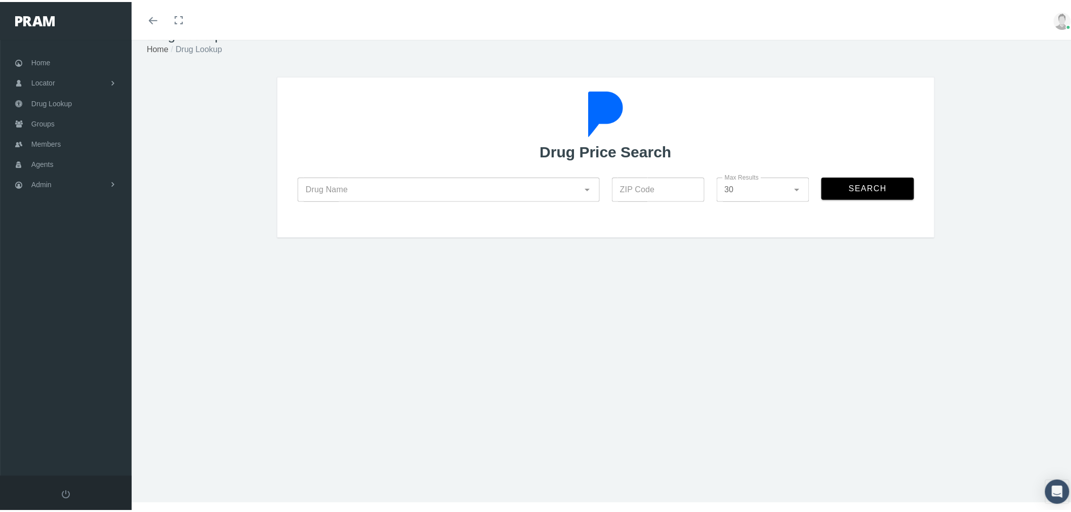
click at [371, 187] on input "Drug Name" at bounding box center [438, 188] width 282 height 12
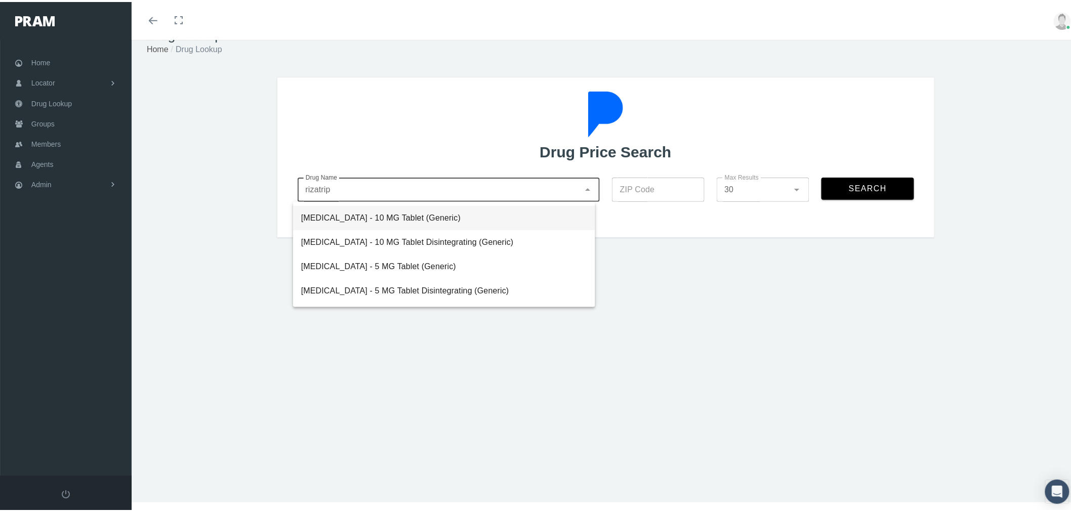
click at [398, 211] on div "Rizatriptan Benzoate - 10 MG Tablet (Generic)" at bounding box center [444, 216] width 286 height 12
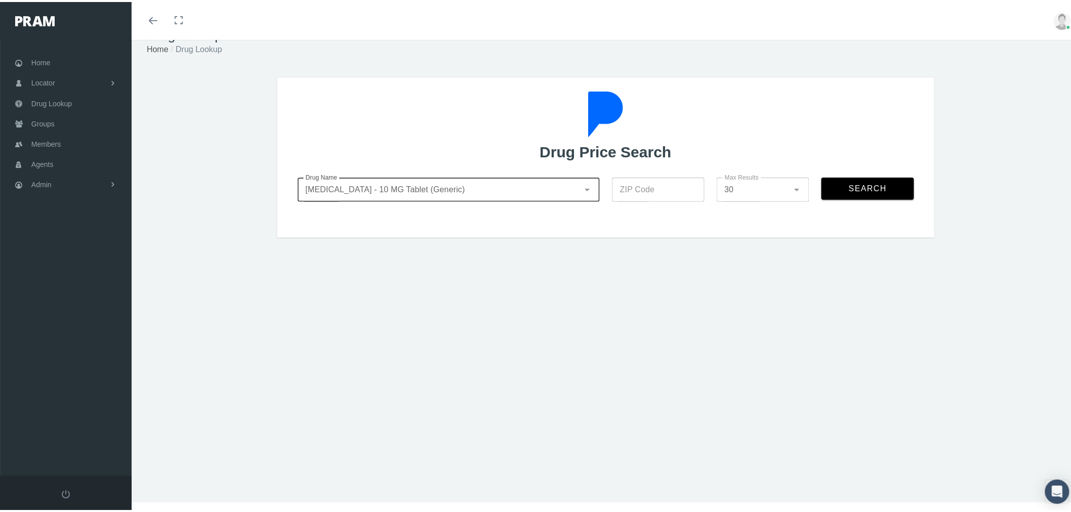
type input "Rizatriptan Benzoate - 10 MG Tablet (Generic)"
click at [688, 184] on input "ZIP Code" at bounding box center [658, 188] width 93 height 24
type input "92821"
click at [864, 184] on span "Search" at bounding box center [867, 186] width 39 height 9
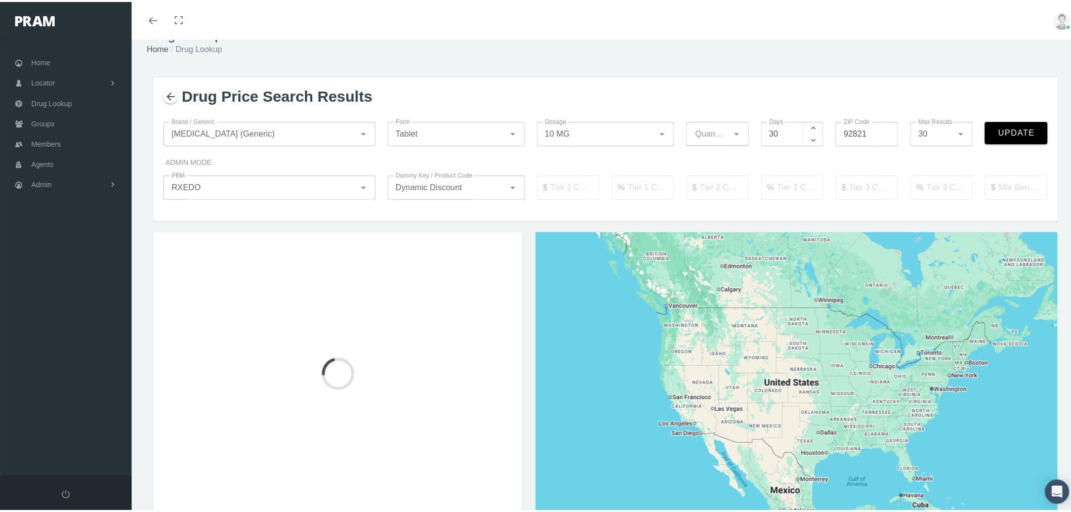
type input "12"
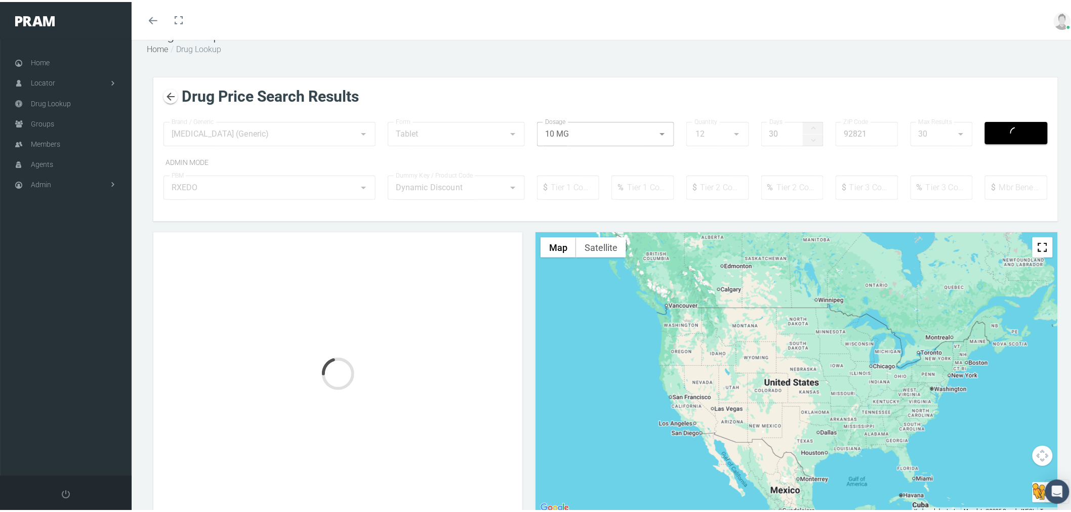
click at [718, 133] on div "Quantity 12 12 Quantity" at bounding box center [717, 138] width 75 height 48
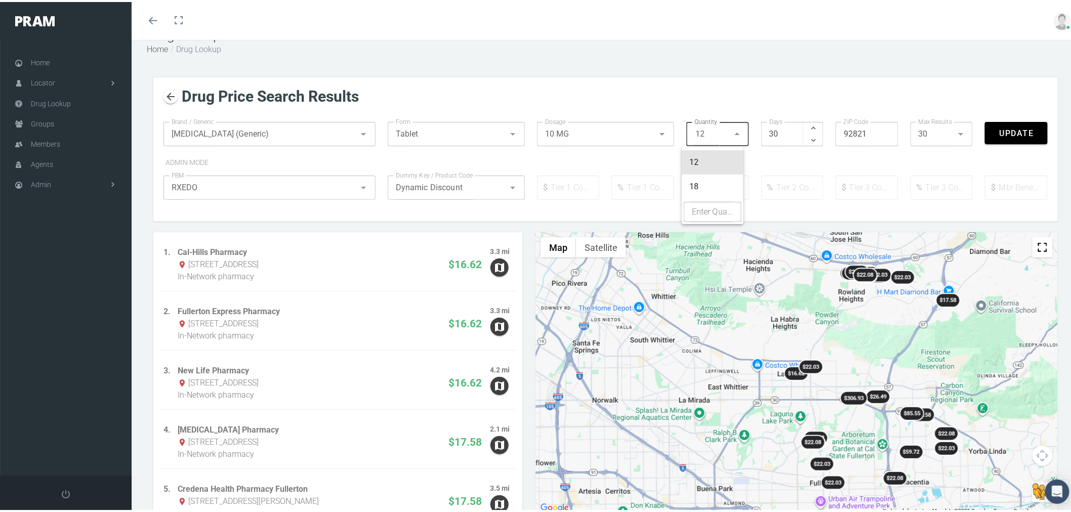
click at [735, 132] on icon at bounding box center [737, 132] width 12 height 12
click at [711, 209] on input "Enter Quantity" at bounding box center [713, 210] width 58 height 20
type input "9"
click at [770, 209] on div "% Tier 2 Coinsurance Tier 2 Coinsurance" at bounding box center [792, 191] width 75 height 48
click at [1025, 131] on span "Update" at bounding box center [1016, 131] width 35 height 10
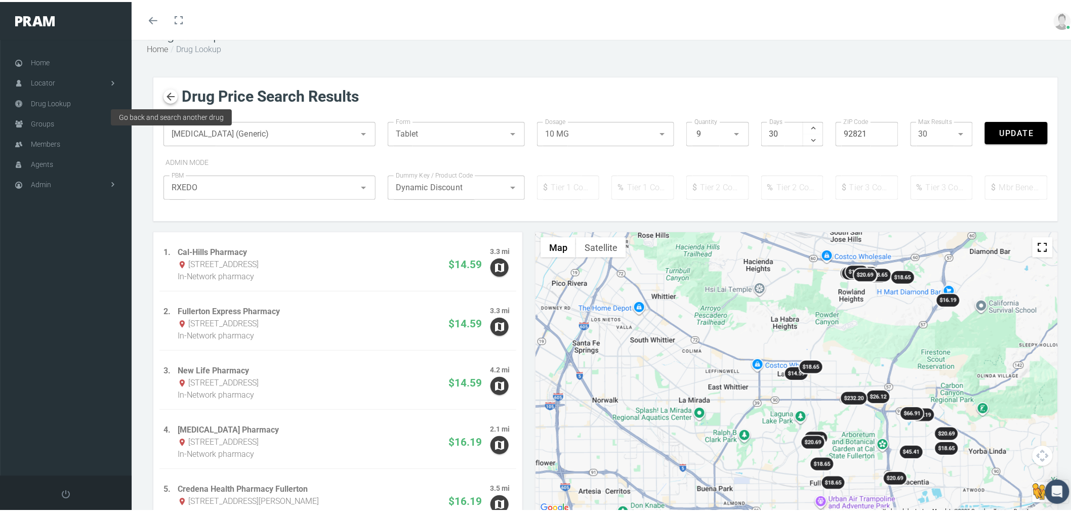
drag, startPoint x: 173, startPoint y: 95, endPoint x: 181, endPoint y: 108, distance: 15.7
click at [173, 95] on icon "button" at bounding box center [170, 95] width 12 height 12
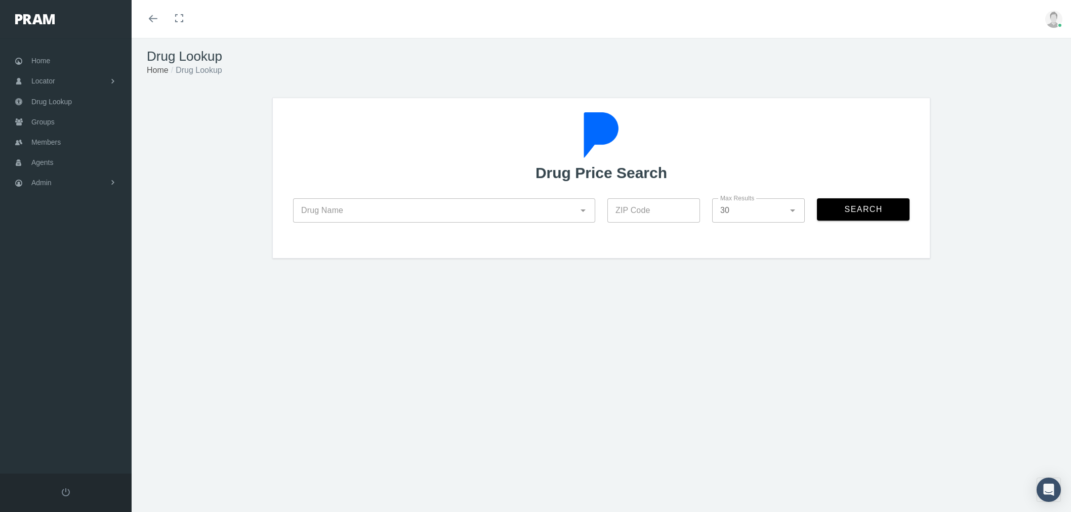
scroll to position [23, 0]
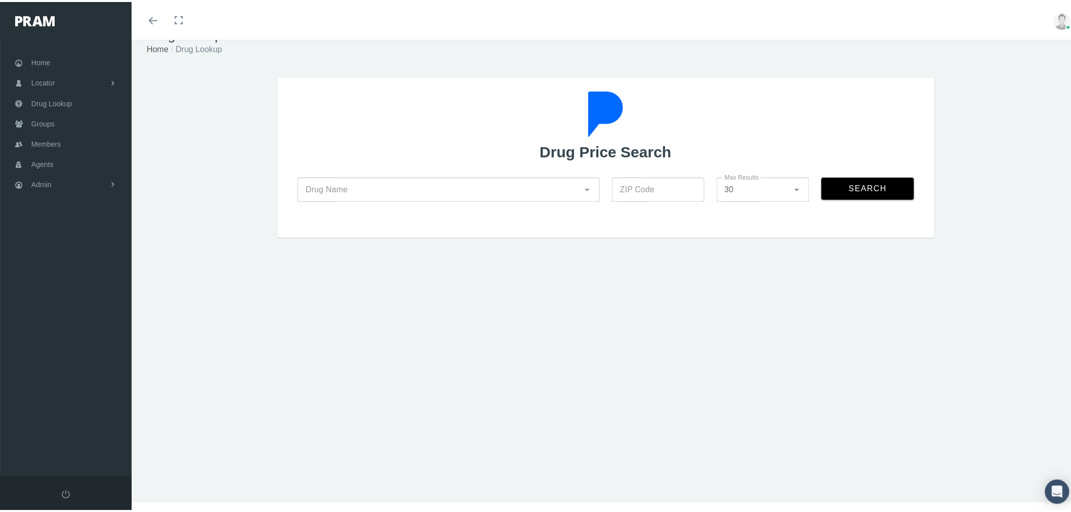
click at [411, 188] on input "Drug Name" at bounding box center [438, 188] width 282 height 12
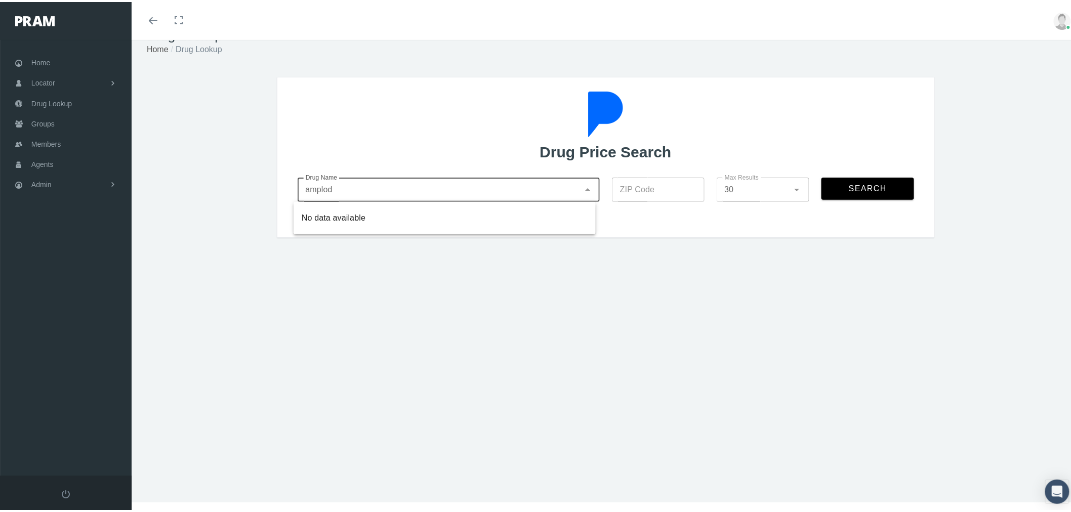
drag, startPoint x: 378, startPoint y: 186, endPoint x: 291, endPoint y: 185, distance: 87.0
click at [291, 185] on div "Drug Name amplod Drug Name" at bounding box center [448, 193] width 314 height 48
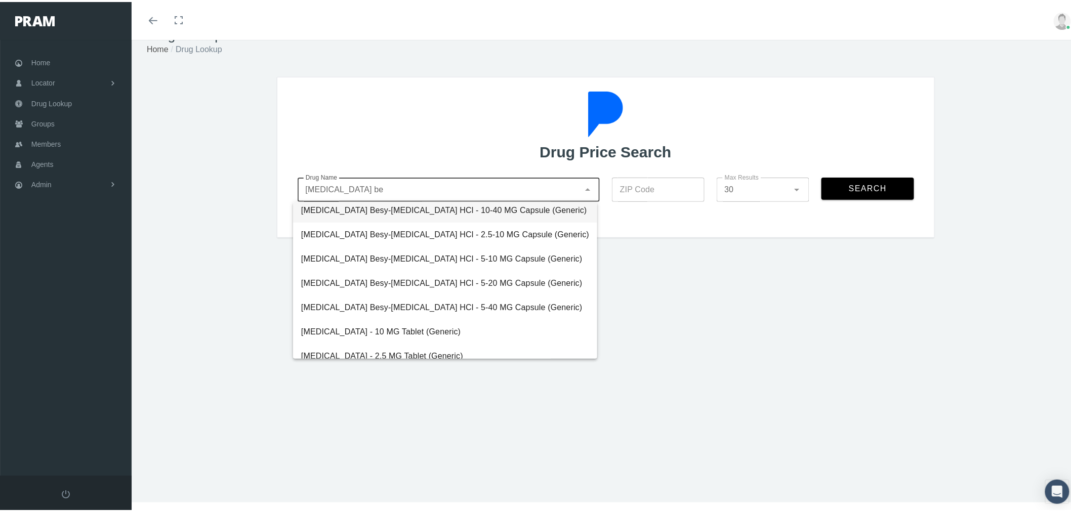
scroll to position [112, 0]
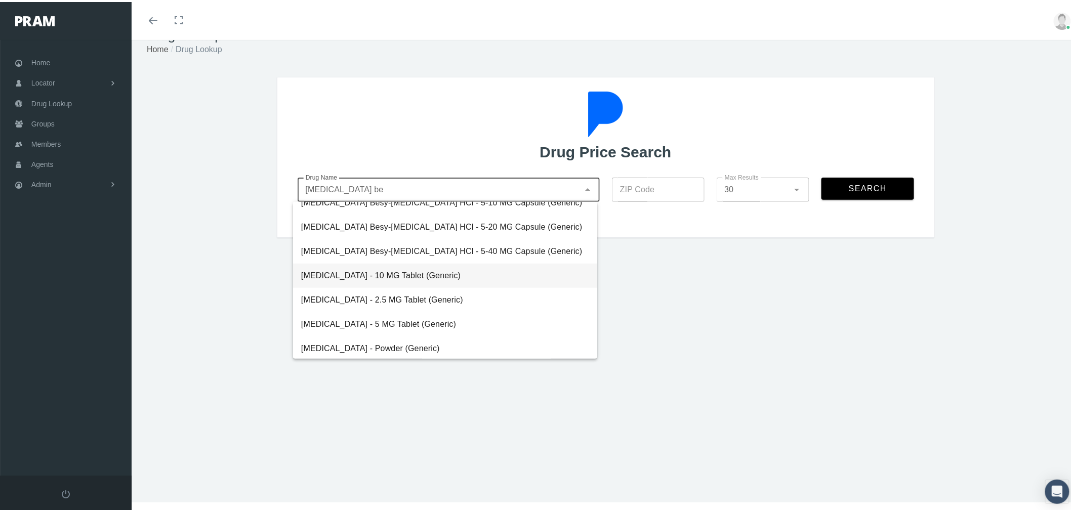
click at [453, 268] on div "[MEDICAL_DATA] - 10 MG Tablet (Generic)" at bounding box center [445, 274] width 288 height 12
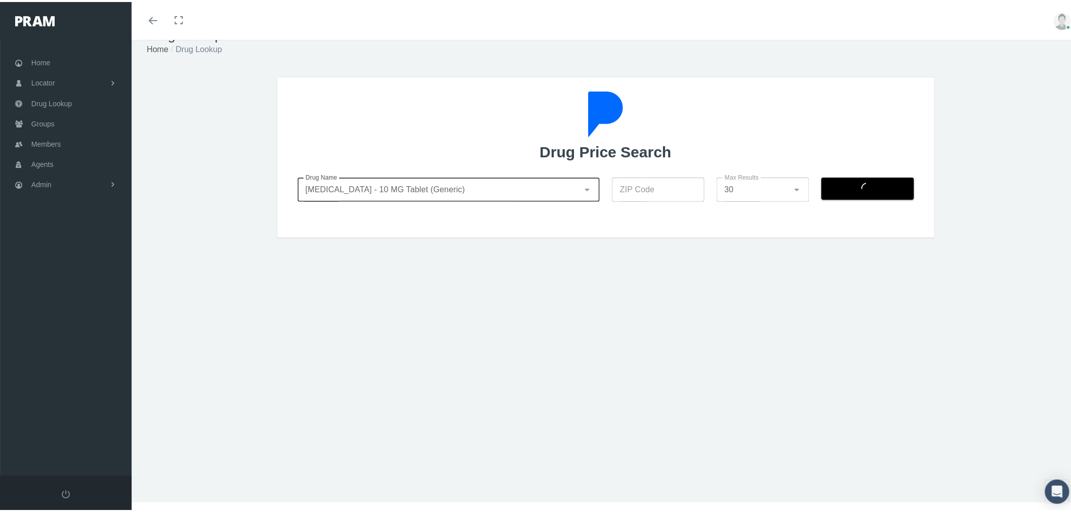
type input "[MEDICAL_DATA] - 10 MG Tablet (Generic)"
click at [673, 184] on input "ZIP Code" at bounding box center [658, 188] width 93 height 24
type input "92821"
click at [863, 186] on span "Search" at bounding box center [867, 186] width 39 height 9
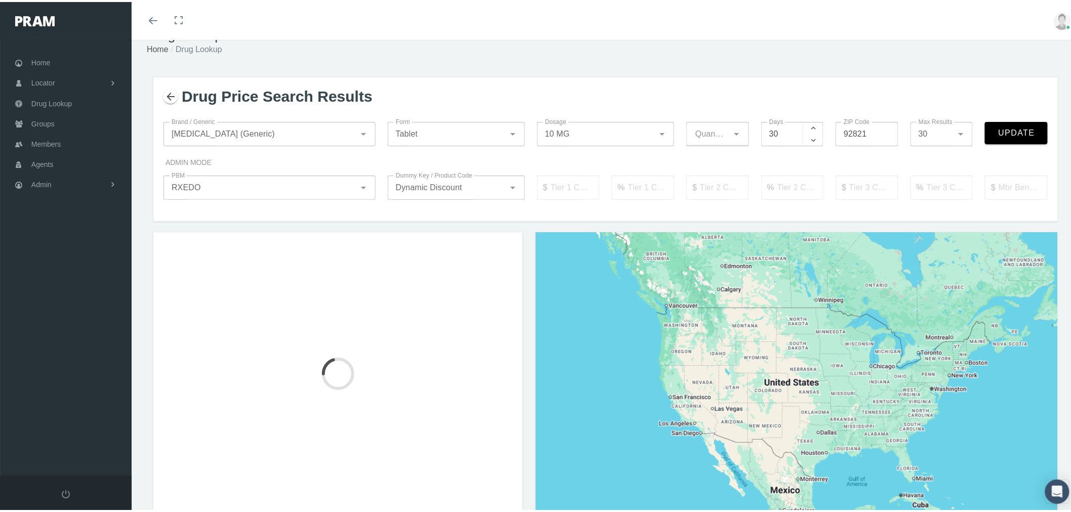
type input "90"
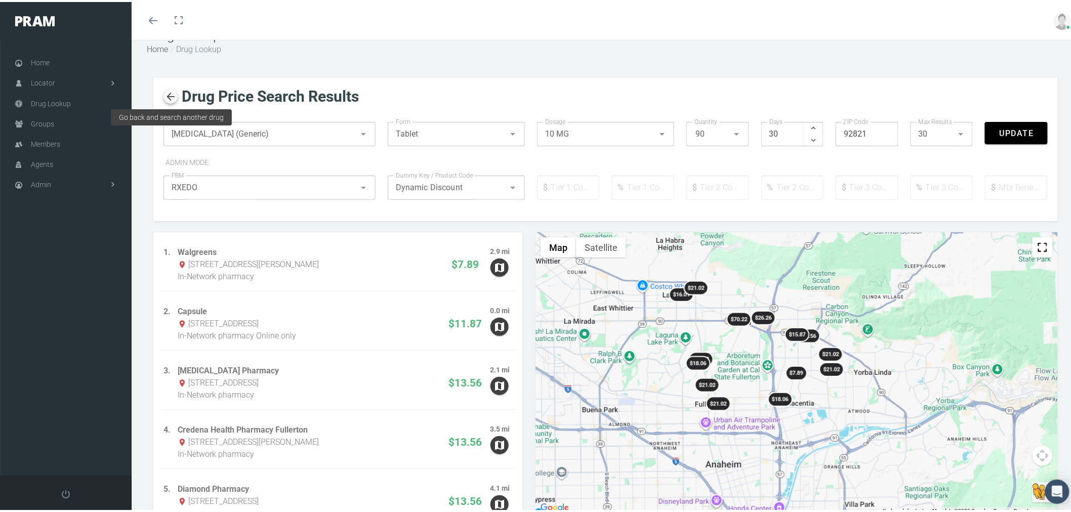
click at [173, 90] on icon "button" at bounding box center [170, 95] width 12 height 12
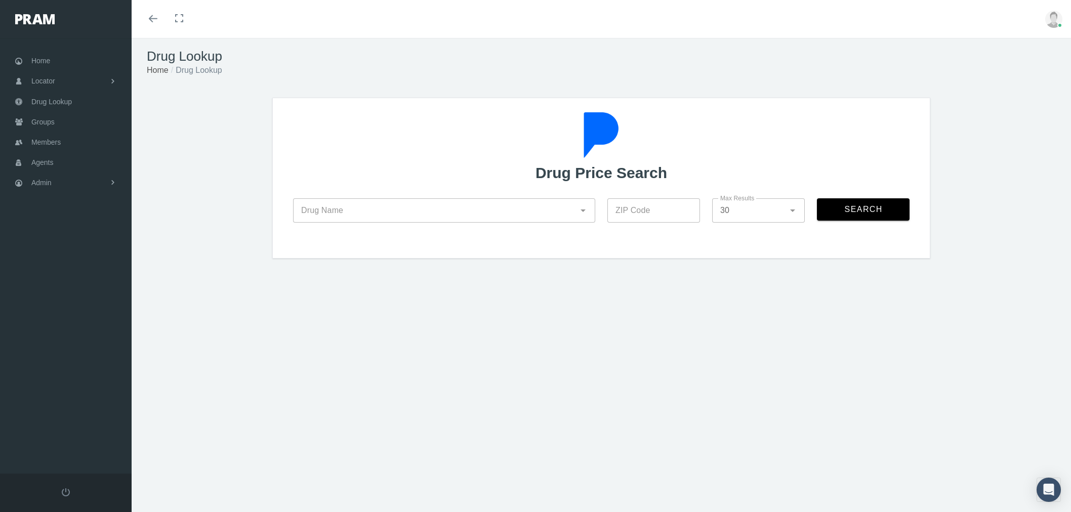
scroll to position [23, 0]
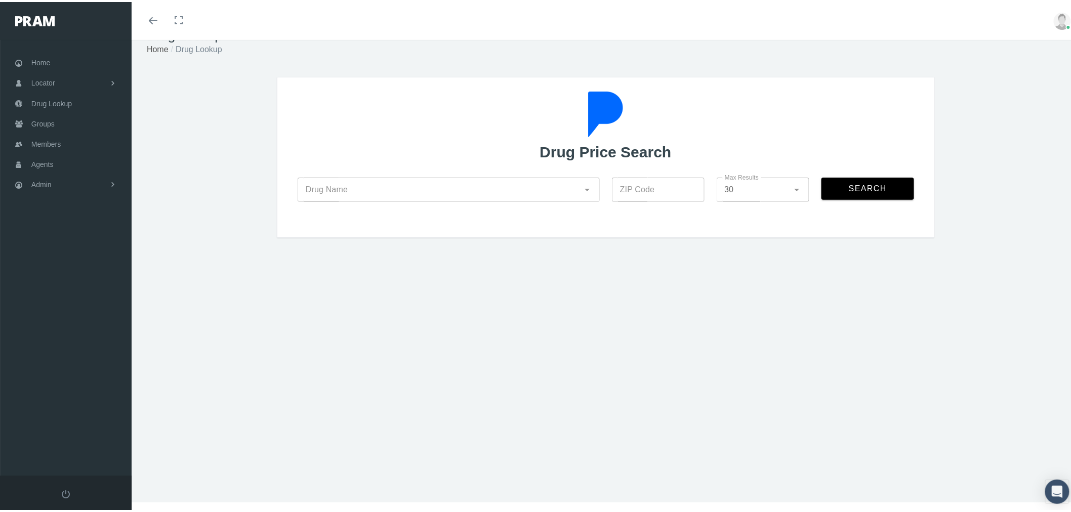
click at [527, 187] on input "Drug Name" at bounding box center [438, 188] width 282 height 12
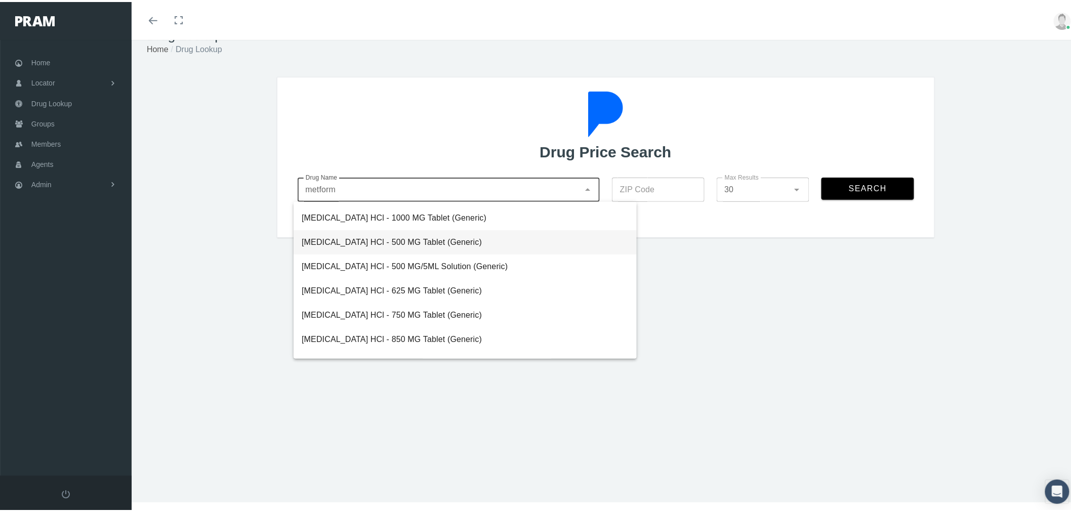
click at [429, 447] on div "[MEDICAL_DATA] HCl - 500 MG Tablet (Generic)" at bounding box center [464, 459] width 343 height 24
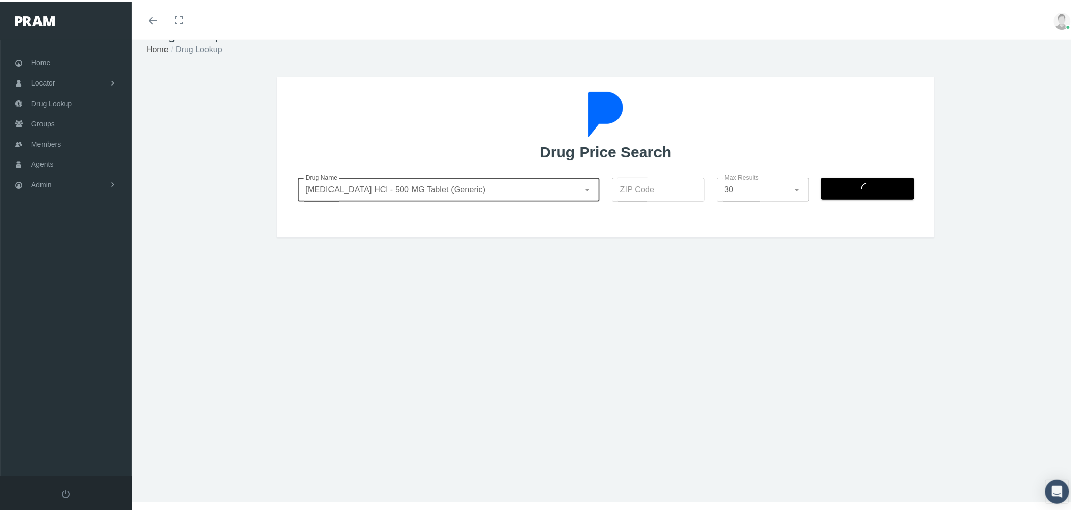
type input "[MEDICAL_DATA] HCl - 500 MG Tablet (Generic)"
click at [659, 188] on input "ZIP Code" at bounding box center [658, 188] width 93 height 24
type input "92821"
click at [856, 188] on span "Search" at bounding box center [867, 186] width 39 height 9
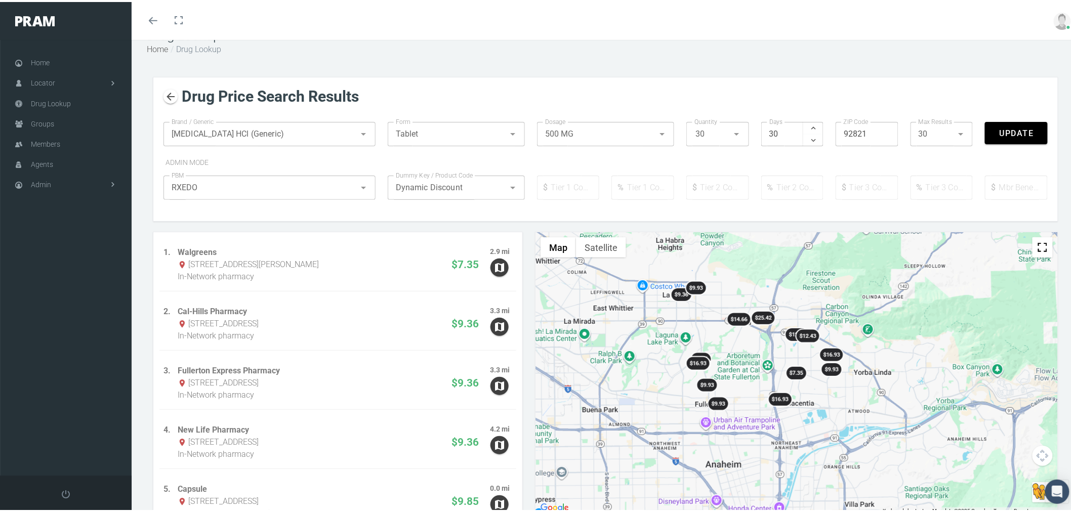
click at [718, 133] on div "30 30" at bounding box center [710, 132] width 36 height 24
click at [704, 234] on div "180" at bounding box center [713, 233] width 46 height 12
type input "180"
click at [1007, 131] on span "Update" at bounding box center [1016, 131] width 35 height 10
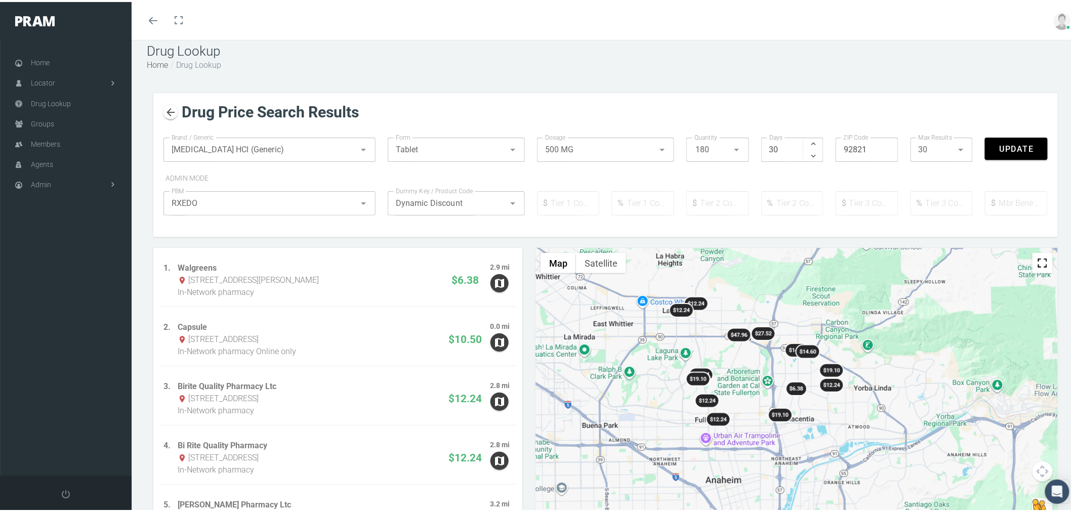
scroll to position [0, 0]
